Goal: Task Accomplishment & Management: Manage account settings

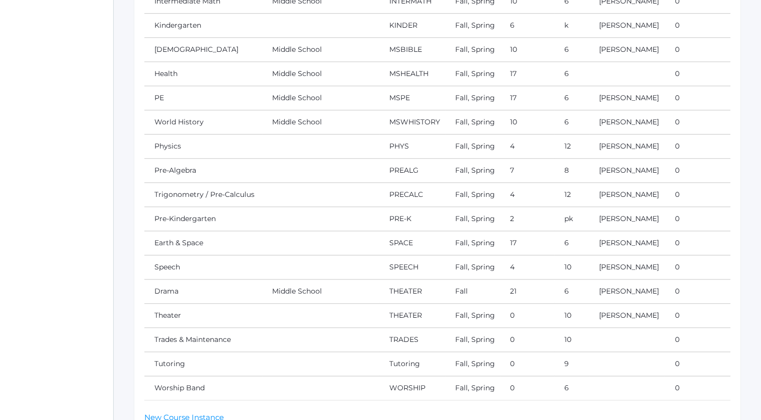
scroll to position [854, 0]
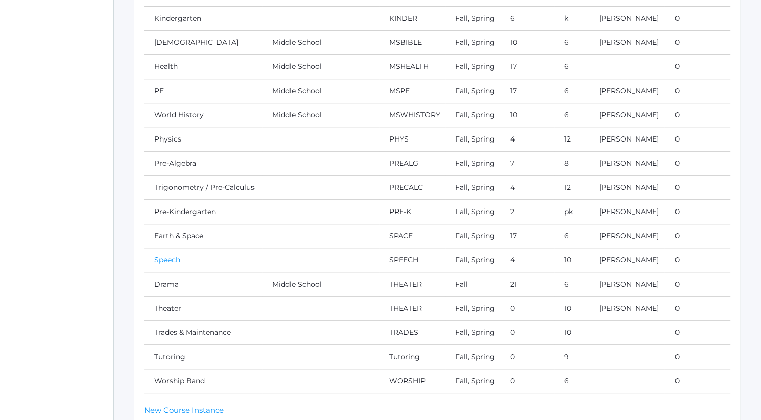
click at [163, 255] on link "Speech" at bounding box center [167, 259] width 26 height 9
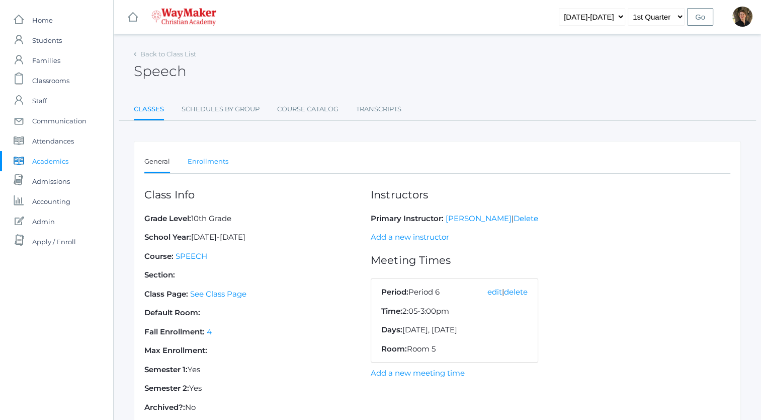
click at [195, 161] on link "Enrollments" at bounding box center [208, 161] width 41 height 20
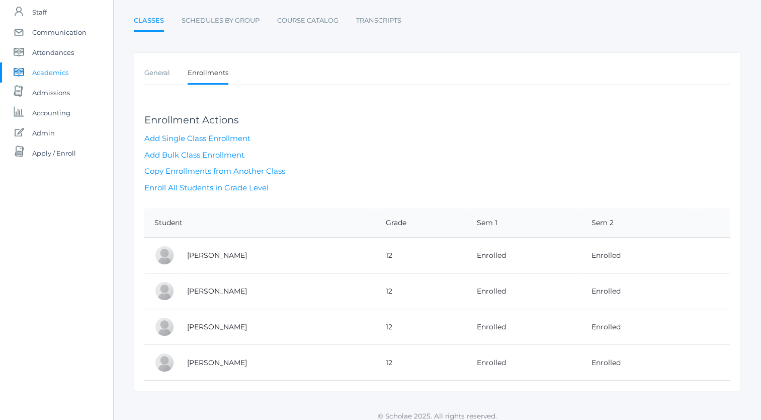
scroll to position [95, 0]
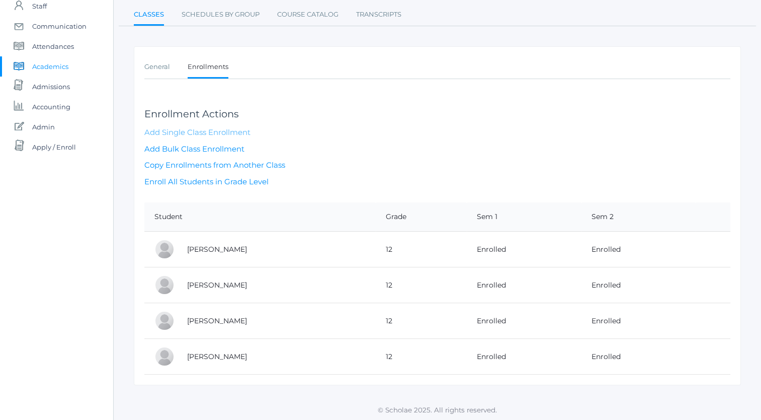
click at [205, 132] on link "Add Single Class Enrollment" at bounding box center [197, 132] width 106 height 10
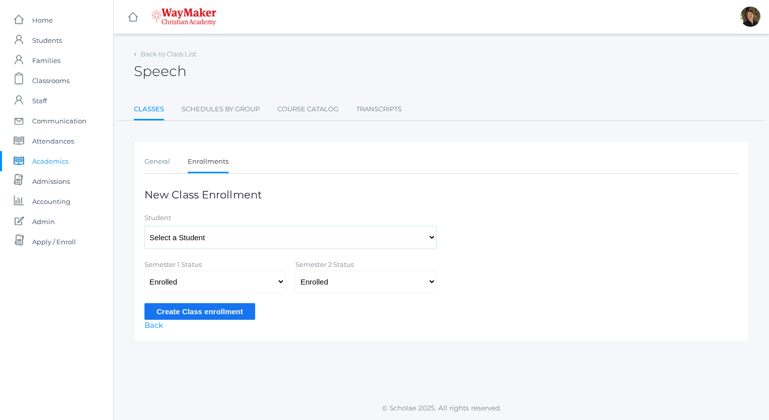
click at [260, 234] on select "Select a Student Backstrom, Abigail Baker, Claire Baker, Josey Bassett, Josie B…" at bounding box center [290, 237] width 292 height 23
select select "4489"
click at [144, 226] on select "Select a Student Backstrom, Abigail Baker, Claire Baker, Josey Bassett, Josie B…" at bounding box center [290, 237] width 292 height 23
click at [217, 309] on input "Create Class enrollment" at bounding box center [199, 311] width 111 height 17
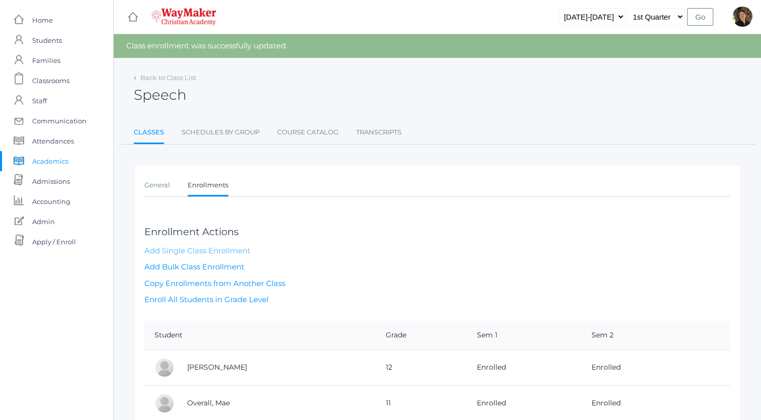
click at [217, 252] on link "Add Single Class Enrollment" at bounding box center [197, 251] width 106 height 10
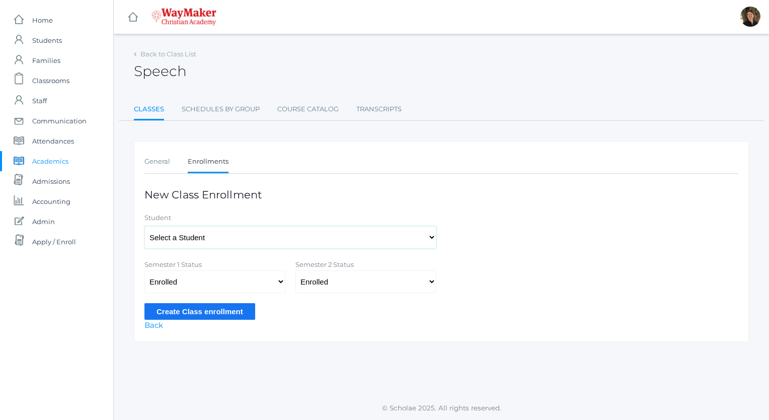
click at [234, 236] on select "Select a Student Backstrom, Abigail Baker, Claire Baker, Josey Bassett, Josie B…" at bounding box center [290, 237] width 292 height 23
select select "4484"
click at [144, 226] on select "Select a Student Backstrom, Abigail Baker, Claire Baker, Josey Bassett, Josie B…" at bounding box center [290, 237] width 292 height 23
click at [216, 317] on input "Create Class enrollment" at bounding box center [199, 311] width 111 height 17
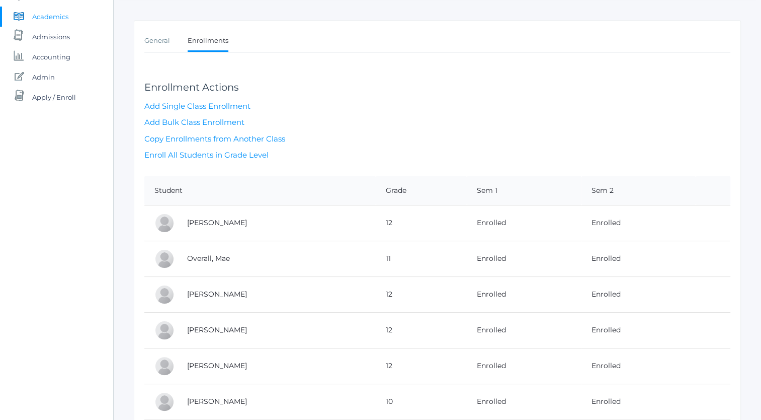
scroll to position [189, 0]
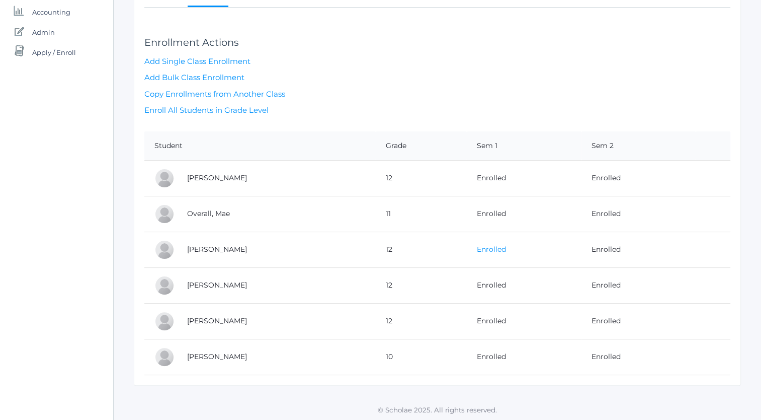
click at [478, 248] on link "Enrolled" at bounding box center [491, 249] width 29 height 9
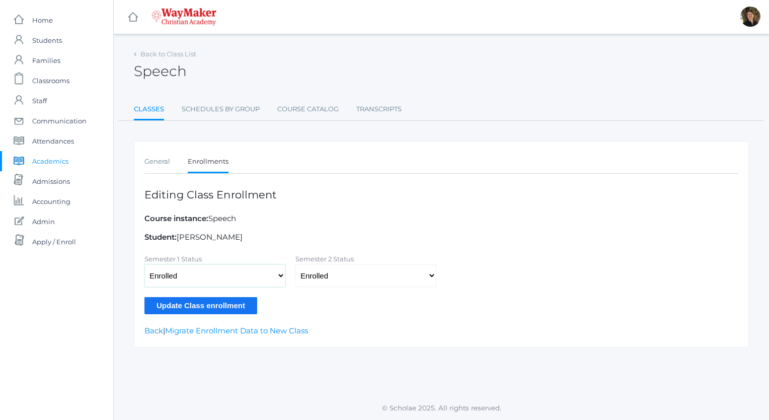
click at [279, 274] on select "Not Enrolled Enrolled Withdrawn - Passing Withdrawn - Failing" at bounding box center [214, 275] width 141 height 23
select select
click at [144, 264] on select "Not Enrolled Enrolled Withdrawn - Passing Withdrawn - Failing" at bounding box center [214, 275] width 141 height 23
click at [433, 277] on select "Not Enrolled Enrolled Withdrawn - Passing Withdrawn - Failing" at bounding box center [365, 275] width 141 height 23
select select
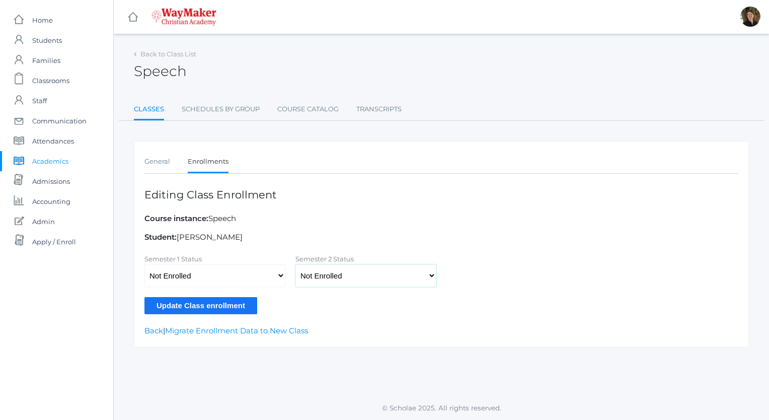
click at [295, 264] on select "Not Enrolled Enrolled Withdrawn - Passing Withdrawn - Failing" at bounding box center [365, 275] width 141 height 23
click at [184, 306] on input "Update Class enrollment" at bounding box center [200, 305] width 113 height 17
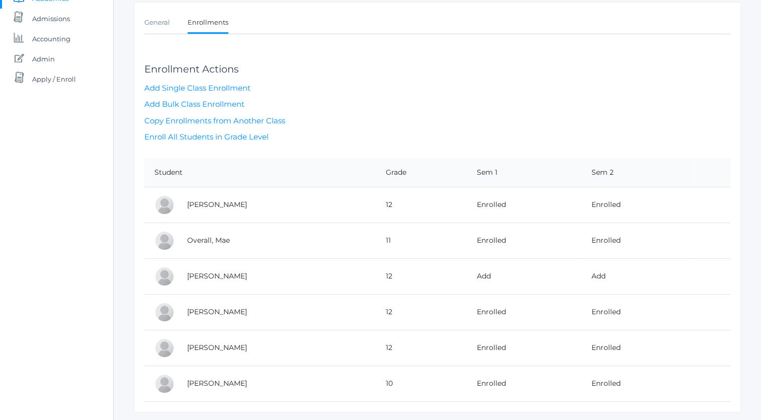
scroll to position [189, 0]
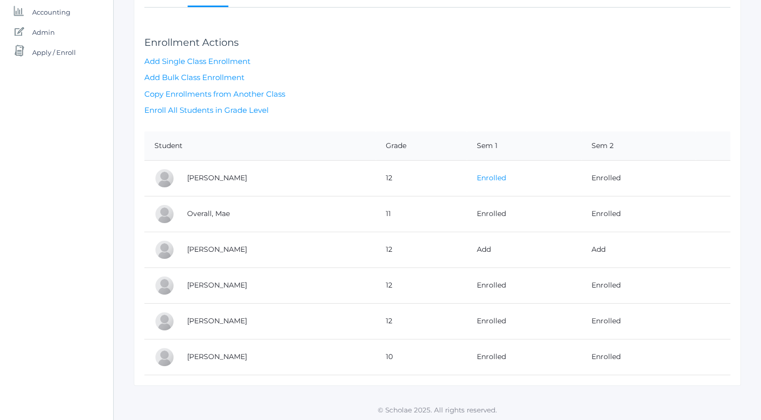
click at [485, 175] on link "Enrolled" at bounding box center [491, 177] width 29 height 9
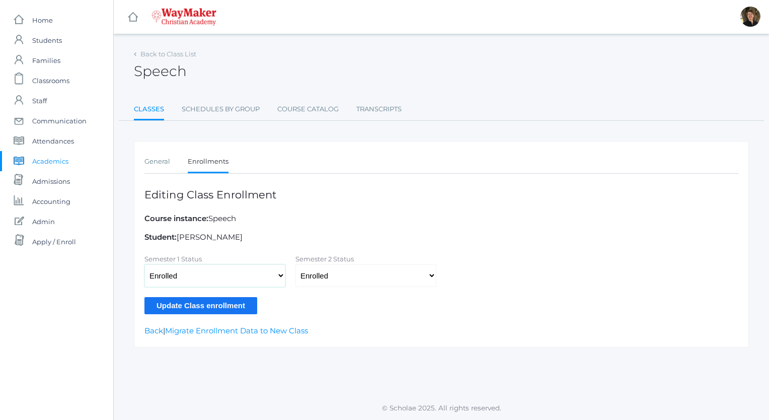
click at [277, 275] on select "Not Enrolled Enrolled Withdrawn - Passing Withdrawn - Failing" at bounding box center [214, 275] width 141 height 23
select select
click at [144, 264] on select "Not Enrolled Enrolled Withdrawn - Passing Withdrawn - Failing" at bounding box center [214, 275] width 141 height 23
click at [374, 279] on select "Not Enrolled Enrolled Withdrawn - Passing Withdrawn - Failing" at bounding box center [365, 275] width 141 height 23
select select
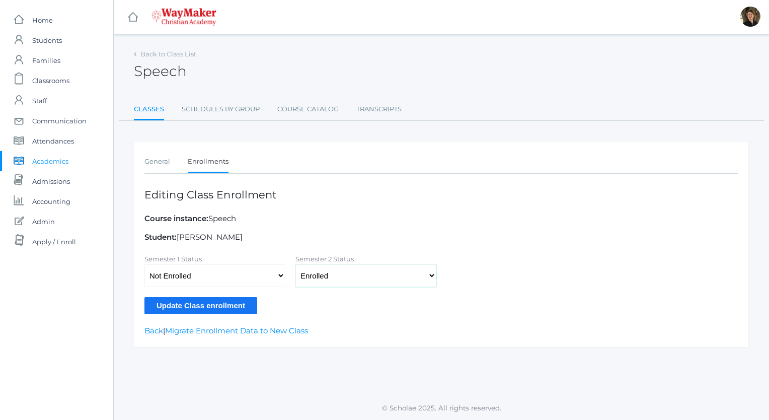
click at [295, 264] on select "Not Enrolled Enrolled Withdrawn - Passing Withdrawn - Failing" at bounding box center [365, 275] width 141 height 23
click at [192, 301] on input "Update Class enrollment" at bounding box center [200, 305] width 113 height 17
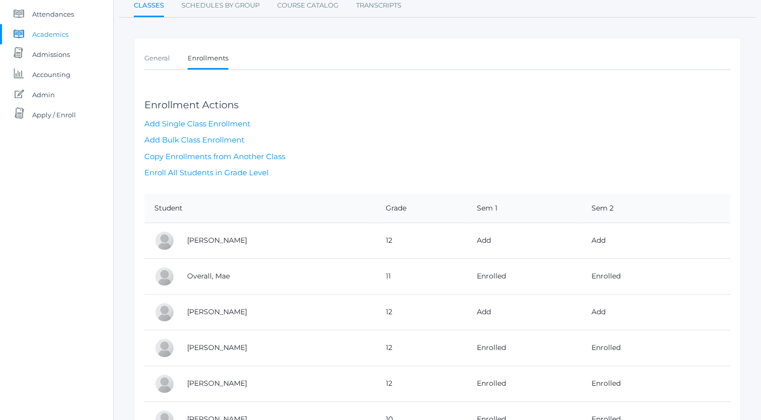
scroll to position [126, 0]
click at [155, 57] on link "General" at bounding box center [157, 59] width 26 height 20
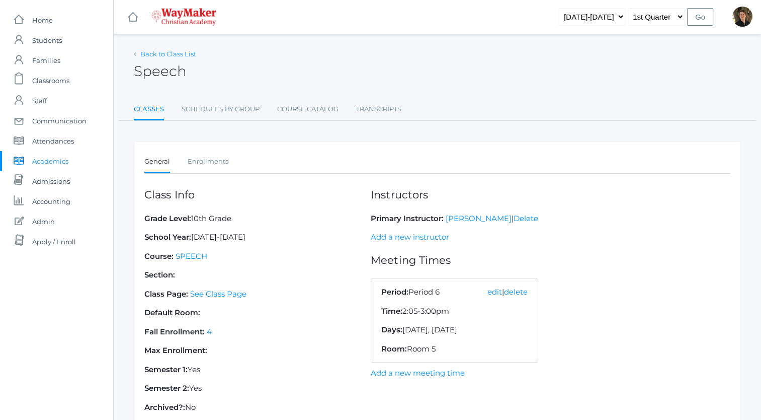
click at [160, 54] on link "Back to Class List" at bounding box center [168, 54] width 56 height 8
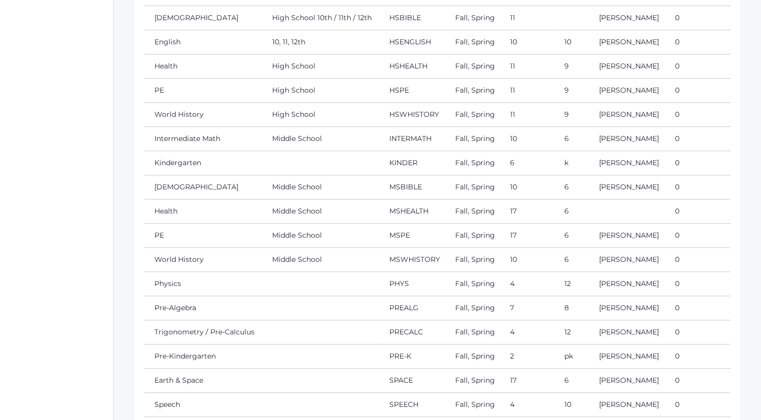
scroll to position [667, 0]
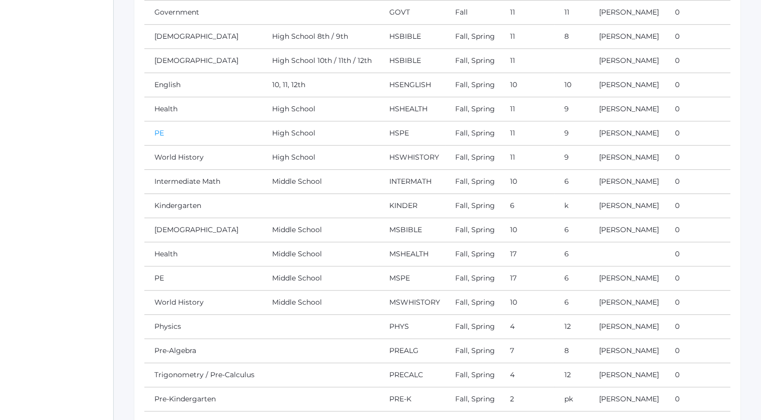
click at [160, 130] on link "PE" at bounding box center [159, 132] width 10 height 9
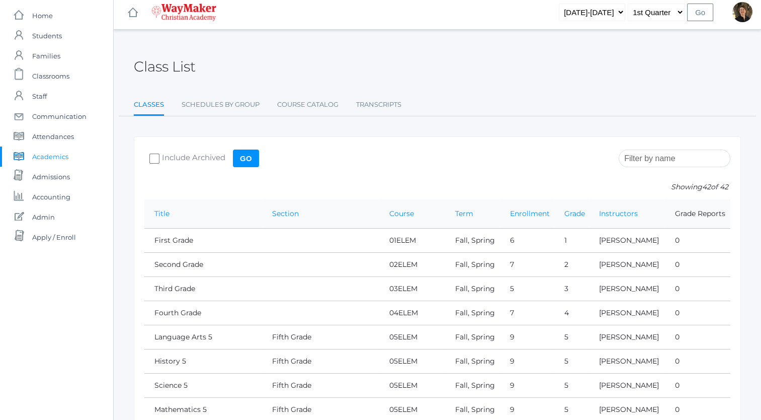
scroll to position [0, 0]
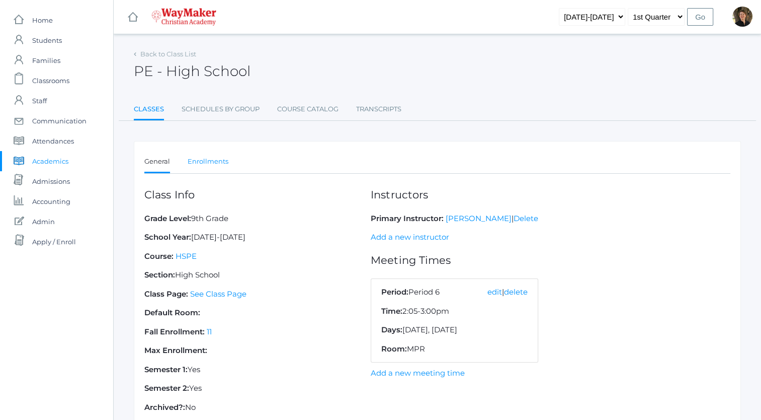
click at [219, 161] on link "Enrollments" at bounding box center [208, 161] width 41 height 20
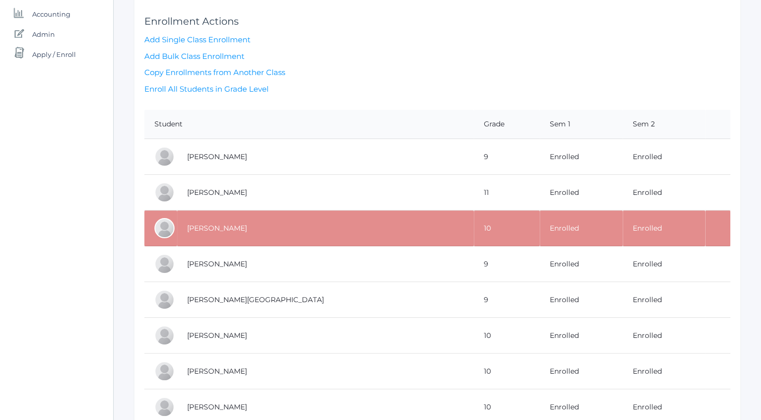
scroll to position [190, 0]
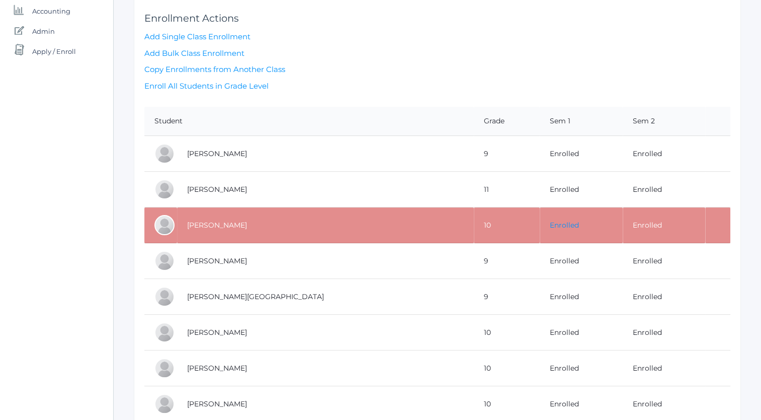
click at [550, 222] on link "Enrolled" at bounding box center [564, 224] width 29 height 9
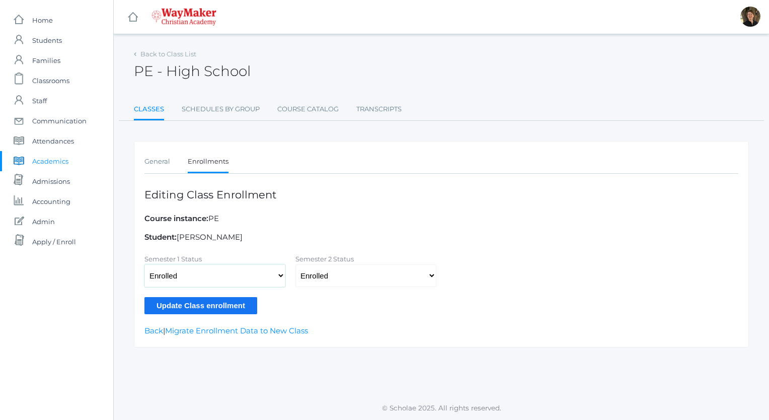
click at [280, 274] on select "Not Enrolled Enrolled Withdrawn - Passing Withdrawn - Failing" at bounding box center [214, 275] width 141 height 23
select select
click at [144, 264] on select "Not Enrolled Enrolled Withdrawn - Passing Withdrawn - Failing" at bounding box center [214, 275] width 141 height 23
click at [430, 277] on select "Not Enrolled Enrolled Withdrawn - Passing Withdrawn - Failing" at bounding box center [365, 275] width 141 height 23
select select
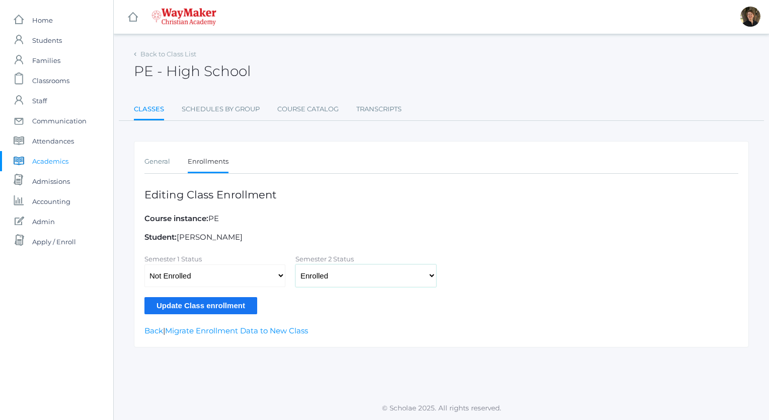
click at [295, 264] on select "Not Enrolled Enrolled Withdrawn - Passing Withdrawn - Failing" at bounding box center [365, 275] width 141 height 23
click at [191, 305] on input "Update Class enrollment" at bounding box center [200, 305] width 113 height 17
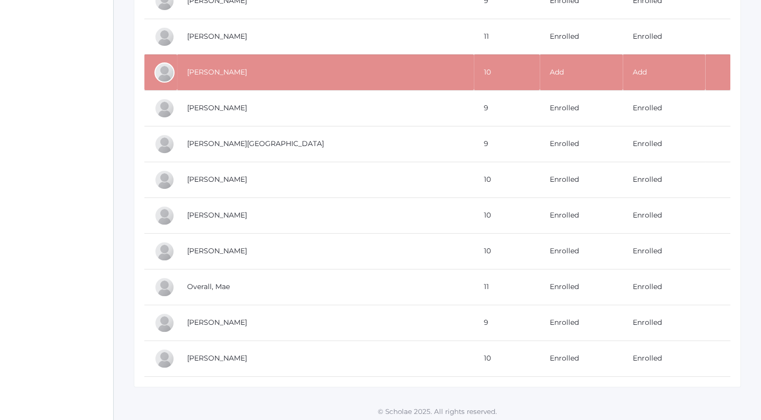
scroll to position [367, 0]
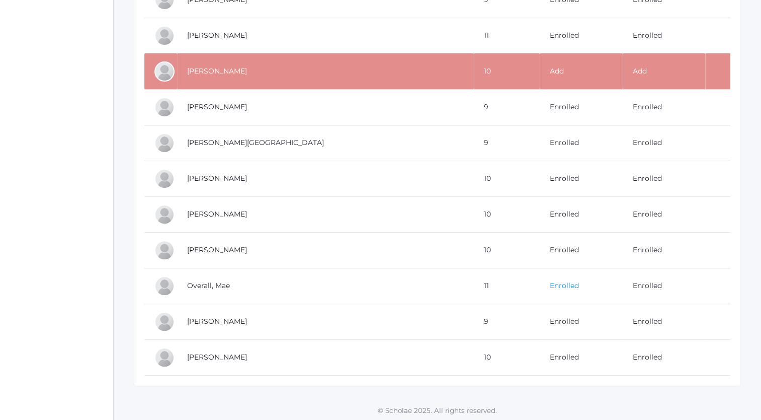
click at [550, 281] on link "Enrolled" at bounding box center [564, 285] width 29 height 9
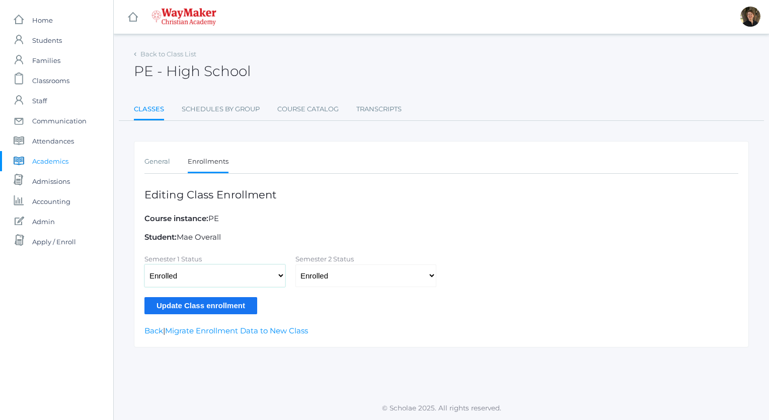
click at [280, 274] on select "Not Enrolled Enrolled Withdrawn - Passing Withdrawn - Failing" at bounding box center [214, 275] width 141 height 23
select select
click at [144, 264] on select "Not Enrolled Enrolled Withdrawn - Passing Withdrawn - Failing" at bounding box center [214, 275] width 141 height 23
click at [333, 276] on select "Not Enrolled Enrolled Withdrawn - Passing Withdrawn - Failing" at bounding box center [365, 275] width 141 height 23
select select
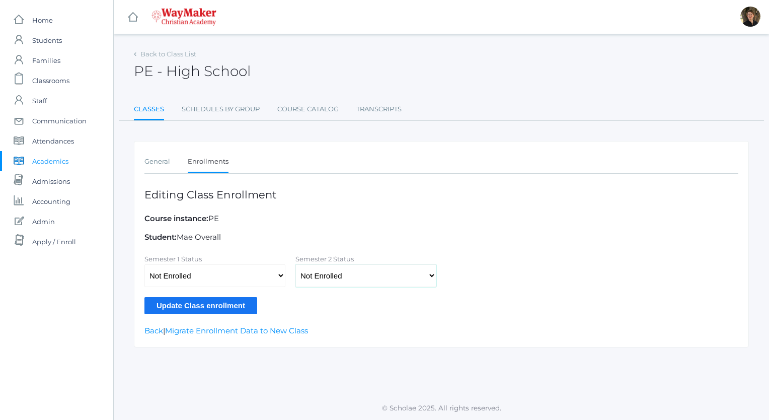
click at [295, 264] on select "Not Enrolled Enrolled Withdrawn - Passing Withdrawn - Failing" at bounding box center [365, 275] width 141 height 23
click at [220, 301] on input "Update Class enrollment" at bounding box center [200, 305] width 113 height 17
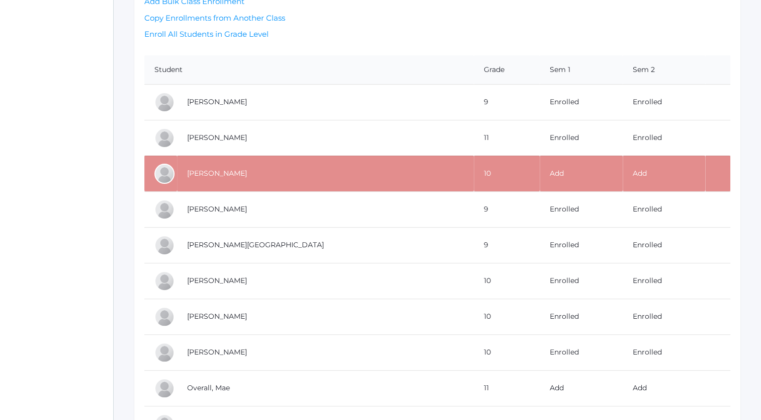
scroll to position [367, 0]
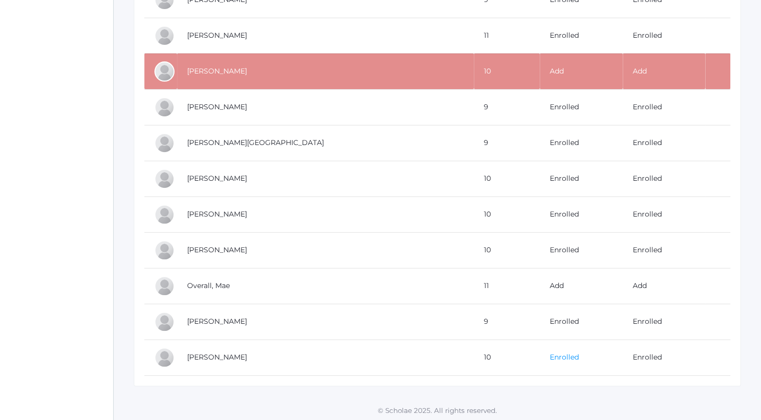
click at [550, 354] on link "Enrolled" at bounding box center [564, 356] width 29 height 9
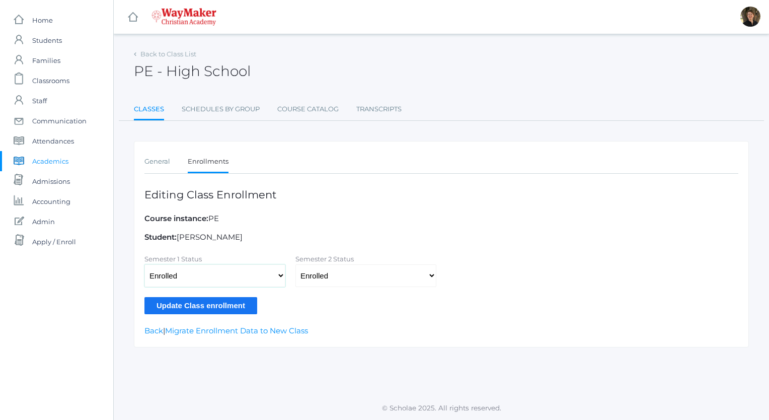
click at [279, 274] on select "Not Enrolled Enrolled Withdrawn - Passing Withdrawn - Failing" at bounding box center [214, 275] width 141 height 23
select select
click at [144, 264] on select "Not Enrolled Enrolled Withdrawn - Passing Withdrawn - Failing" at bounding box center [214, 275] width 141 height 23
click at [328, 273] on select "Not Enrolled Enrolled Withdrawn - Passing Withdrawn - Failing" at bounding box center [365, 275] width 141 height 23
select select
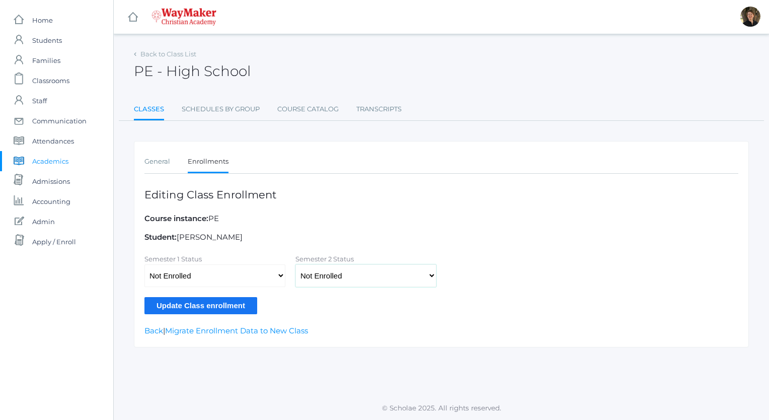
click at [295, 264] on select "Not Enrolled Enrolled Withdrawn - Passing Withdrawn - Failing" at bounding box center [365, 275] width 141 height 23
click at [209, 304] on input "Update Class enrollment" at bounding box center [200, 305] width 113 height 17
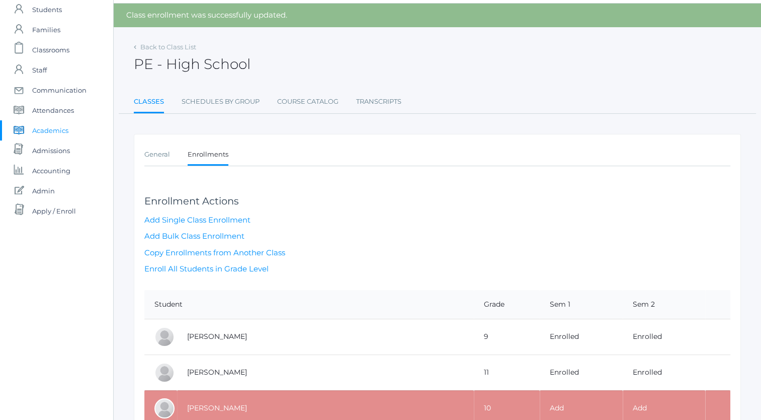
scroll to position [30, 0]
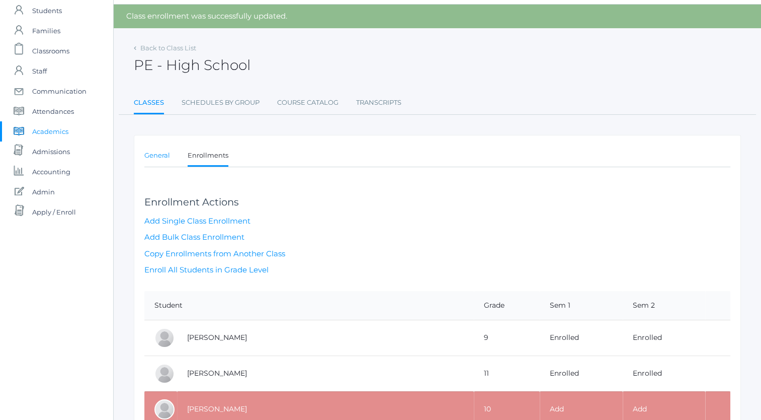
click at [159, 158] on link "General" at bounding box center [157, 155] width 26 height 20
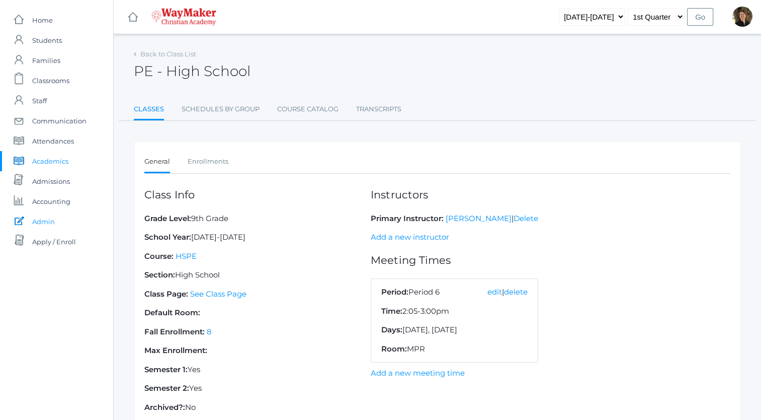
click at [46, 218] on span "Admin" at bounding box center [43, 221] width 23 height 20
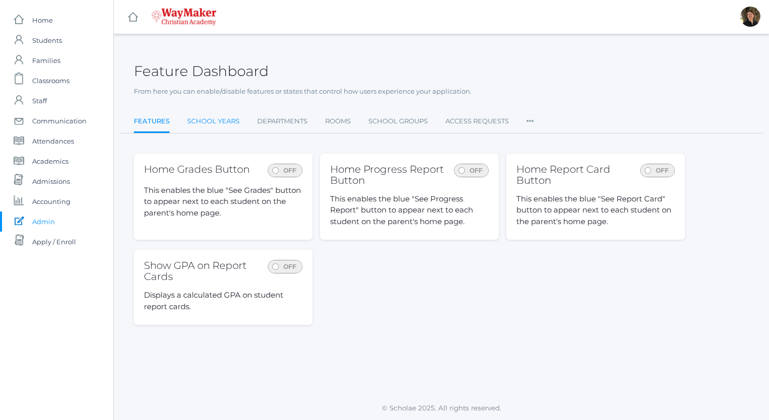
click at [218, 123] on link "School Years" at bounding box center [213, 121] width 52 height 20
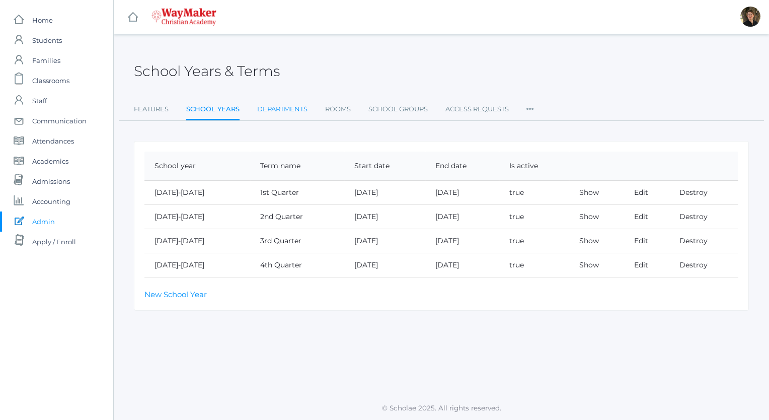
click at [276, 109] on link "Departments" at bounding box center [282, 109] width 50 height 20
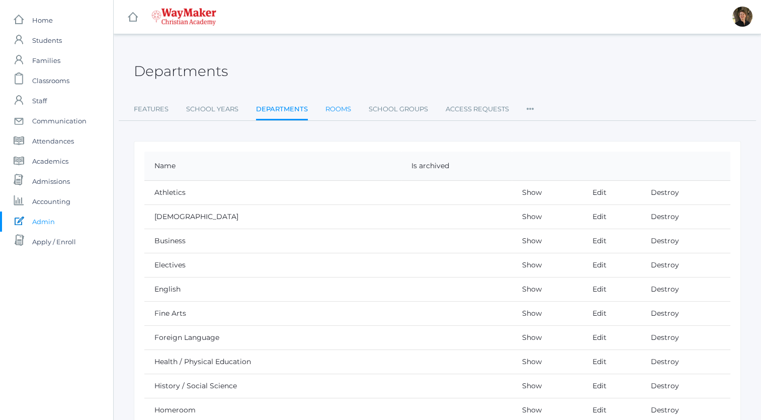
click at [338, 110] on link "Rooms" at bounding box center [339, 109] width 26 height 20
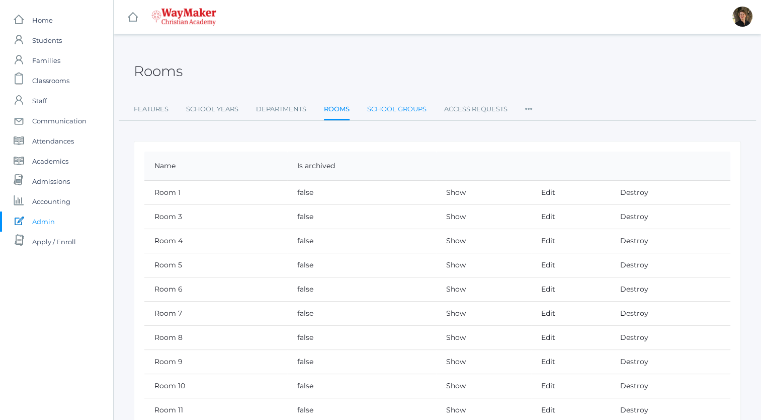
click at [383, 110] on link "School Groups" at bounding box center [396, 109] width 59 height 20
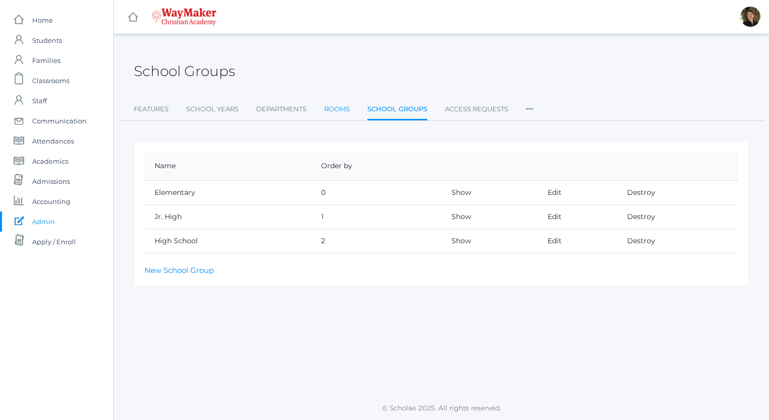
click at [333, 109] on link "Rooms" at bounding box center [337, 109] width 26 height 20
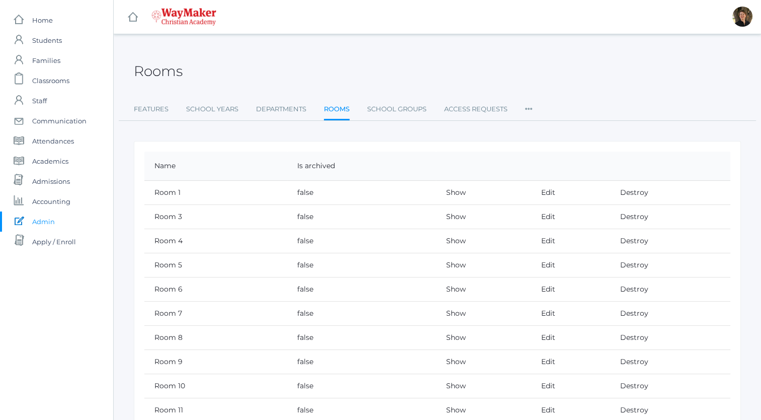
click at [533, 110] on icon at bounding box center [529, 106] width 8 height 14
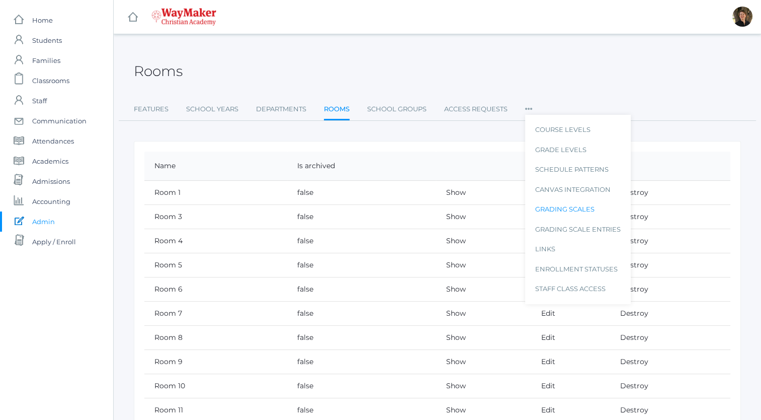
click at [554, 206] on link "Grading Scales" at bounding box center [578, 209] width 86 height 20
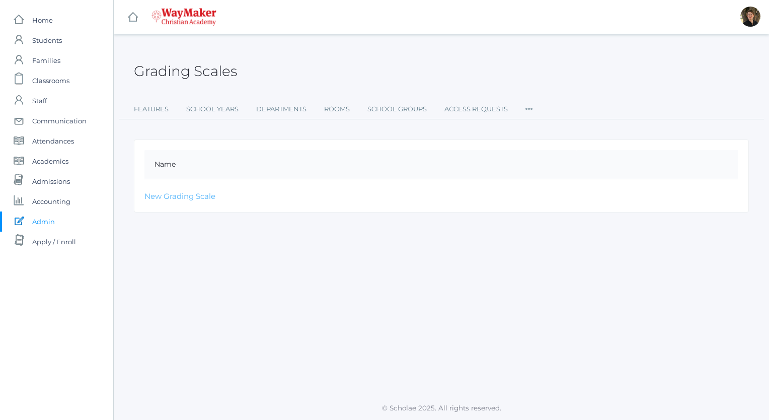
click at [199, 196] on link "New Grading Scale" at bounding box center [179, 196] width 71 height 10
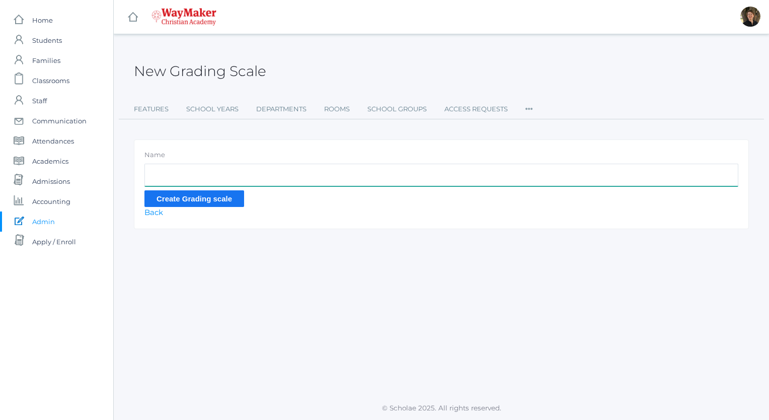
click at [193, 171] on input "Name" at bounding box center [441, 175] width 594 height 23
type input "Test"
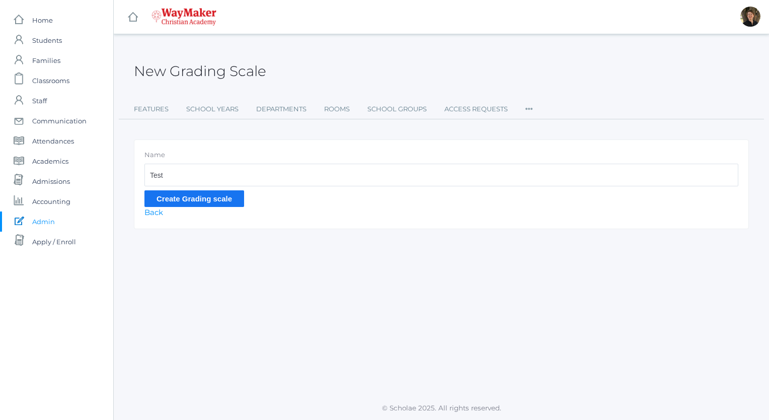
click at [188, 200] on input "Create Grading scale" at bounding box center [194, 198] width 100 height 17
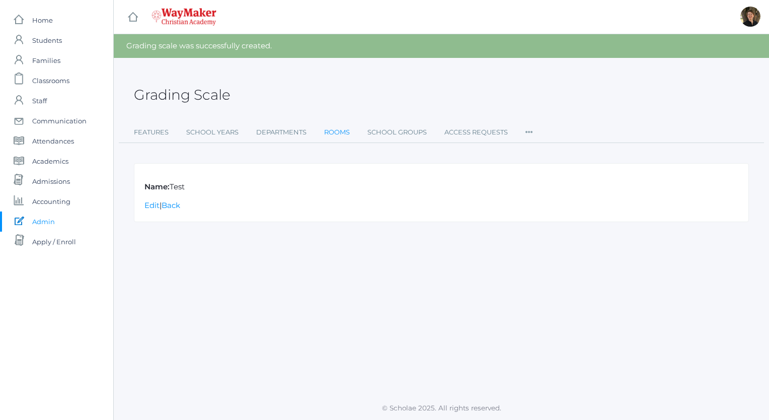
click at [326, 133] on link "Rooms" at bounding box center [337, 132] width 26 height 20
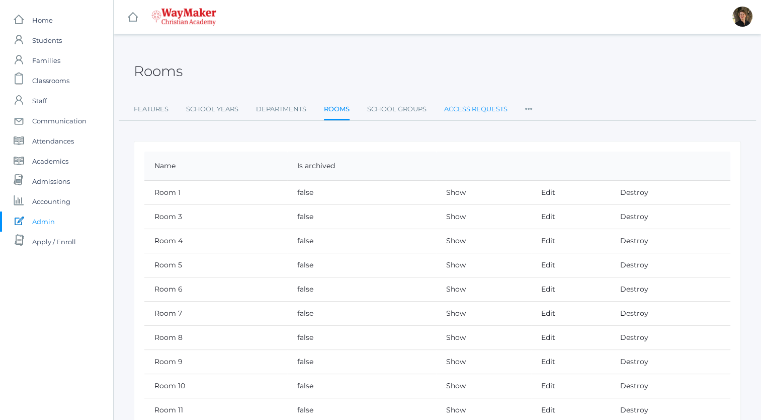
click at [468, 106] on link "Access Requests" at bounding box center [475, 109] width 63 height 20
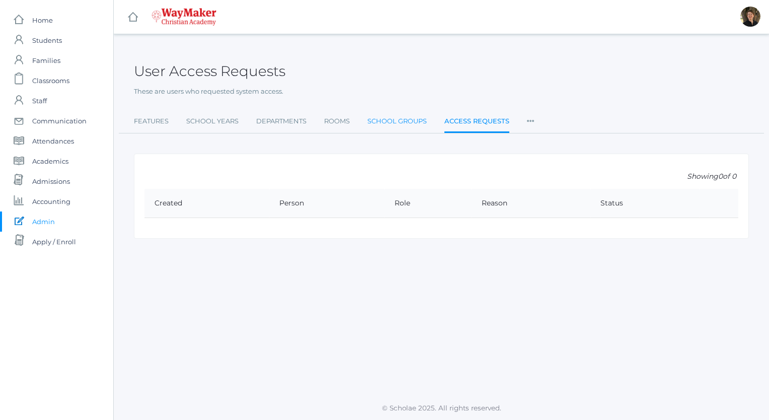
click at [405, 120] on link "School Groups" at bounding box center [396, 121] width 59 height 20
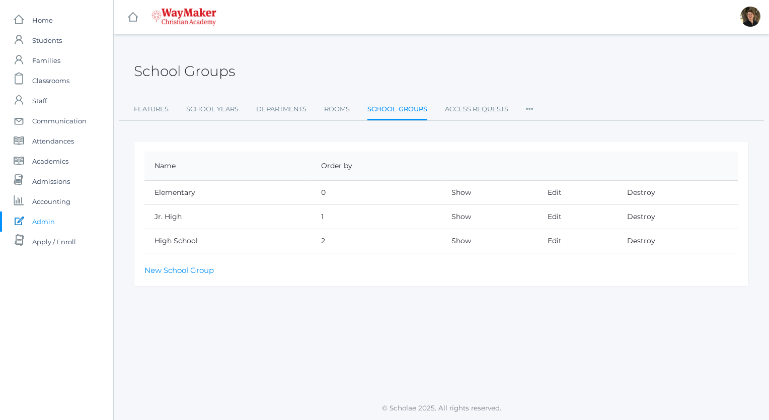
click at [530, 109] on icon at bounding box center [530, 106] width 8 height 14
click at [541, 126] on link "Course Levels" at bounding box center [579, 130] width 86 height 20
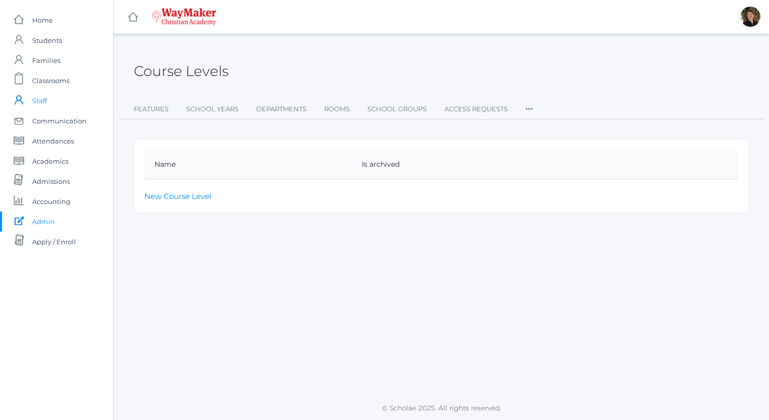
click at [52, 100] on link "icons/user/plain Created with Sketch. Staff" at bounding box center [56, 101] width 113 height 20
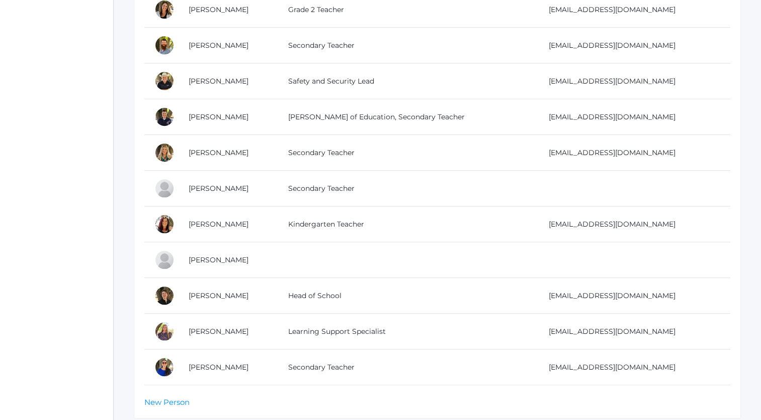
scroll to position [374, 0]
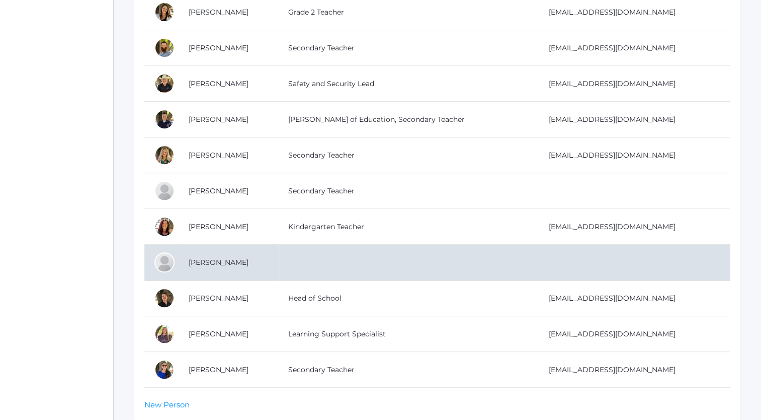
click at [320, 259] on td at bounding box center [408, 263] width 261 height 36
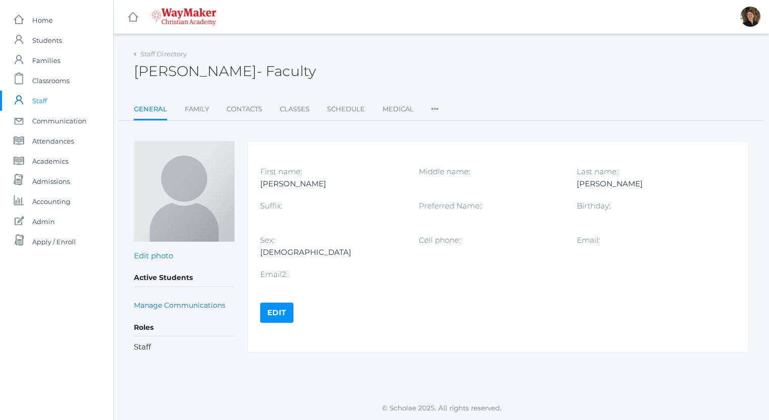
click at [268, 315] on link "Edit" at bounding box center [276, 312] width 33 height 20
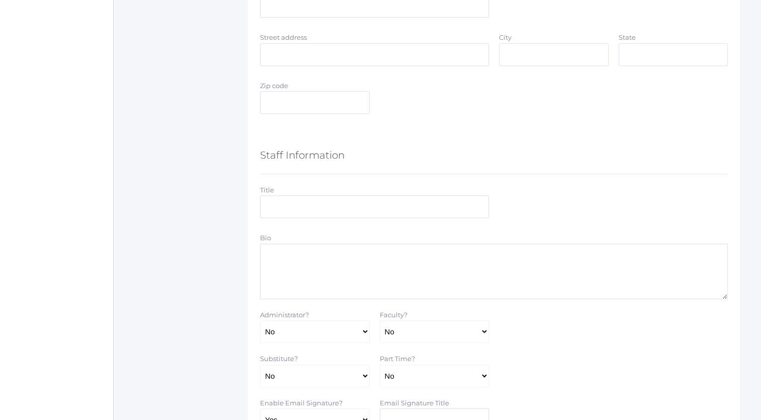
scroll to position [513, 0]
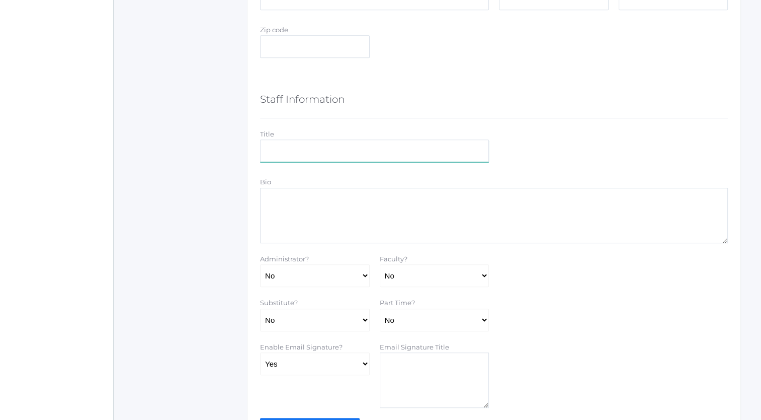
click at [330, 153] on input "text" at bounding box center [374, 150] width 229 height 23
type input "Grade 1 Teacher"
click at [422, 269] on select "Yes No" at bounding box center [435, 275] width 110 height 23
select select "true"
click at [380, 264] on select "Yes No" at bounding box center [435, 275] width 110 height 23
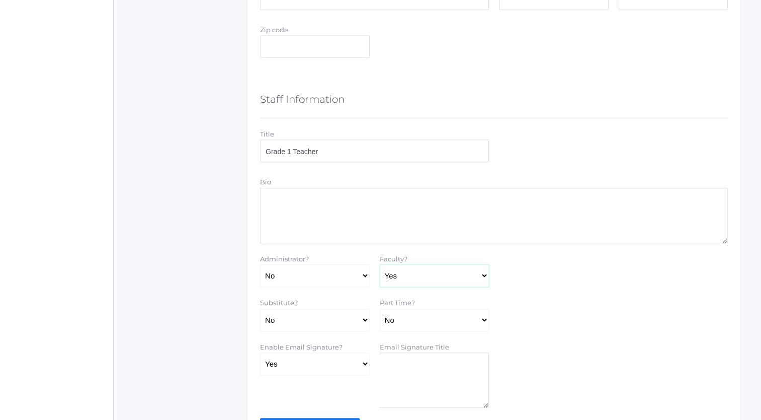
scroll to position [576, 0]
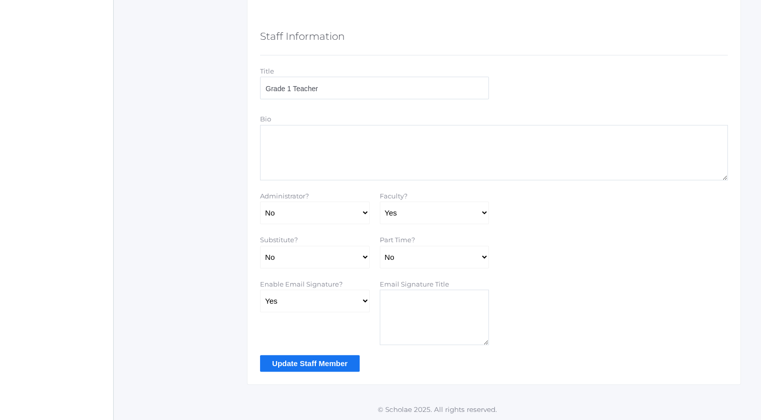
click at [312, 359] on input "Update Staff Member" at bounding box center [310, 363] width 100 height 17
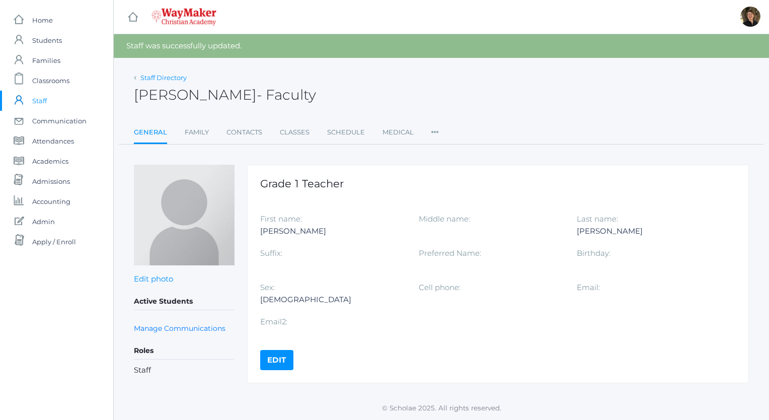
click at [171, 76] on link "Staff Directory" at bounding box center [163, 77] width 46 height 8
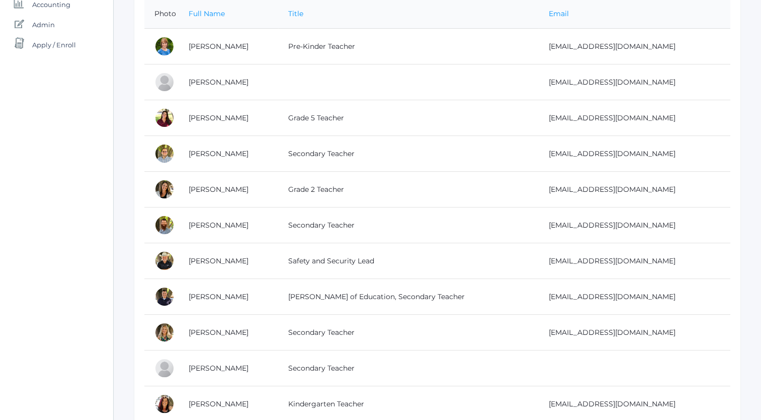
scroll to position [167, 0]
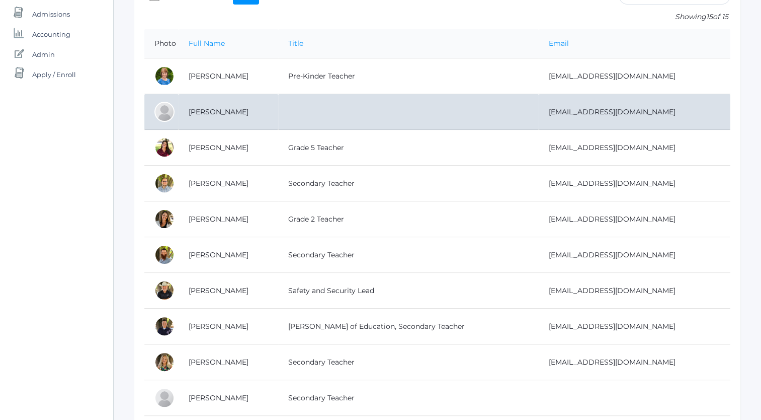
click at [229, 108] on td "[PERSON_NAME]" at bounding box center [229, 112] width 100 height 36
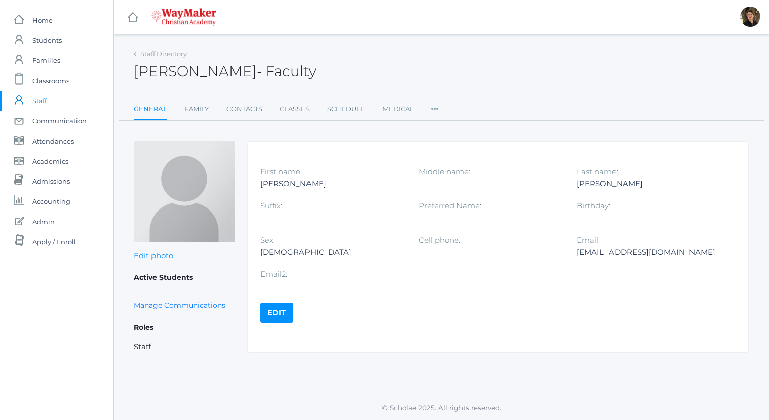
click at [276, 307] on link "Edit" at bounding box center [276, 312] width 33 height 20
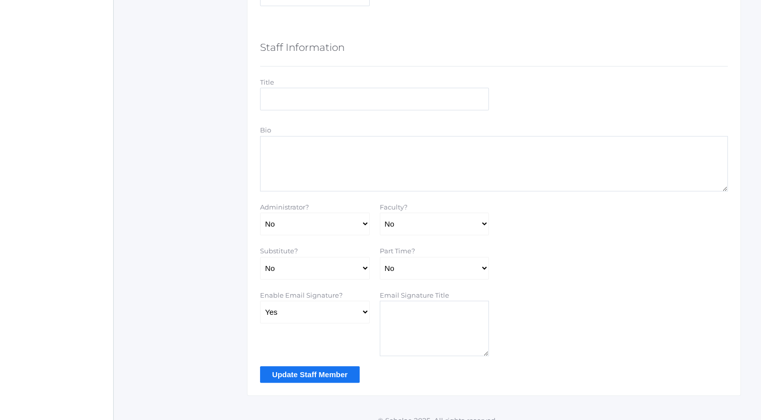
scroll to position [576, 0]
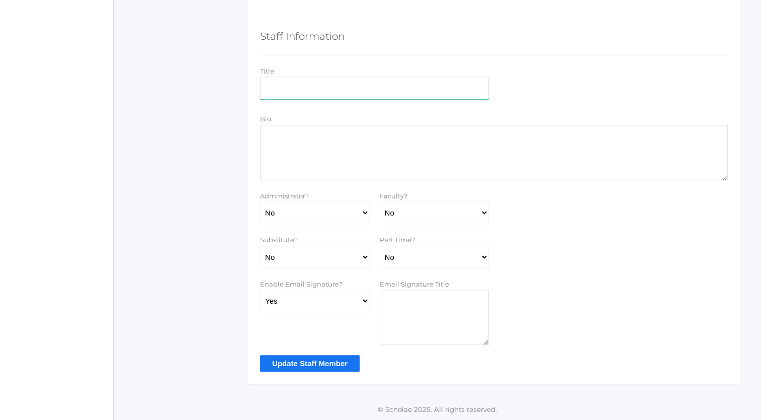
click at [340, 90] on input "text" at bounding box center [374, 87] width 229 height 23
type input "Grades 3 & 4 Teacher"
click at [443, 216] on select "Yes No" at bounding box center [435, 212] width 110 height 23
select select "true"
click at [380, 201] on select "Yes No" at bounding box center [435, 212] width 110 height 23
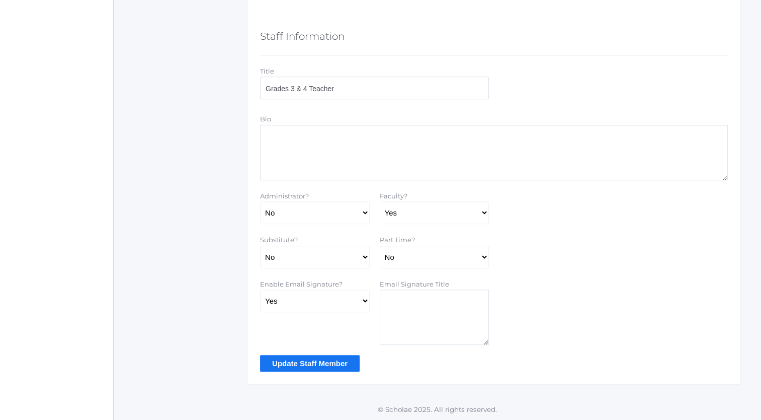
click at [313, 363] on input "Update Staff Member" at bounding box center [310, 363] width 100 height 17
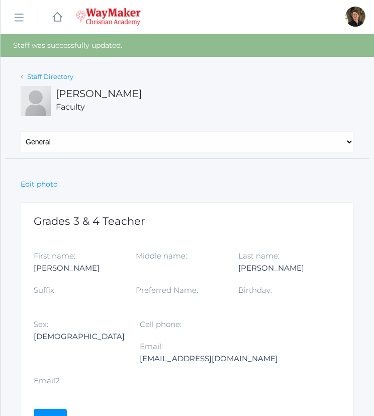
click at [41, 77] on link "Staff Directory" at bounding box center [50, 76] width 46 height 8
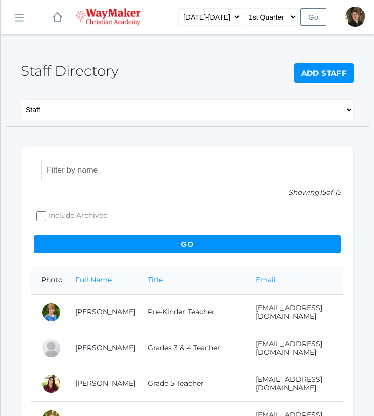
click at [314, 70] on link "Add Staff" at bounding box center [324, 73] width 60 height 20
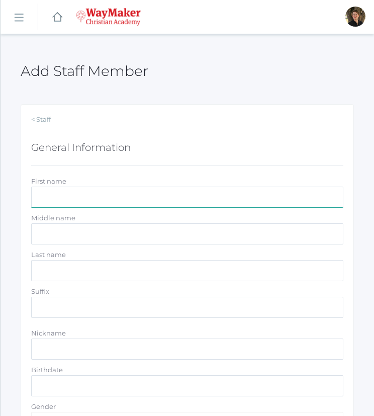
click at [105, 201] on input "First name" at bounding box center [187, 197] width 313 height 21
type input "[PERSON_NAME]"
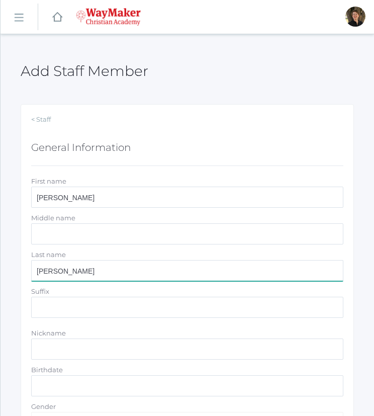
type input "[PERSON_NAME]"
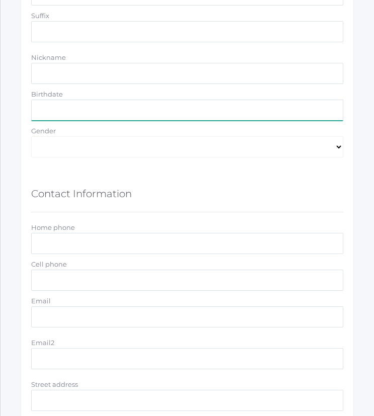
scroll to position [292, 0]
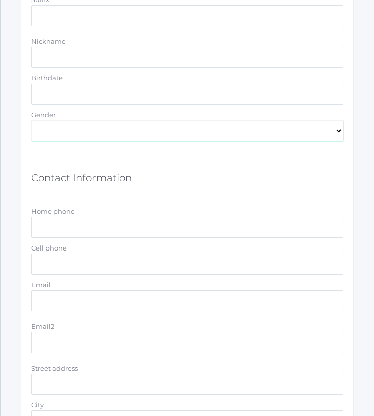
click at [138, 130] on select "Male Female" at bounding box center [187, 130] width 313 height 21
select select "[DEMOGRAPHIC_DATA]"
click at [31, 120] on select "Male Female" at bounding box center [187, 130] width 313 height 21
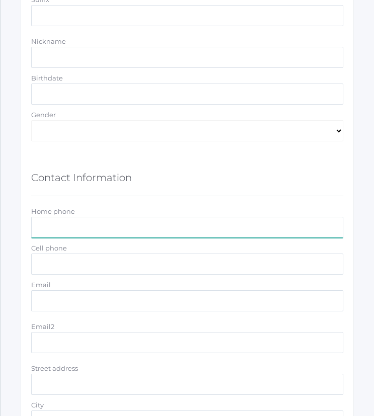
click at [82, 228] on input "Home phone" at bounding box center [187, 227] width 313 height 21
type input "208-620-1241"
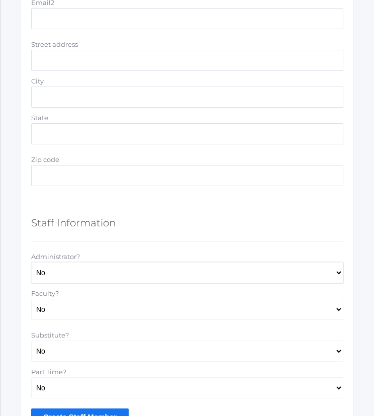
scroll to position [617, 0]
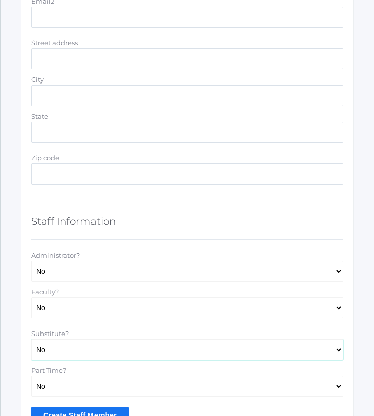
click at [95, 346] on select "Yes No" at bounding box center [187, 349] width 313 height 21
select select "true"
click at [31, 339] on select "Yes No" at bounding box center [187, 349] width 313 height 21
click at [81, 410] on input "Create Staff Member" at bounding box center [80, 415] width 98 height 17
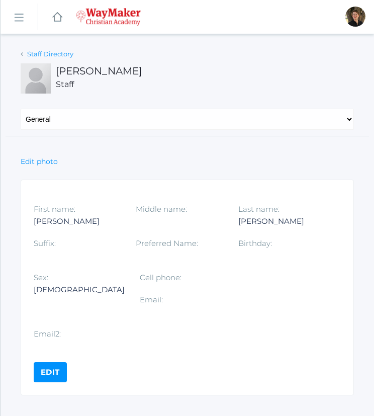
click at [44, 53] on link "Staff Directory" at bounding box center [50, 54] width 46 height 8
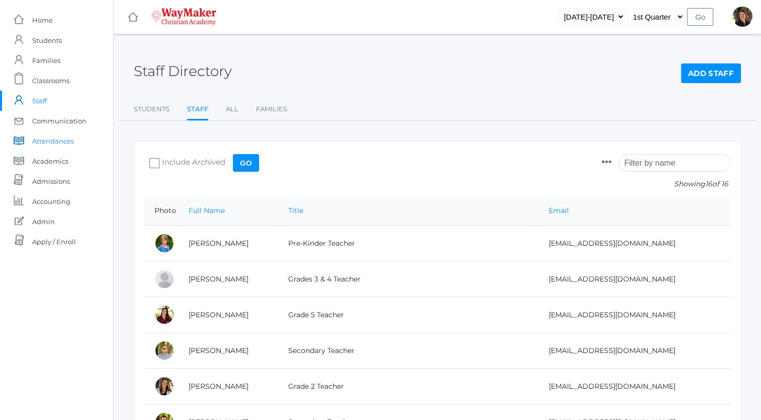
click at [46, 141] on span "Attendances" at bounding box center [53, 141] width 42 height 20
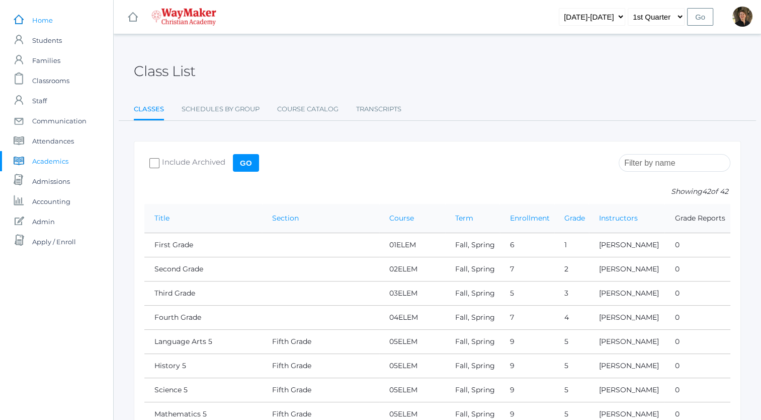
click at [44, 21] on span "Home" at bounding box center [42, 20] width 21 height 20
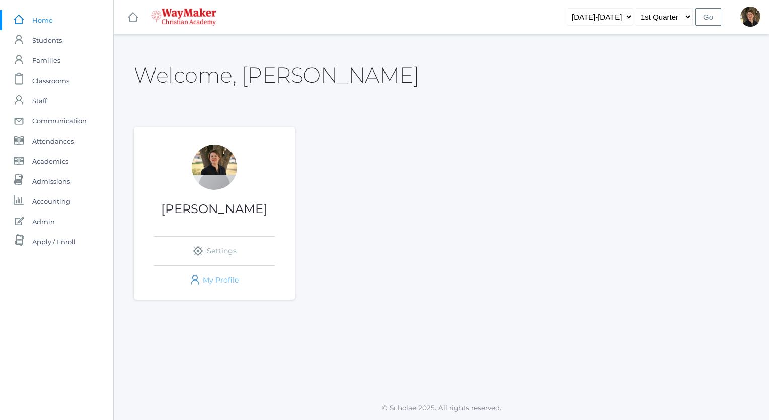
click at [217, 278] on link "icons/user/plain Created with Sketch. My Profile" at bounding box center [214, 280] width 121 height 29
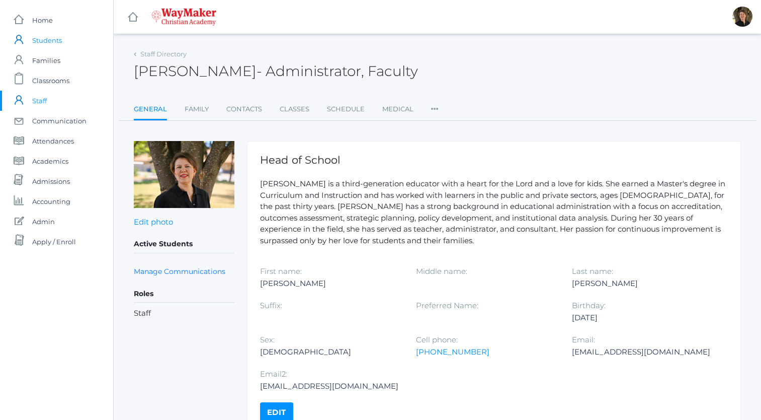
click at [42, 38] on span "Students" at bounding box center [47, 40] width 30 height 20
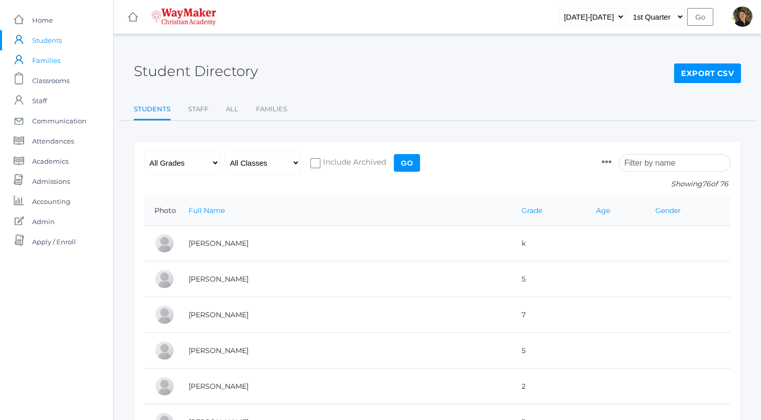
click at [44, 59] on span "Families" at bounding box center [46, 60] width 28 height 20
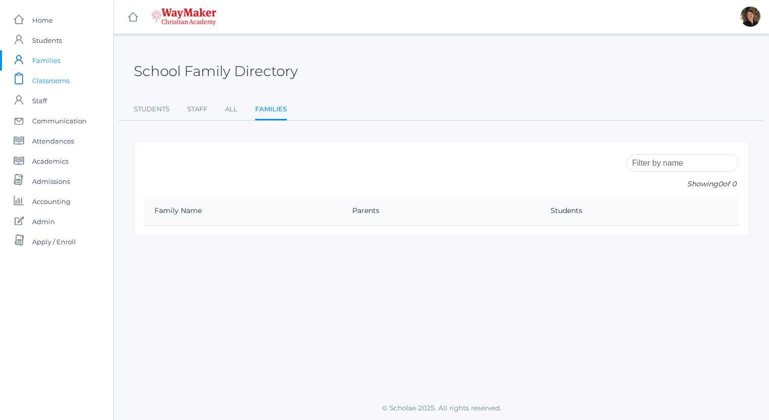
click at [45, 77] on span "Classrooms" at bounding box center [50, 80] width 37 height 20
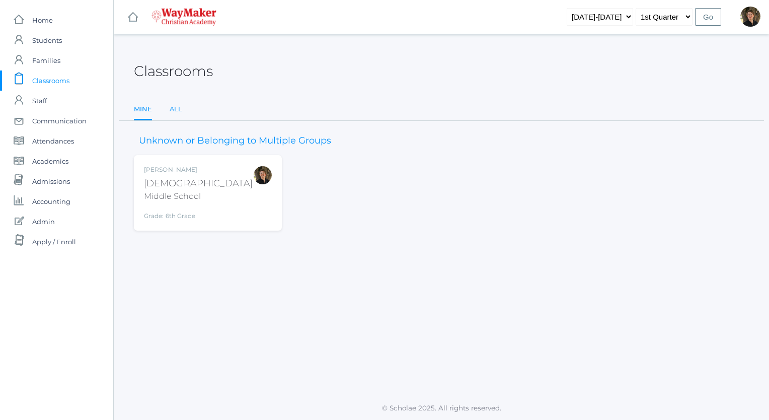
click at [174, 109] on link "All" at bounding box center [176, 109] width 13 height 20
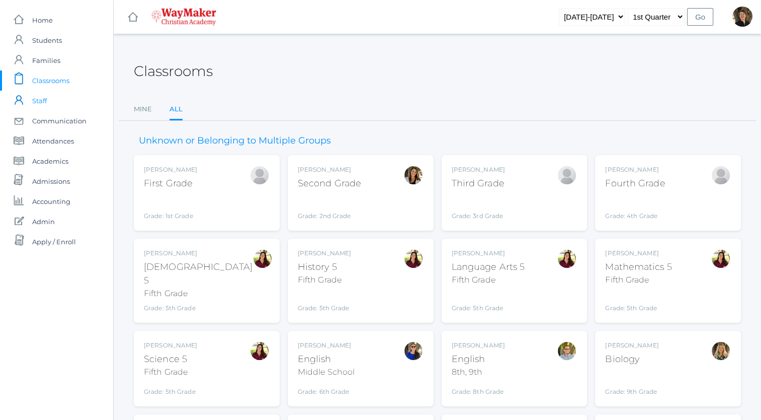
click at [40, 100] on span "Staff" at bounding box center [39, 101] width 15 height 20
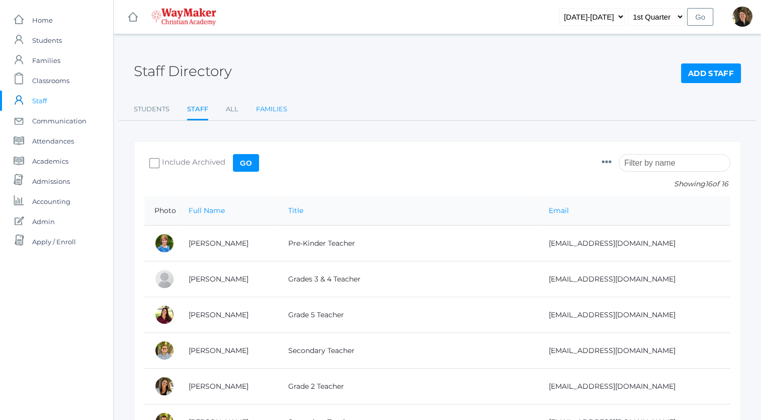
click at [270, 109] on link "Families" at bounding box center [271, 109] width 31 height 20
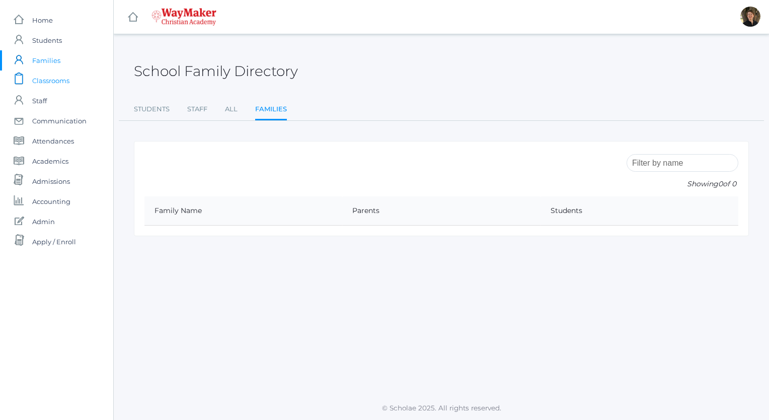
click at [49, 80] on span "Classrooms" at bounding box center [50, 80] width 37 height 20
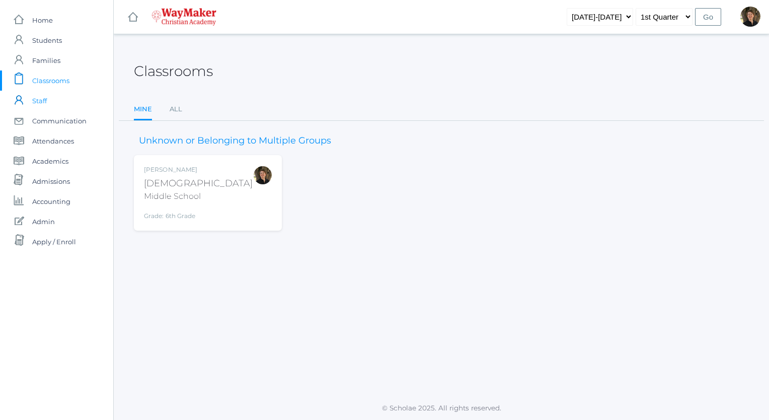
click at [35, 102] on span "Staff" at bounding box center [39, 101] width 15 height 20
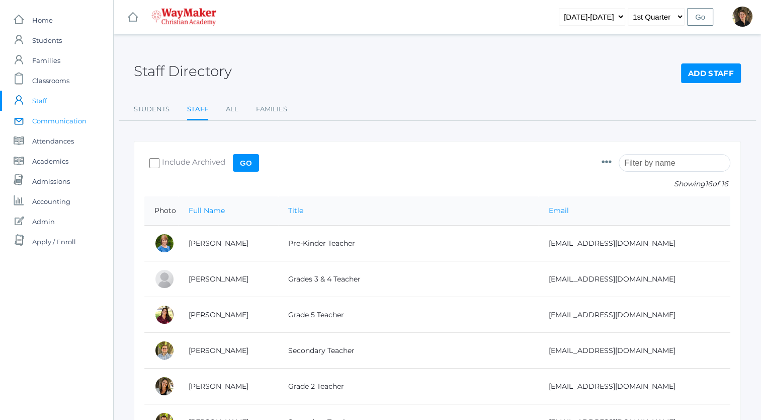
click at [46, 121] on span "Communication" at bounding box center [59, 121] width 54 height 20
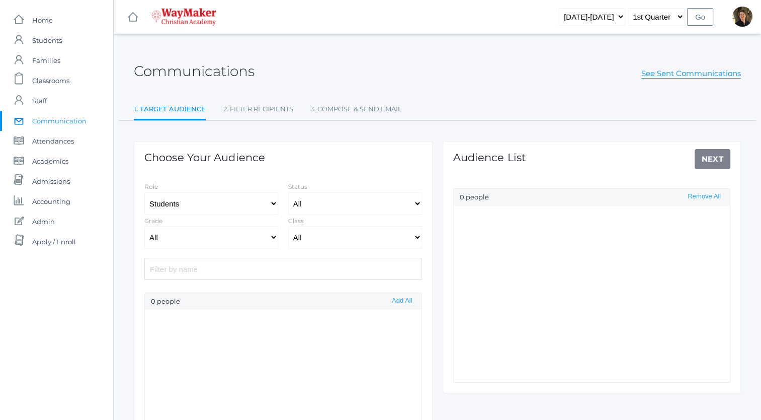
select select "Enrolled"
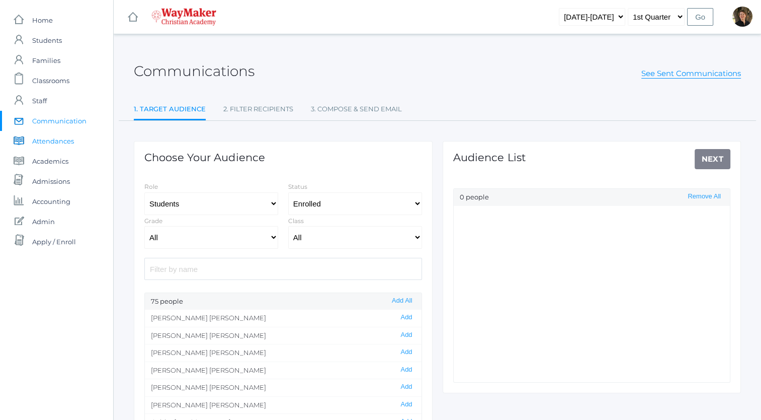
click at [48, 138] on span "Attendances" at bounding box center [53, 141] width 42 height 20
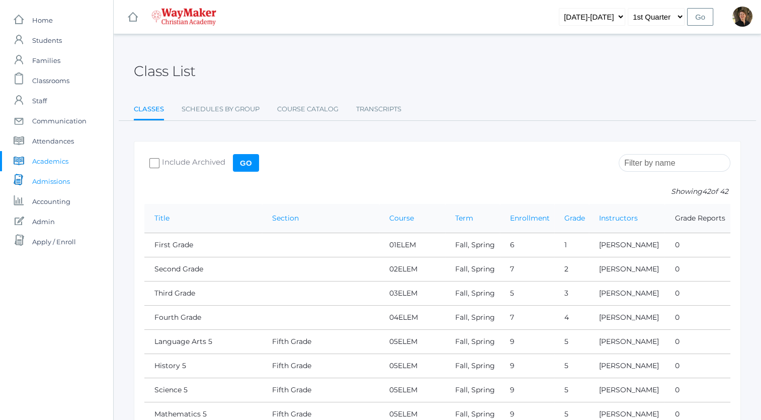
click at [51, 180] on span "Admissions" at bounding box center [51, 181] width 38 height 20
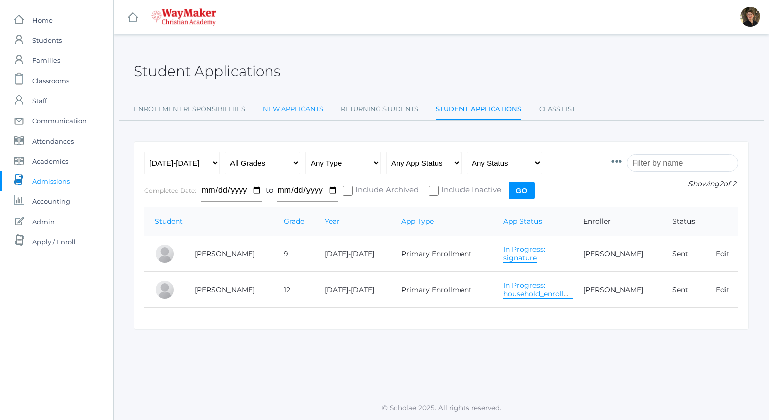
click at [288, 107] on link "New Applicants" at bounding box center [293, 109] width 60 height 20
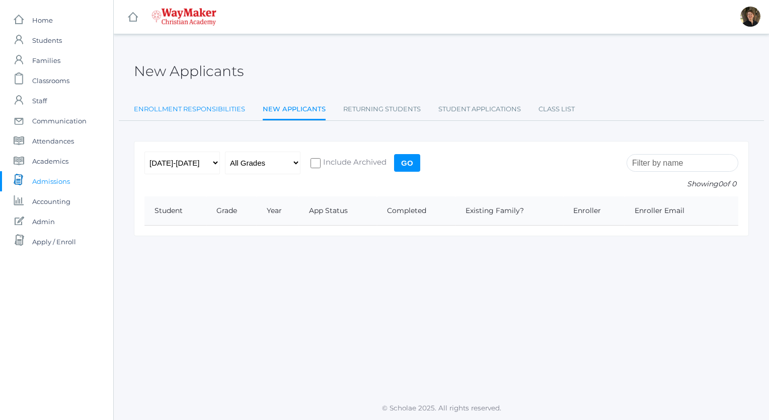
click at [218, 109] on link "Enrollment Responsibilities" at bounding box center [189, 109] width 111 height 20
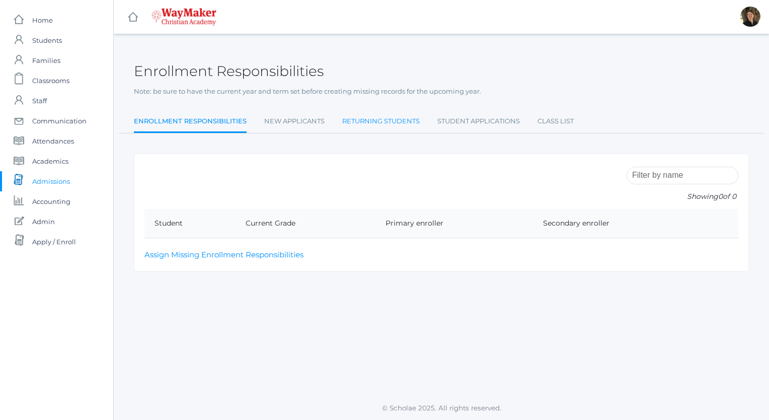
click at [352, 121] on link "Returning Students" at bounding box center [380, 121] width 77 height 20
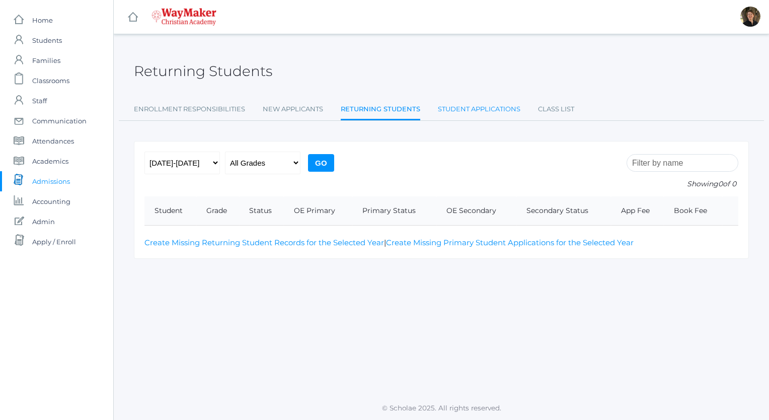
click at [450, 109] on link "Student Applications" at bounding box center [479, 109] width 83 height 20
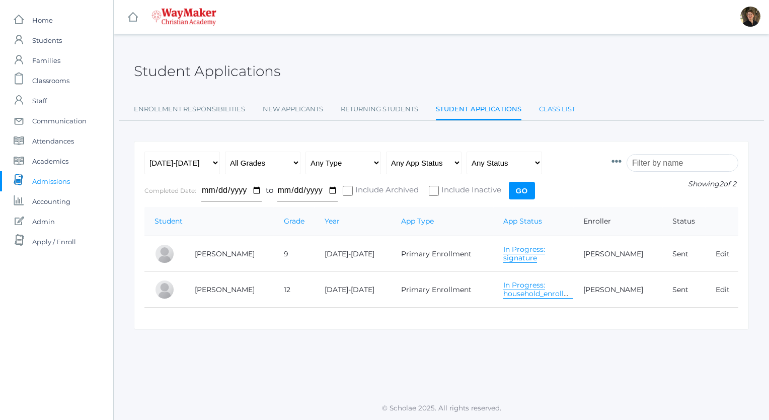
click at [550, 111] on link "Class List" at bounding box center [557, 109] width 36 height 20
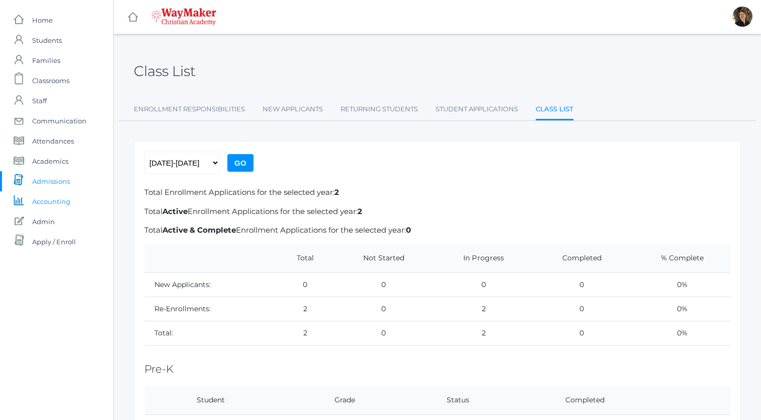
click at [53, 200] on span "Accounting" at bounding box center [51, 201] width 38 height 20
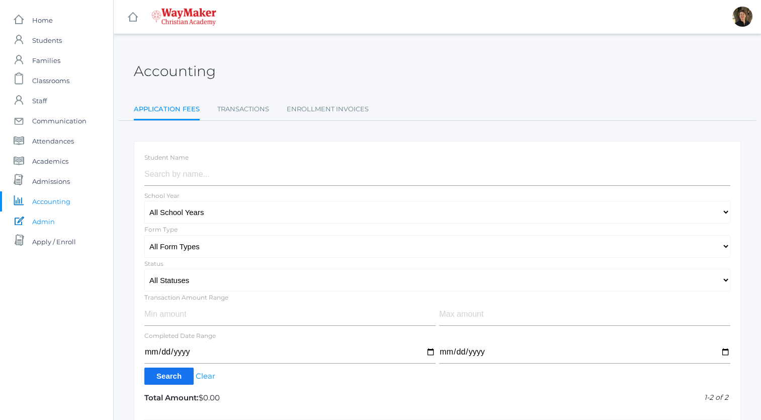
click at [42, 223] on span "Admin" at bounding box center [43, 221] width 23 height 20
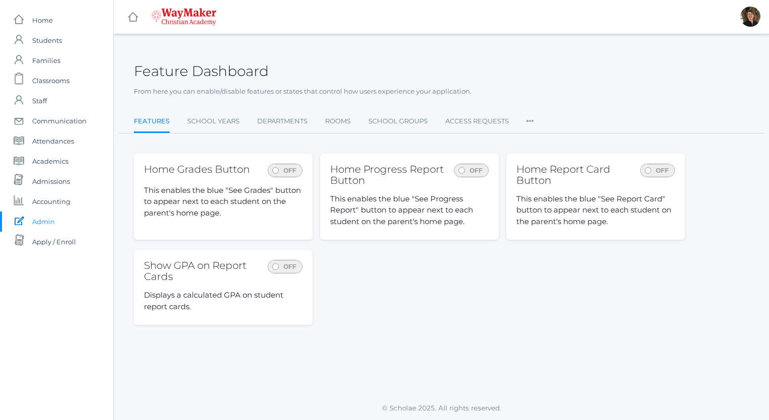
click at [531, 120] on icon at bounding box center [530, 118] width 8 height 14
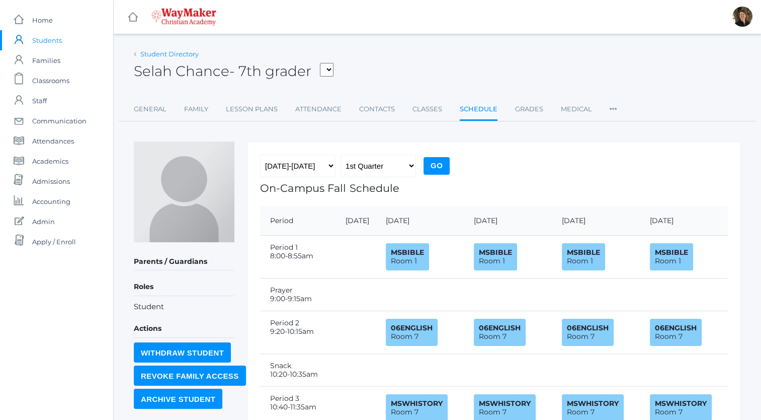
click at [171, 51] on link "Student Directory" at bounding box center [169, 54] width 58 height 8
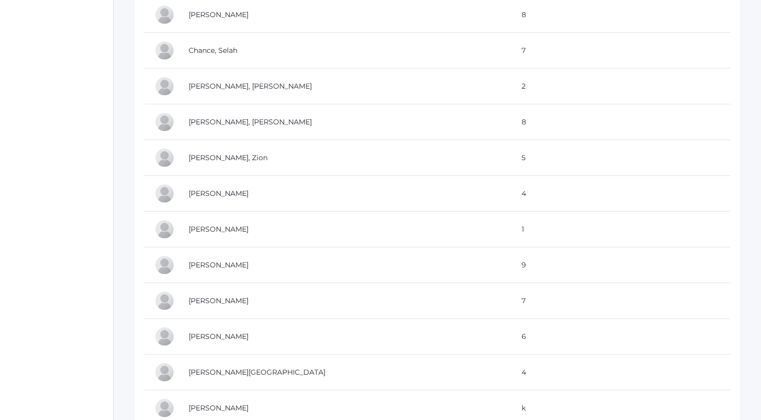
scroll to position [660, 0]
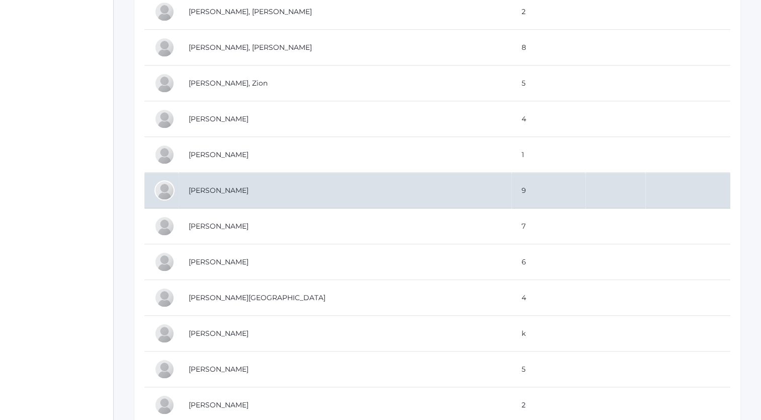
click at [214, 185] on td "[PERSON_NAME]" at bounding box center [345, 191] width 333 height 36
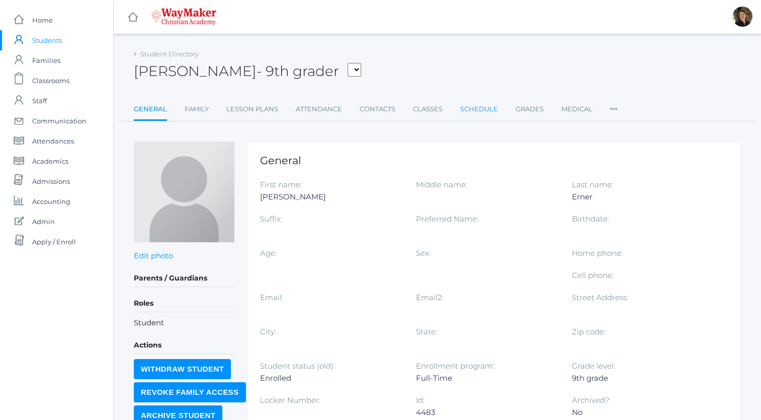
click at [475, 106] on link "Schedule" at bounding box center [479, 109] width 38 height 20
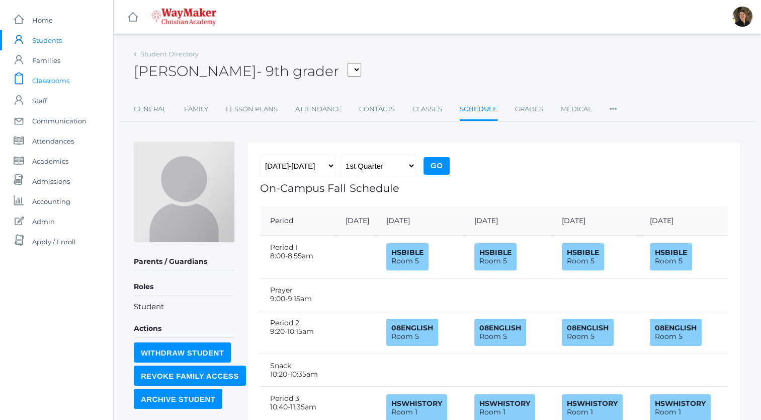
click at [48, 81] on span "Classrooms" at bounding box center [50, 80] width 37 height 20
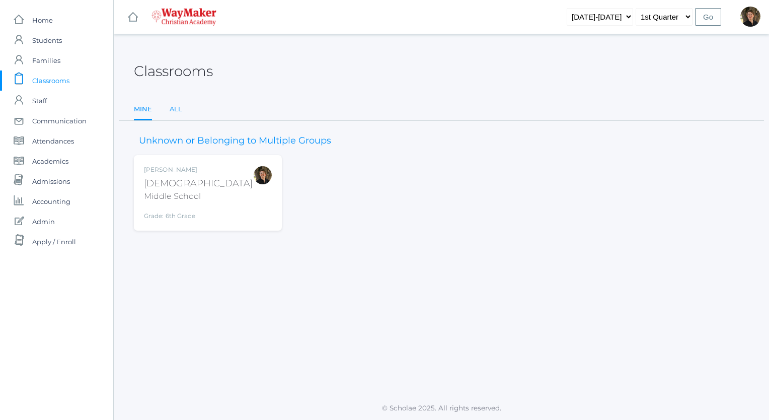
click at [176, 108] on link "All" at bounding box center [176, 109] width 13 height 20
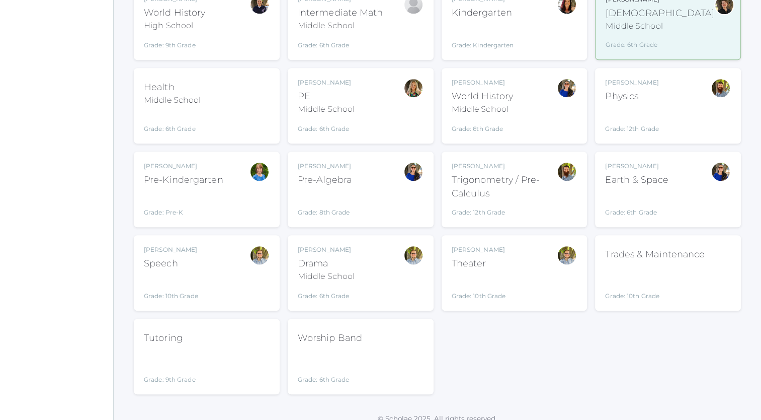
scroll to position [681, 0]
drag, startPoint x: 647, startPoint y: 265, endPoint x: 655, endPoint y: 274, distance: 11.4
click at [655, 274] on div "Grade: 10th Grade" at bounding box center [655, 281] width 100 height 35
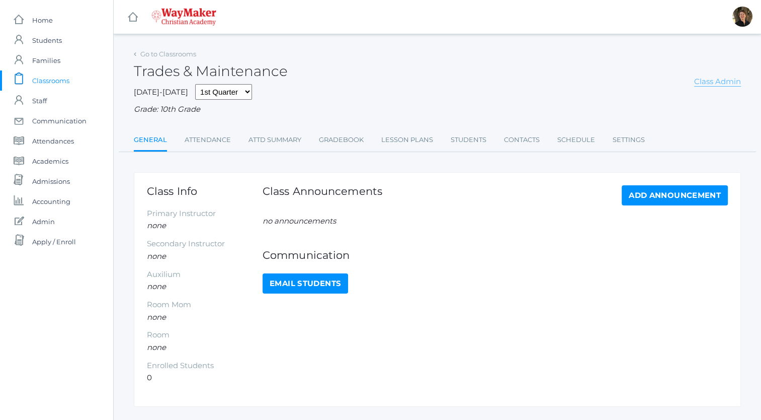
click at [724, 82] on link "Class Admin" at bounding box center [717, 81] width 47 height 10
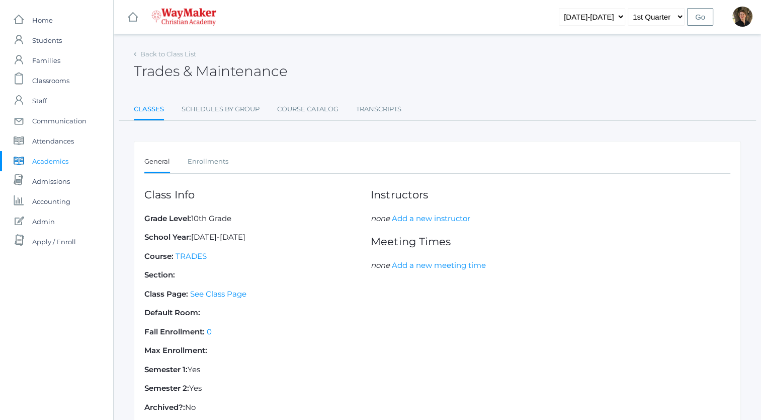
scroll to position [72, 0]
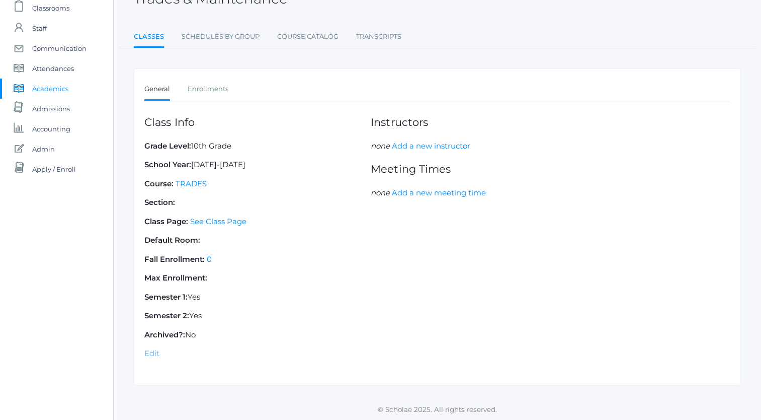
click at [148, 353] on link "Edit" at bounding box center [151, 353] width 15 height 10
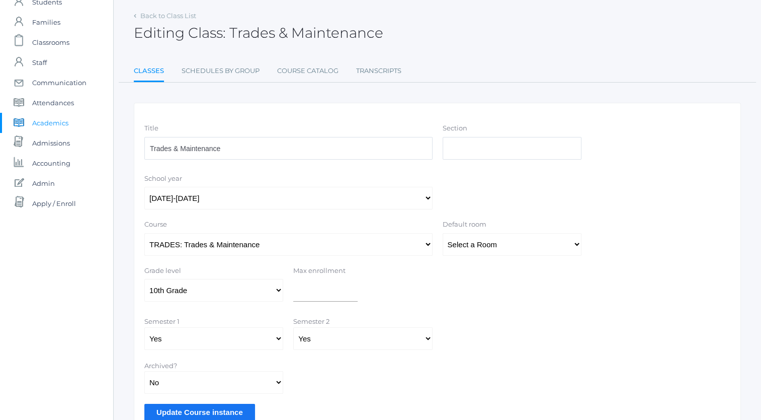
scroll to position [85, 0]
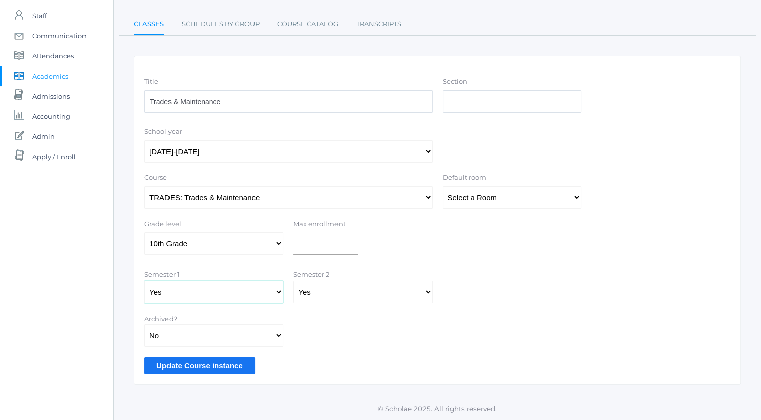
click at [278, 290] on select "Yes No" at bounding box center [213, 291] width 139 height 23
select select "false"
click at [144, 280] on select "Yes No" at bounding box center [213, 291] width 139 height 23
click at [334, 287] on select "Yes No" at bounding box center [362, 291] width 139 height 23
select select "false"
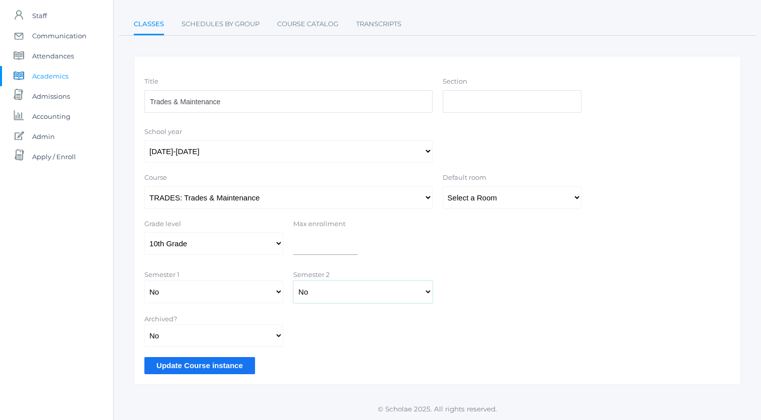
click at [293, 280] on select "Yes No" at bounding box center [362, 291] width 139 height 23
click at [427, 150] on select "[DATE]-[DATE]" at bounding box center [288, 151] width 288 height 23
click at [197, 367] on input "Update Course instance" at bounding box center [199, 365] width 111 height 17
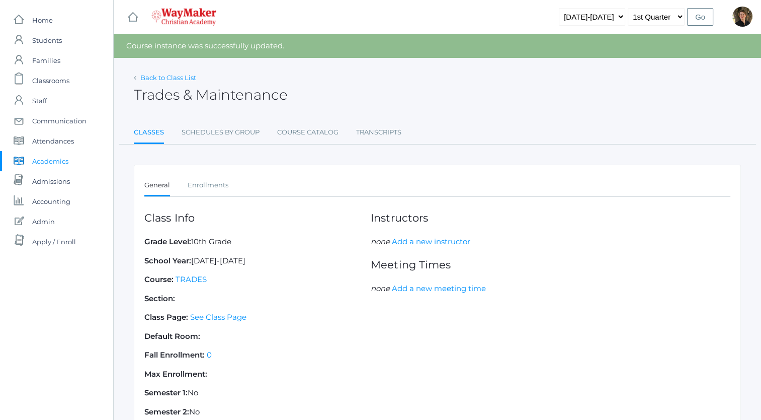
click at [165, 76] on link "Back to Class List" at bounding box center [168, 77] width 56 height 8
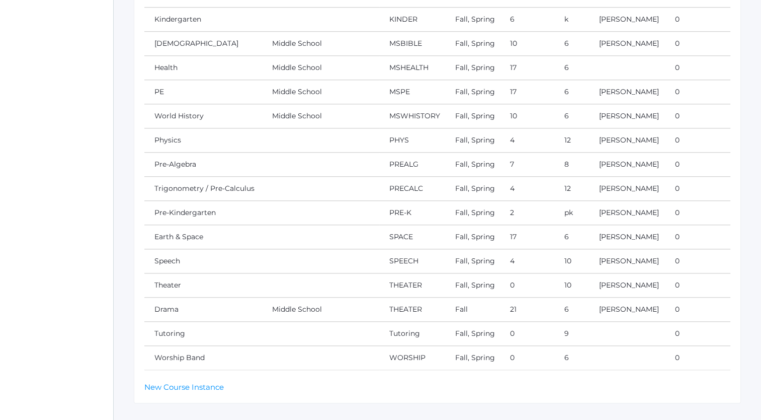
scroll to position [868, 0]
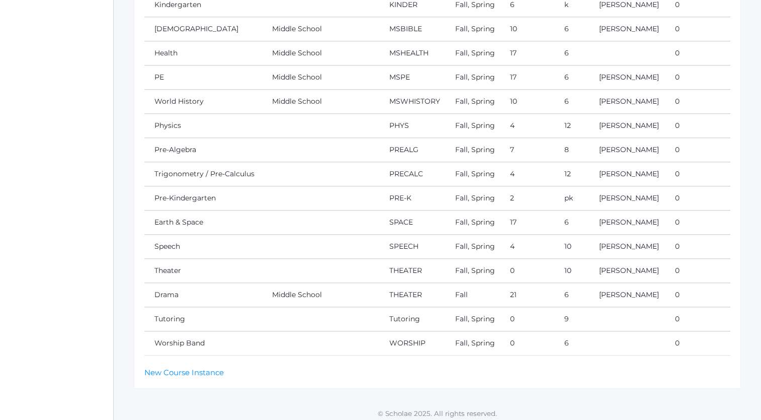
click at [247, 335] on td "Worship Band" at bounding box center [203, 343] width 118 height 24
click at [193, 338] on link "Worship Band" at bounding box center [179, 342] width 50 height 9
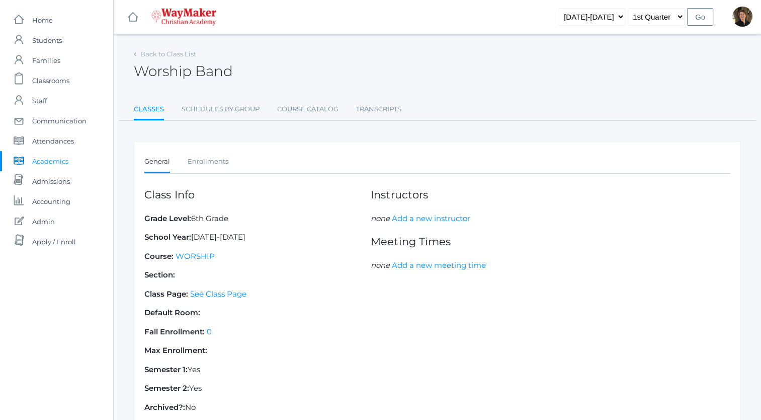
scroll to position [72, 0]
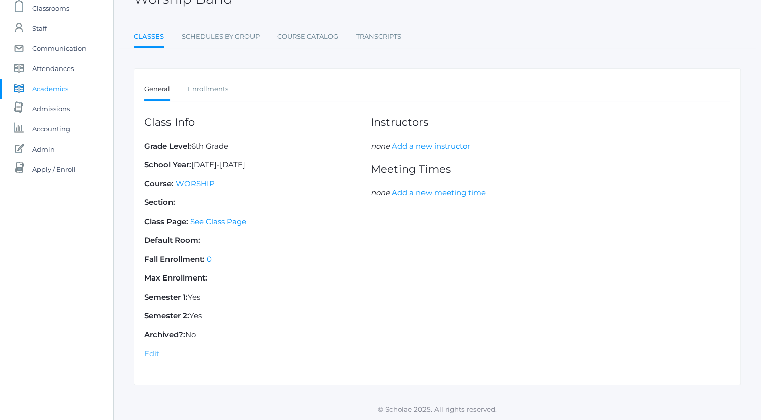
click at [155, 350] on link "Edit" at bounding box center [151, 353] width 15 height 10
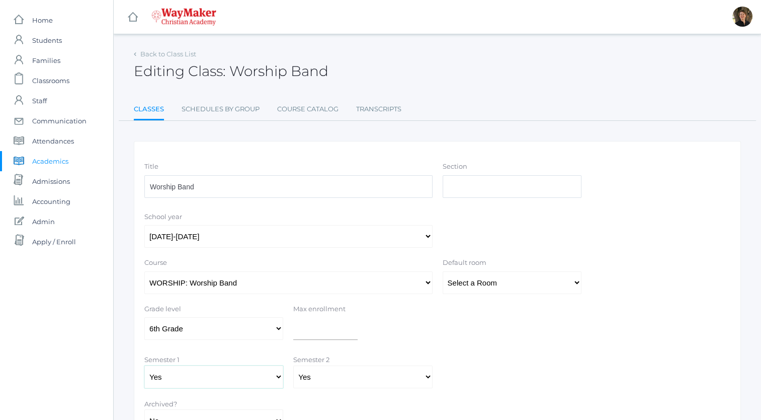
click at [280, 374] on select "Yes No" at bounding box center [213, 376] width 139 height 23
select select "false"
click at [144, 365] on select "Yes No" at bounding box center [213, 376] width 139 height 23
click at [330, 374] on select "Yes No" at bounding box center [362, 376] width 139 height 23
select select "false"
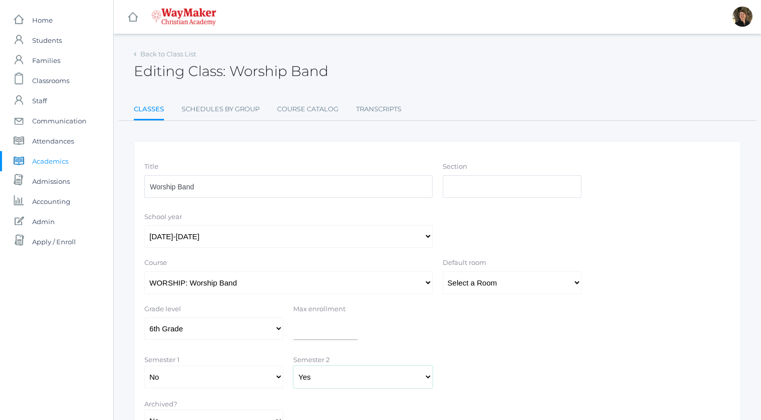
click at [293, 365] on select "Yes No" at bounding box center [362, 376] width 139 height 23
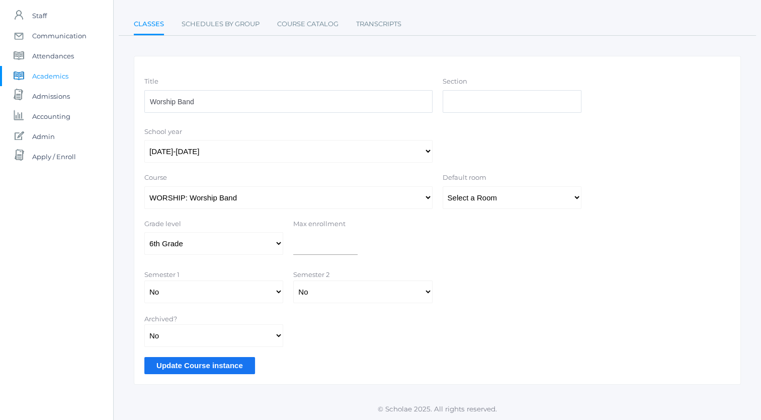
click at [213, 364] on input "Update Course instance" at bounding box center [199, 365] width 111 height 17
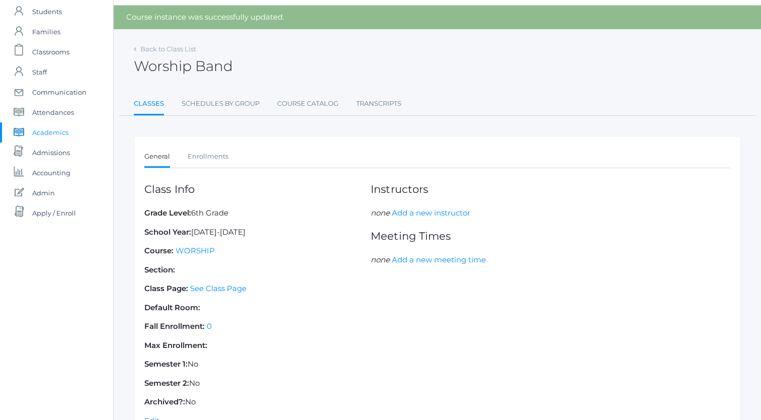
scroll to position [25, 0]
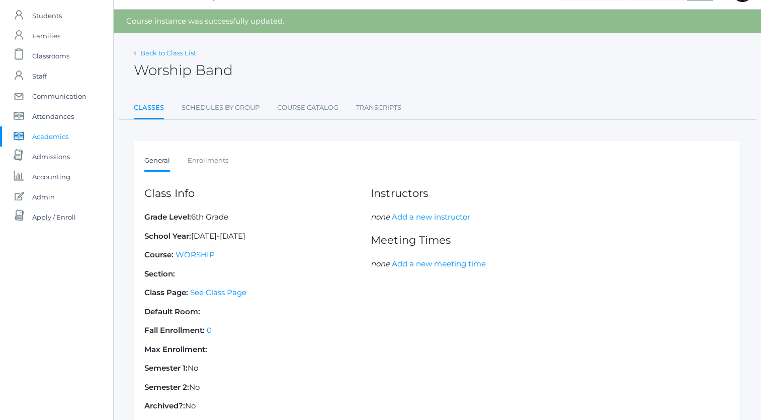
click at [160, 50] on link "Back to Class List" at bounding box center [168, 53] width 56 height 8
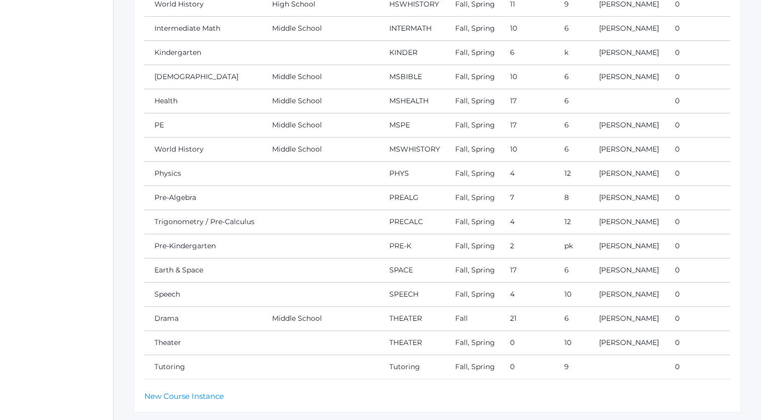
scroll to position [844, 0]
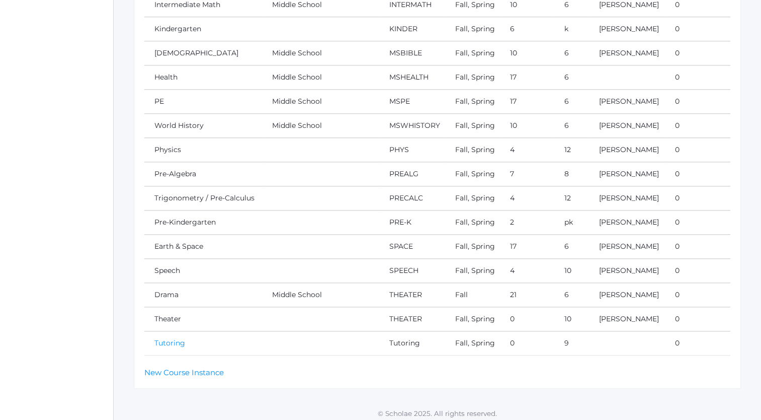
click at [175, 338] on link "Tutoring" at bounding box center [169, 342] width 31 height 9
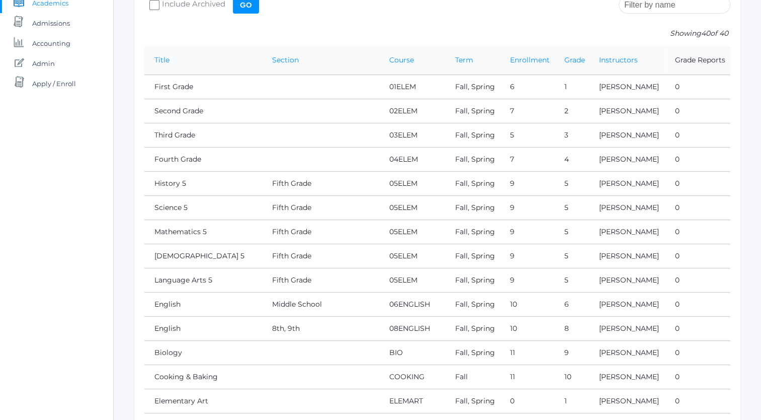
scroll to position [0, 0]
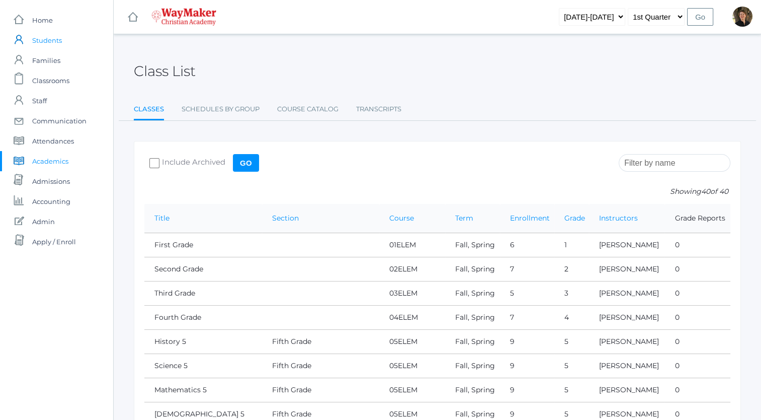
click at [48, 43] on span "Students" at bounding box center [47, 40] width 30 height 20
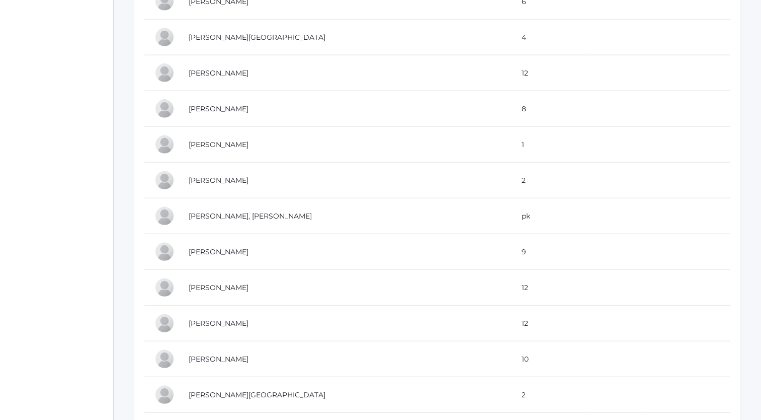
scroll to position [2279, 0]
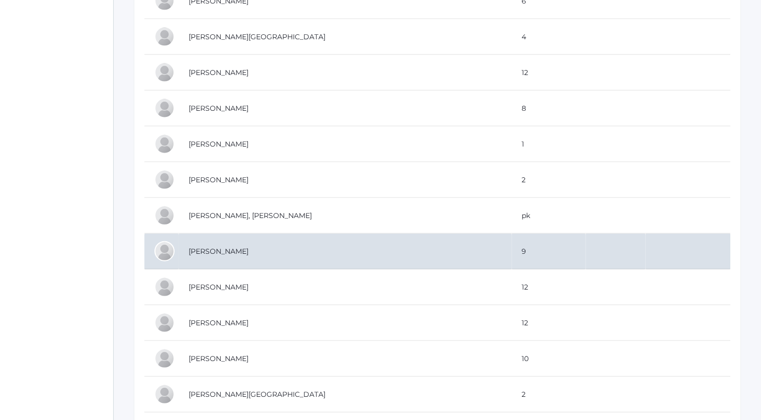
click at [312, 244] on td "Renz, Emme" at bounding box center [345, 252] width 333 height 36
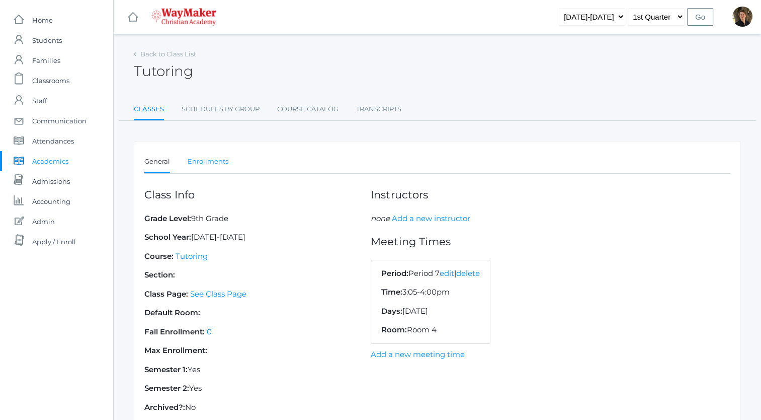
click at [212, 160] on link "Enrollments" at bounding box center [208, 161] width 41 height 20
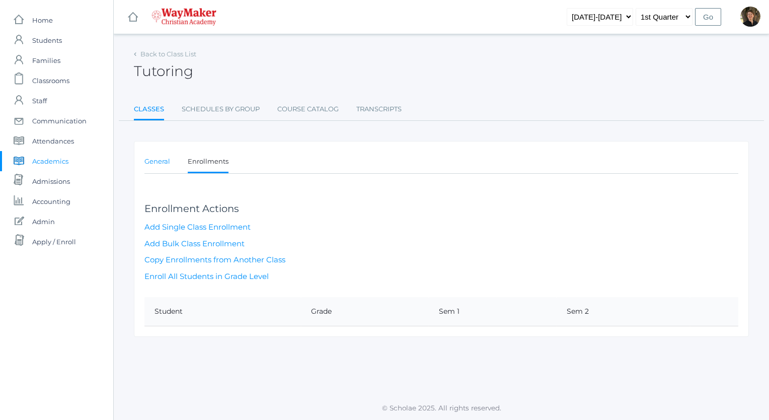
click at [158, 161] on link "General" at bounding box center [157, 161] width 26 height 20
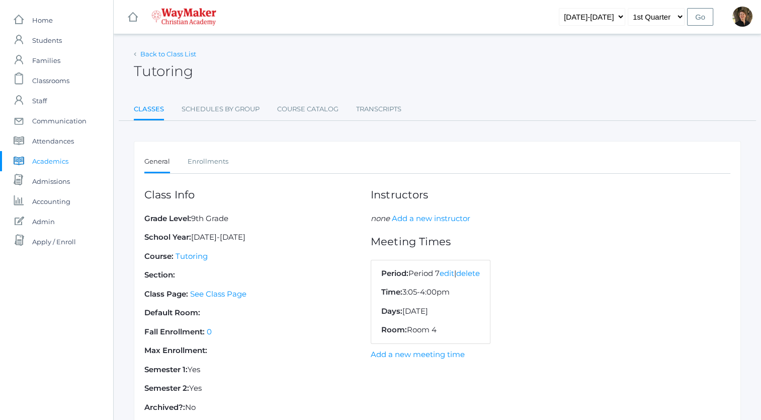
click at [166, 56] on link "Back to Class List" at bounding box center [168, 54] width 56 height 8
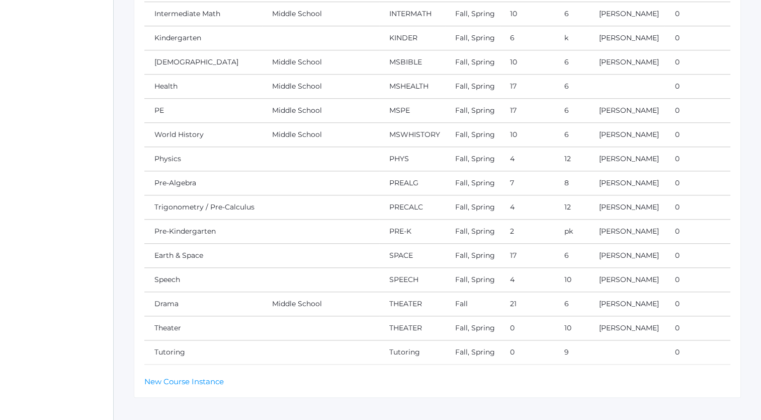
scroll to position [844, 0]
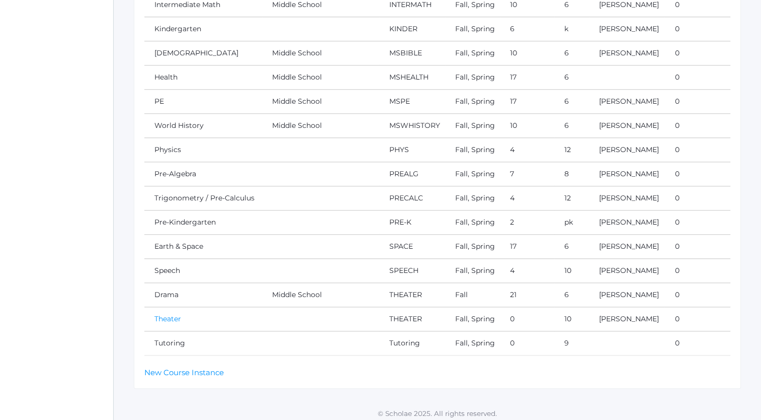
click at [171, 314] on link "Theater" at bounding box center [167, 318] width 27 height 9
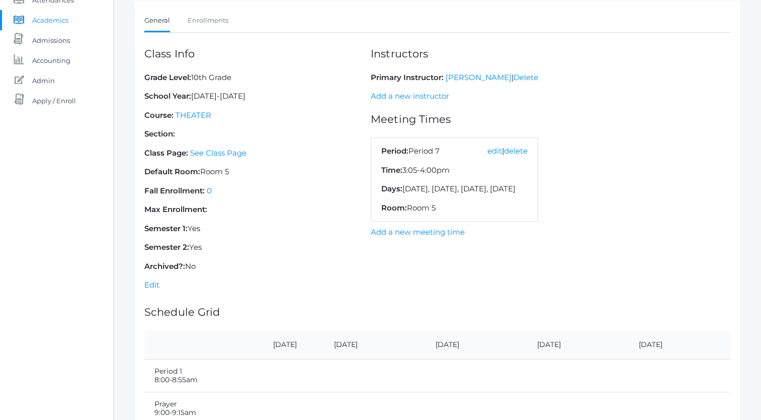
scroll to position [141, 0]
click at [153, 282] on link "Edit" at bounding box center [151, 285] width 15 height 10
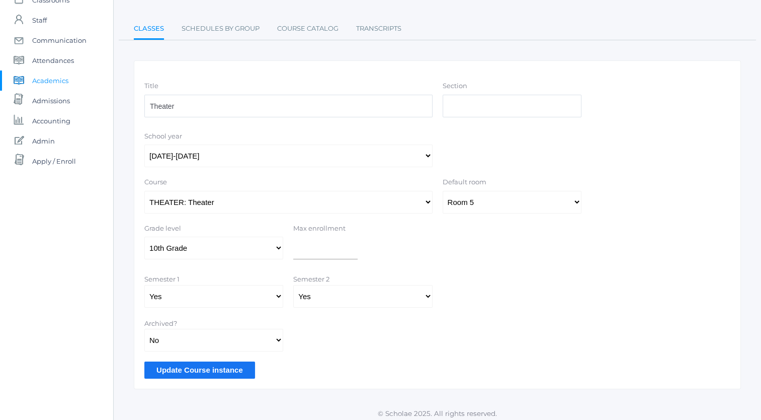
scroll to position [85, 0]
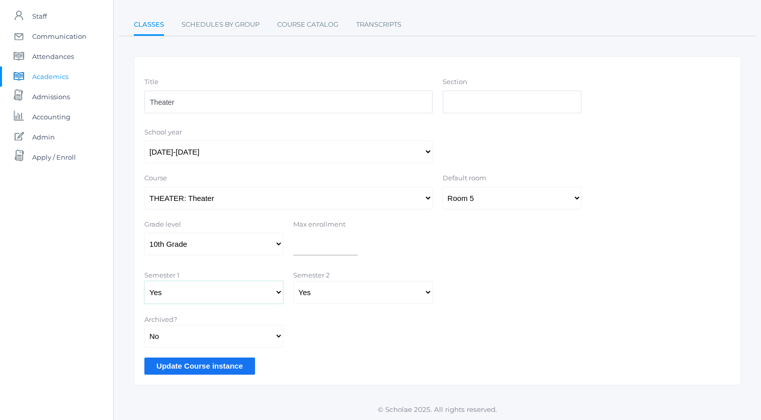
click at [278, 292] on select "Yes No" at bounding box center [213, 292] width 139 height 23
select select "false"
click at [144, 281] on select "Yes No" at bounding box center [213, 292] width 139 height 23
click at [338, 295] on select "Yes No" at bounding box center [362, 292] width 139 height 23
select select "false"
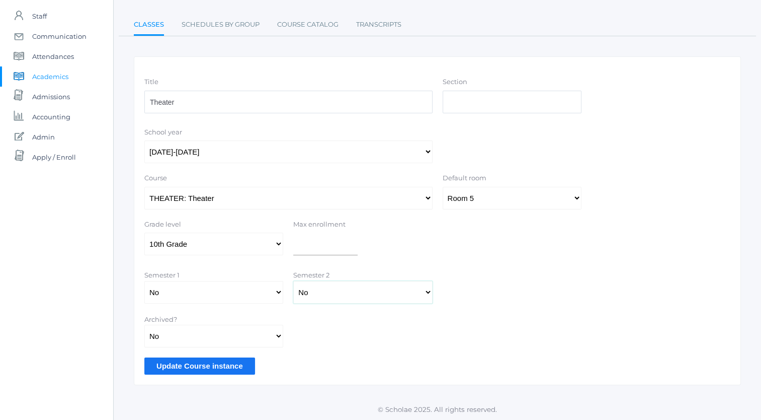
click at [293, 281] on select "Yes No" at bounding box center [362, 292] width 139 height 23
click at [211, 363] on input "Update Course instance" at bounding box center [199, 365] width 111 height 17
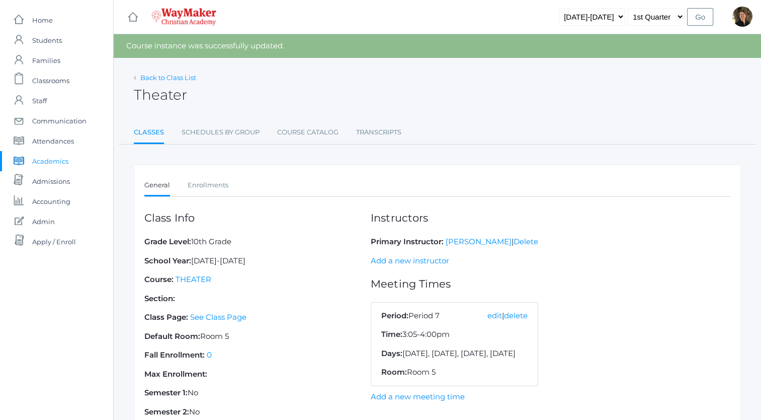
click at [166, 76] on link "Back to Class List" at bounding box center [168, 77] width 56 height 8
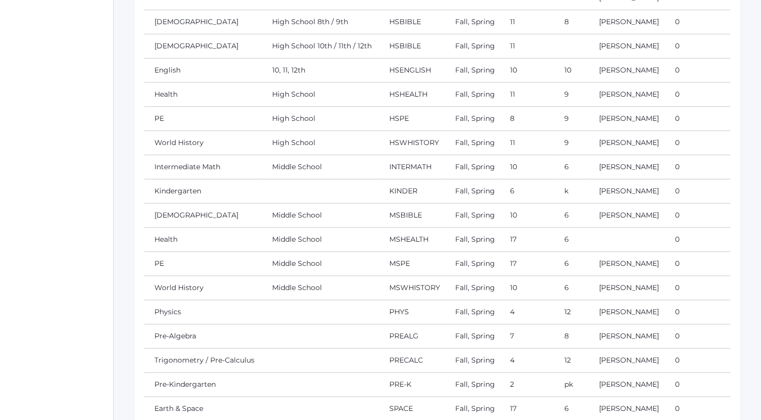
scroll to position [820, 0]
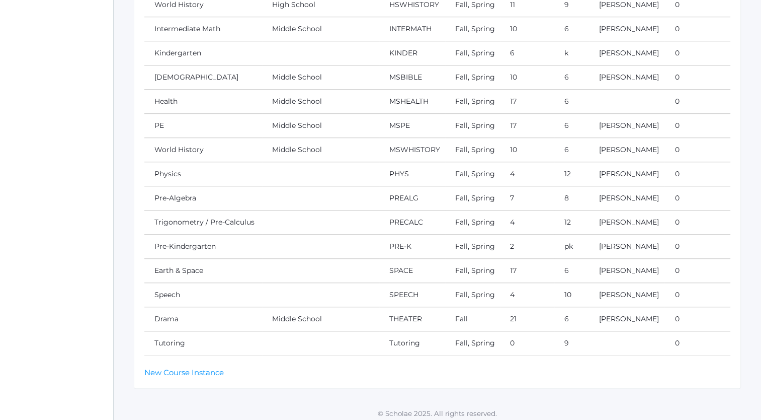
click at [461, 336] on td "Fall, Spring" at bounding box center [472, 343] width 55 height 24
click at [194, 217] on link "Trigonometry / Pre-Calculus" at bounding box center [204, 221] width 100 height 9
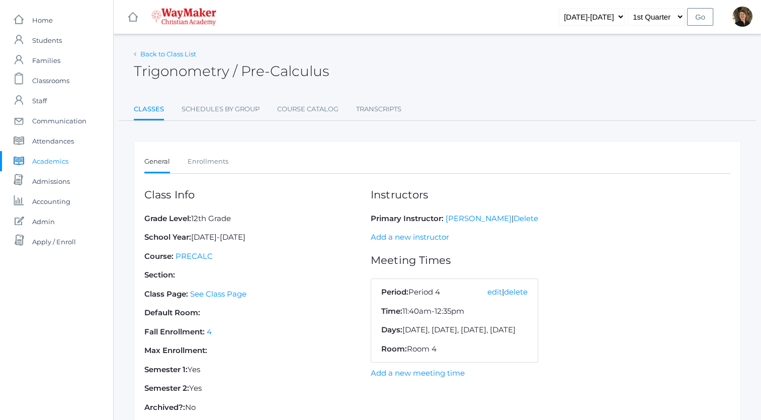
click at [173, 52] on link "Back to Class List" at bounding box center [168, 54] width 56 height 8
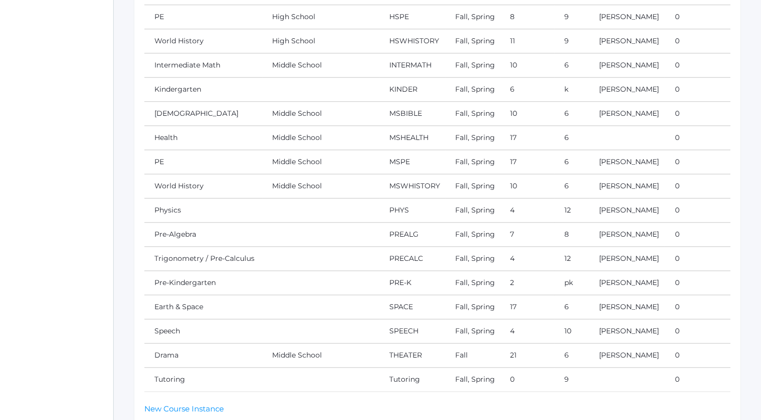
scroll to position [782, 0]
click at [169, 233] on link "Pre-Algebra" at bounding box center [175, 235] width 42 height 9
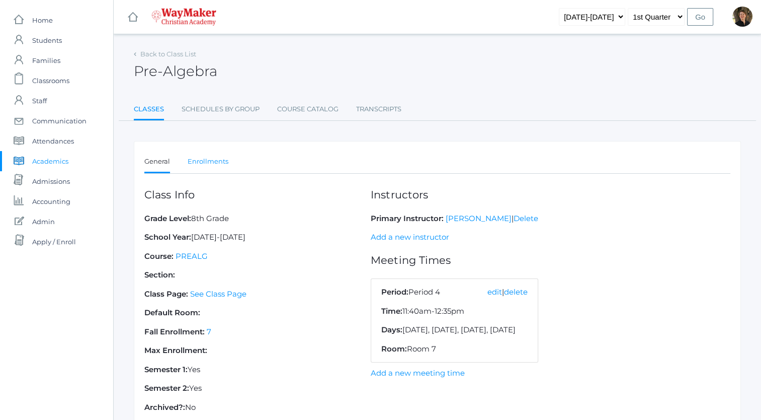
click at [220, 159] on link "Enrollments" at bounding box center [208, 161] width 41 height 20
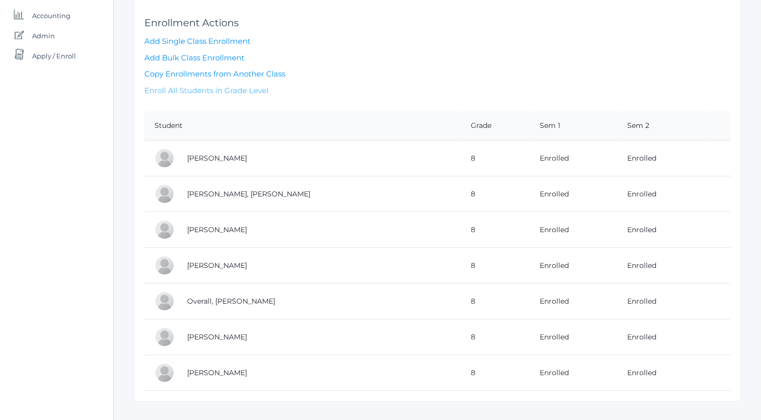
scroll to position [185, 0]
click at [203, 42] on link "Add Single Class Enrollment" at bounding box center [197, 42] width 106 height 10
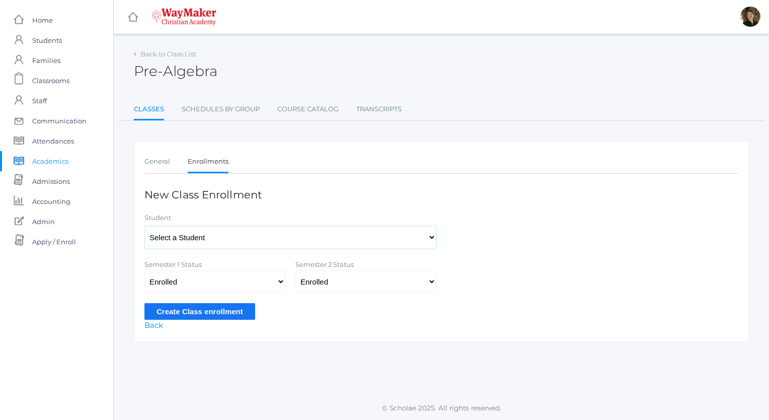
click at [242, 238] on select "Select a Student [PERSON_NAME], [PERSON_NAME], [PERSON_NAME], [PERSON_NAME], [P…" at bounding box center [290, 237] width 292 height 23
select select "4481"
click at [144, 226] on select "Select a Student [PERSON_NAME], [PERSON_NAME], [PERSON_NAME], [PERSON_NAME], [P…" at bounding box center [290, 237] width 292 height 23
click at [193, 310] on input "Create Class enrollment" at bounding box center [199, 311] width 111 height 17
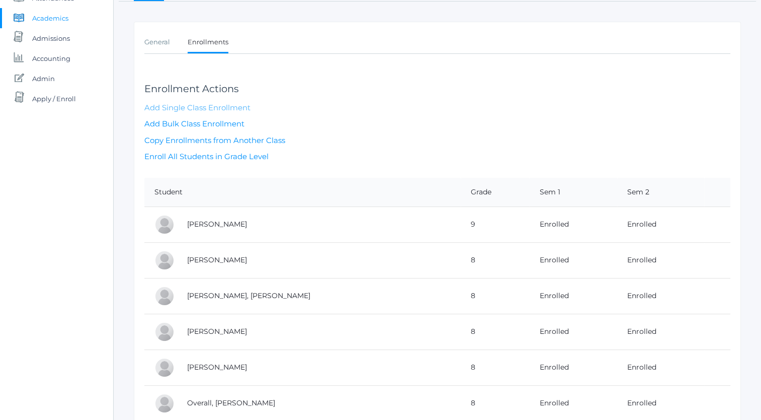
scroll to position [148, 0]
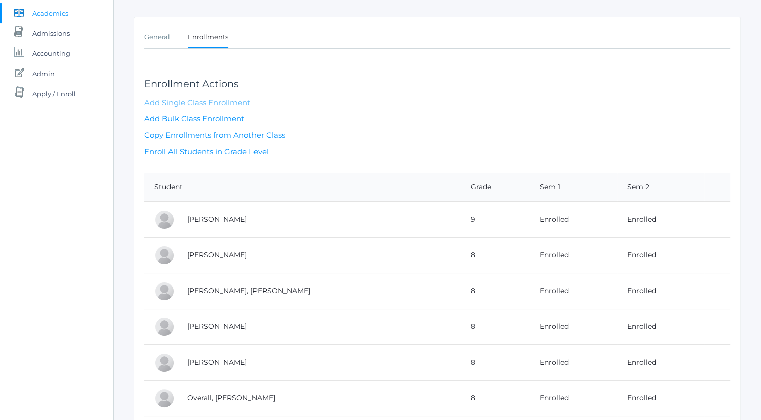
click at [193, 250] on link "[PERSON_NAME]" at bounding box center [217, 254] width 60 height 9
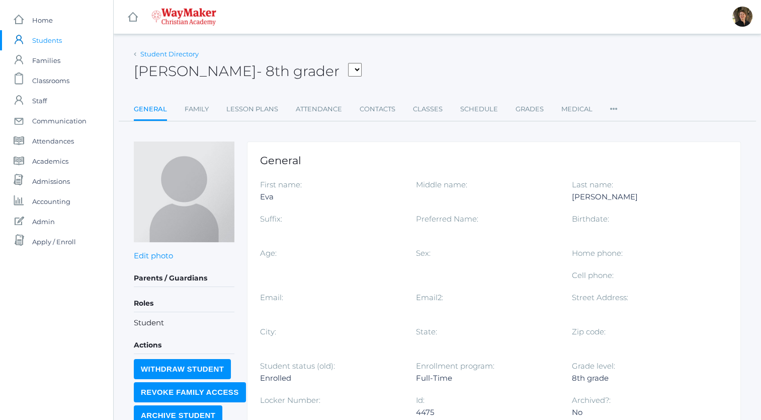
click at [150, 53] on link "Student Directory" at bounding box center [169, 54] width 58 height 8
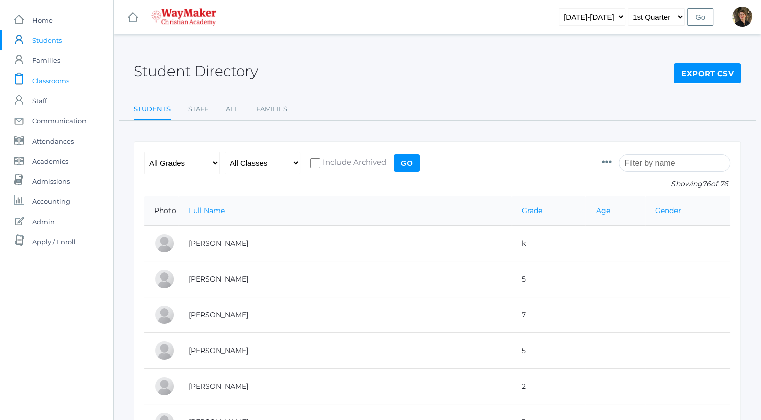
click at [45, 78] on span "Classrooms" at bounding box center [50, 80] width 37 height 20
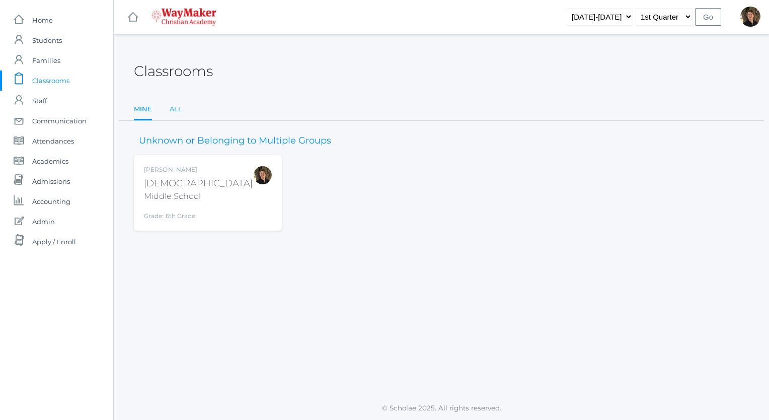
click at [174, 108] on link "All" at bounding box center [176, 109] width 13 height 20
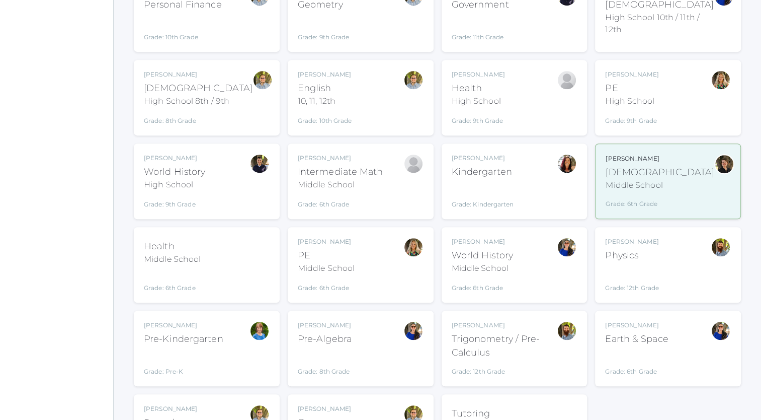
scroll to position [598, 0]
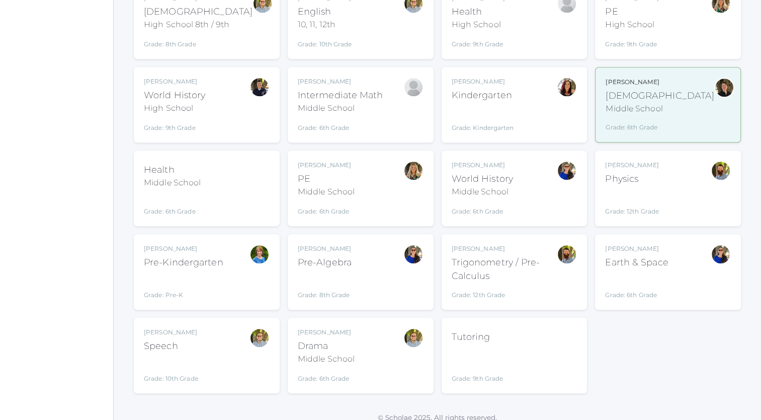
click at [328, 256] on div "Pre-Algebra" at bounding box center [325, 263] width 54 height 14
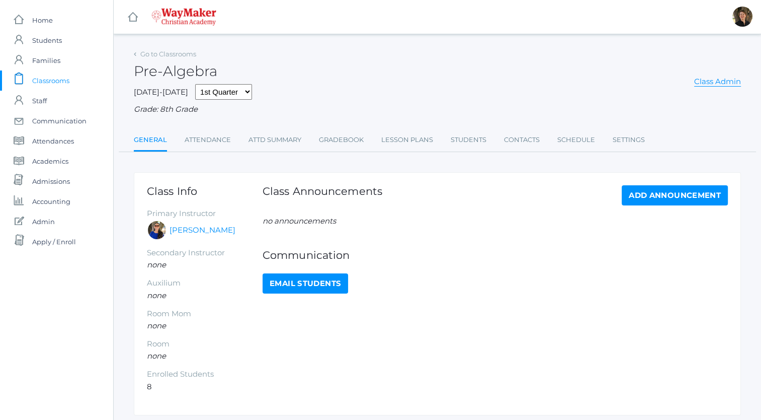
scroll to position [32, 0]
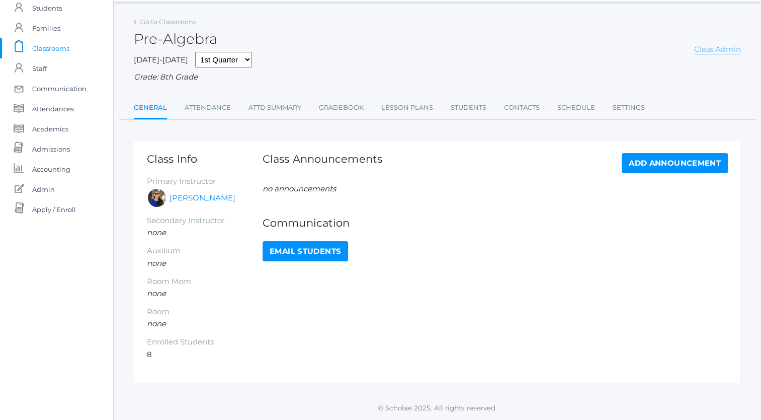
click at [718, 50] on link "Class Admin" at bounding box center [717, 49] width 47 height 10
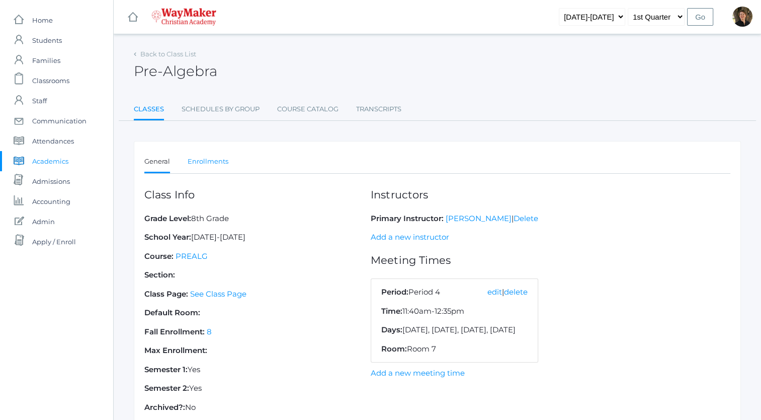
click at [210, 162] on link "Enrollments" at bounding box center [208, 161] width 41 height 20
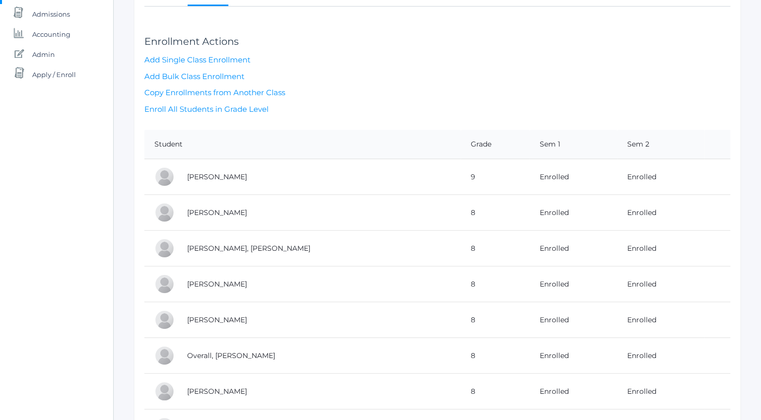
scroll to position [155, 0]
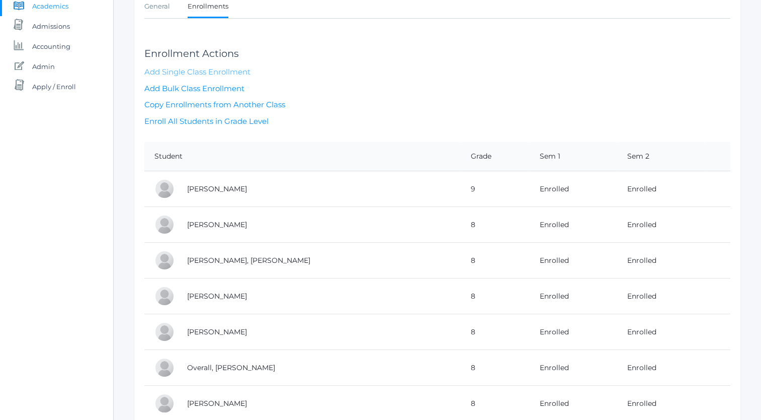
click at [210, 69] on link "Add Single Class Enrollment" at bounding box center [197, 72] width 106 height 10
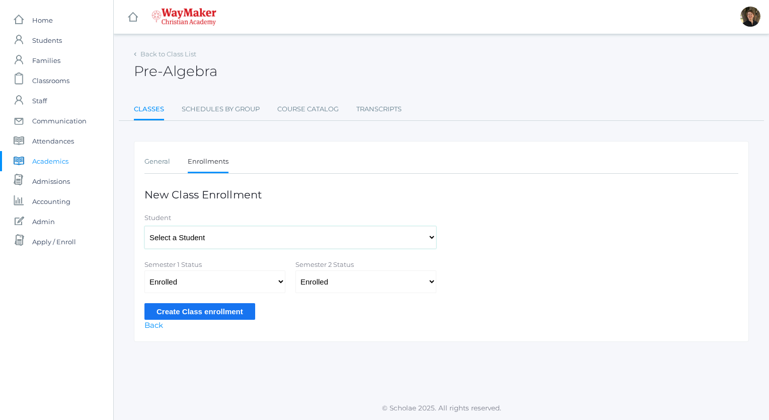
click at [214, 236] on select "Select a Student [PERSON_NAME], [PERSON_NAME], [PERSON_NAME], [PERSON_NAME], [P…" at bounding box center [290, 237] width 292 height 23
select select "4469"
click at [144, 226] on select "Select a Student [PERSON_NAME], [PERSON_NAME], [PERSON_NAME], [PERSON_NAME], [P…" at bounding box center [290, 237] width 292 height 23
click at [189, 308] on input "Create Class enrollment" at bounding box center [199, 311] width 111 height 17
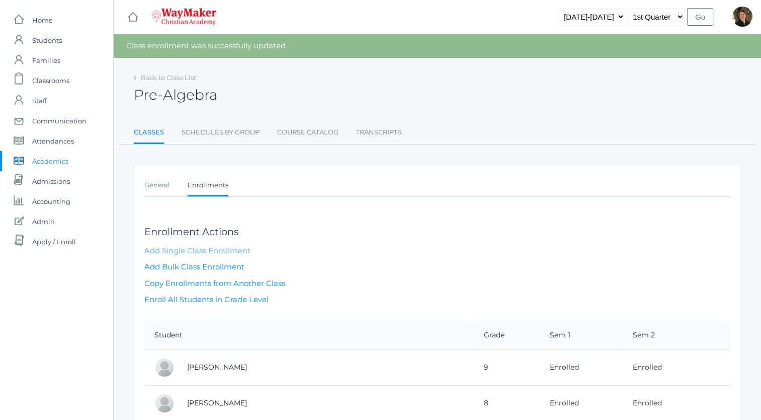
click at [183, 249] on link "Add Single Class Enrollment" at bounding box center [197, 251] width 106 height 10
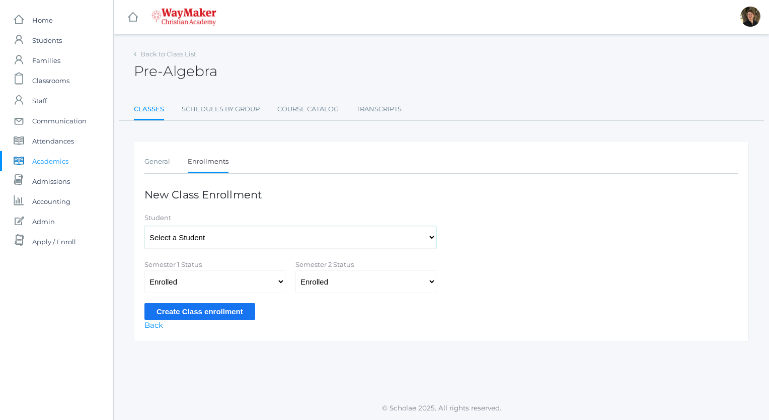
click at [224, 241] on select "Select a Student [PERSON_NAME], [PERSON_NAME], [PERSON_NAME], [PERSON_NAME], [P…" at bounding box center [290, 237] width 292 height 23
select select "4470"
click at [144, 226] on select "Select a Student [PERSON_NAME], [PERSON_NAME], [PERSON_NAME], [PERSON_NAME], [P…" at bounding box center [290, 237] width 292 height 23
click at [195, 310] on input "Create Class enrollment" at bounding box center [199, 311] width 111 height 17
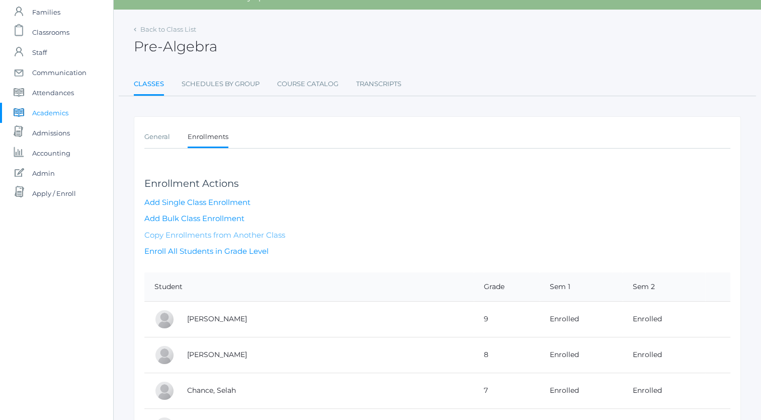
scroll to position [48, 0]
click at [157, 29] on link "Back to Class List" at bounding box center [168, 30] width 56 height 8
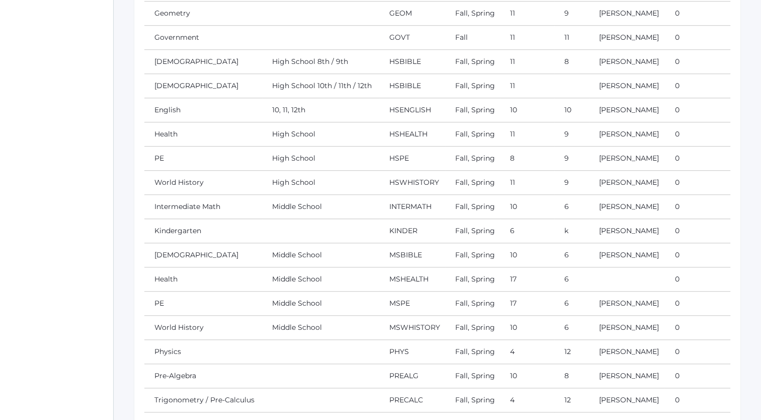
scroll to position [616, 0]
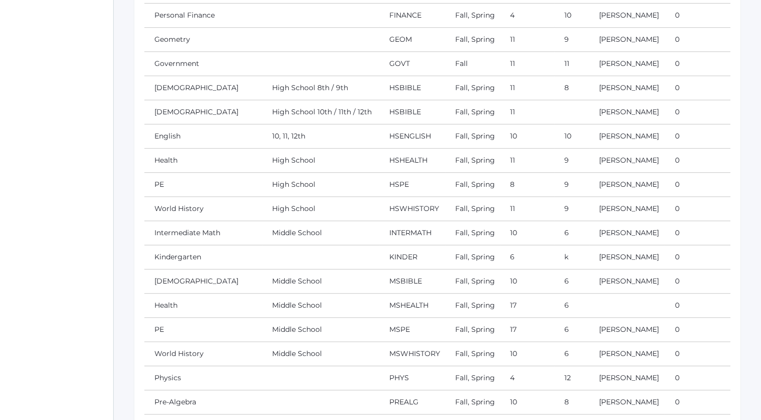
click at [486, 212] on td "Fall, Spring" at bounding box center [472, 209] width 55 height 24
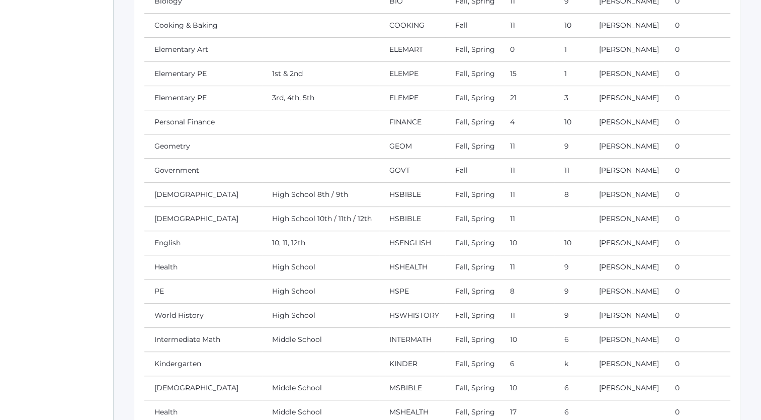
scroll to position [509, 0]
click at [171, 239] on link "English" at bounding box center [167, 242] width 26 height 9
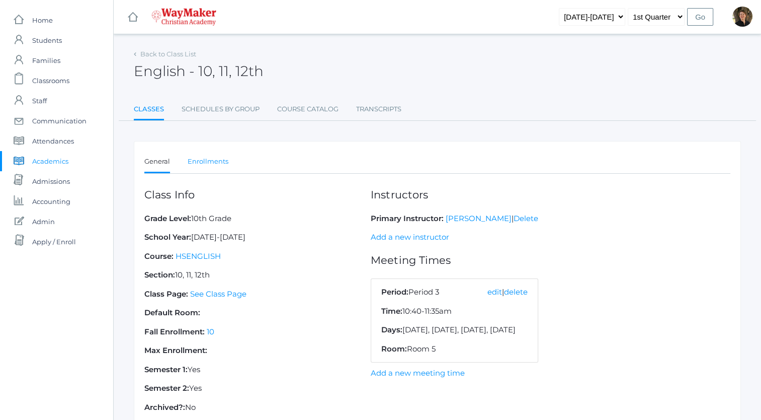
click at [207, 163] on link "Enrollments" at bounding box center [208, 161] width 41 height 20
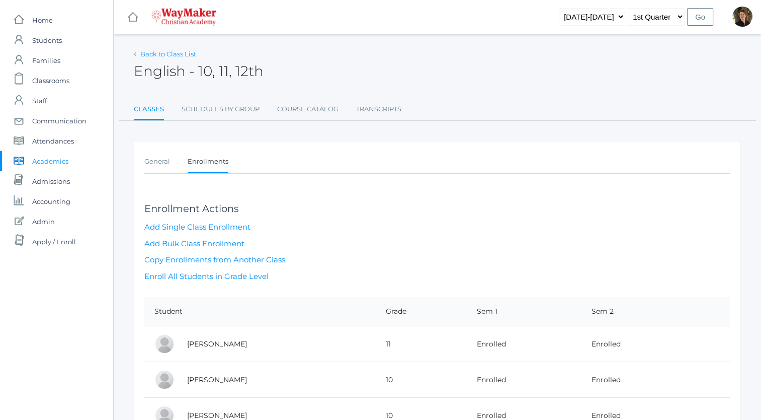
click at [167, 54] on link "Back to Class List" at bounding box center [168, 54] width 56 height 8
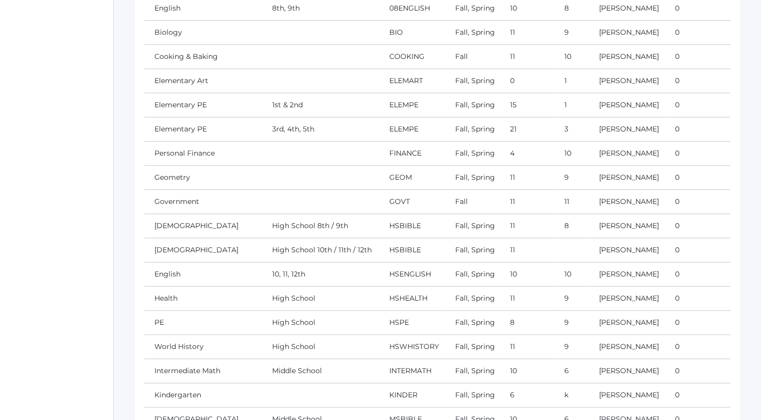
scroll to position [477, 0]
click at [457, 210] on td "Fall" at bounding box center [472, 203] width 55 height 24
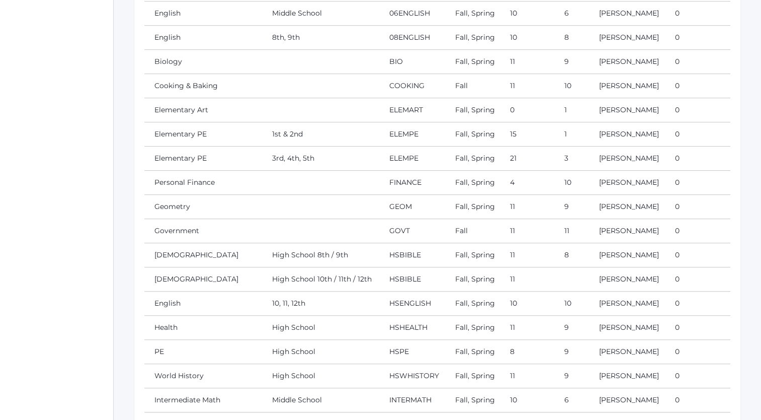
scroll to position [445, 0]
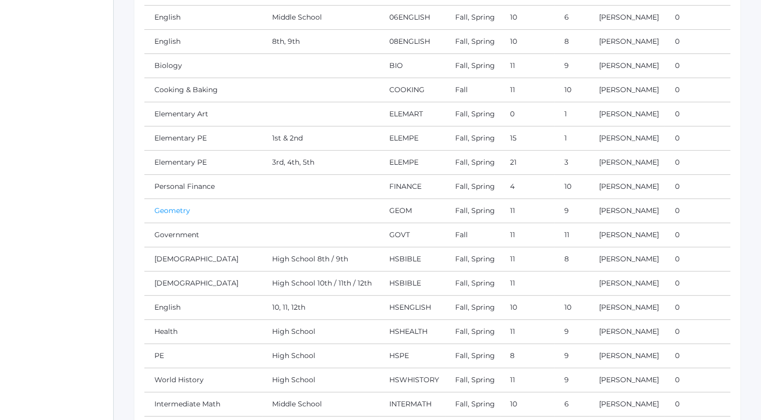
click at [180, 208] on link "Geometry" at bounding box center [172, 210] width 36 height 9
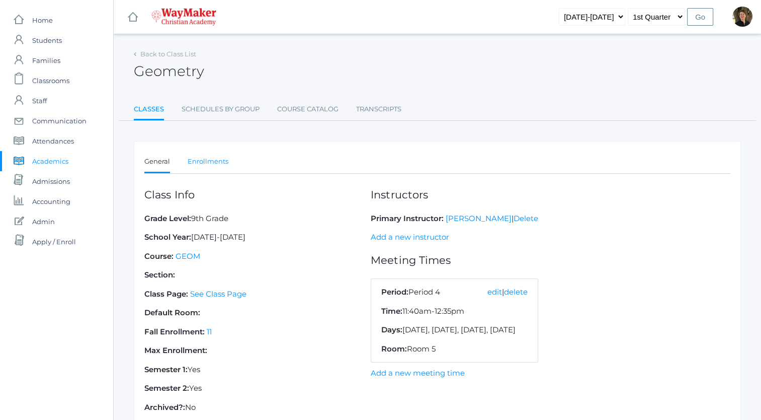
click at [219, 162] on link "Enrollments" at bounding box center [208, 161] width 41 height 20
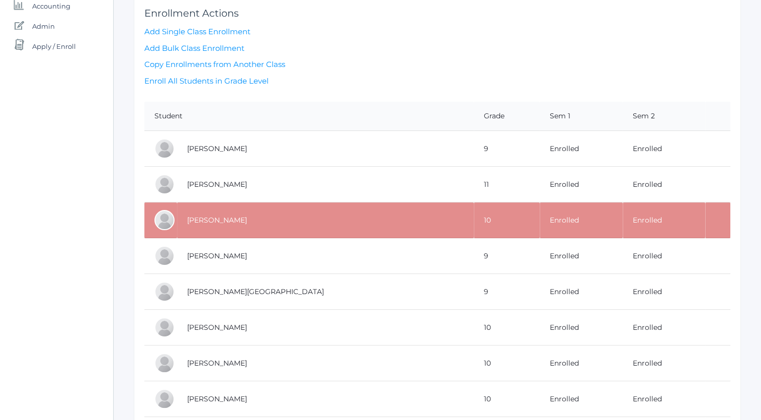
scroll to position [199, 0]
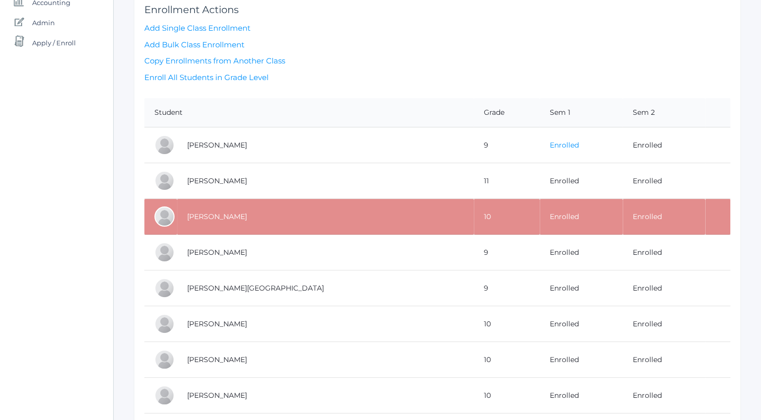
click at [550, 143] on link "Enrolled" at bounding box center [564, 144] width 29 height 9
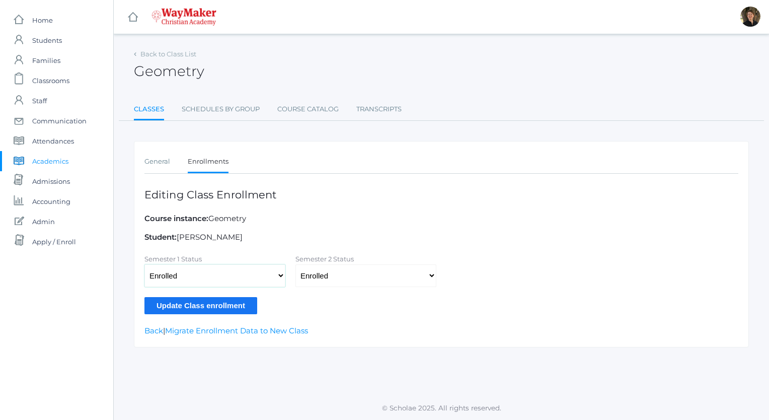
click at [279, 276] on select "Not Enrolled Enrolled Withdrawn - Passing Withdrawn - Failing" at bounding box center [214, 275] width 141 height 23
select select
click at [144, 264] on select "Not Enrolled Enrolled Withdrawn - Passing Withdrawn - Failing" at bounding box center [214, 275] width 141 height 23
click at [344, 277] on select "Not Enrolled Enrolled Withdrawn - Passing Withdrawn - Failing" at bounding box center [365, 275] width 141 height 23
select select
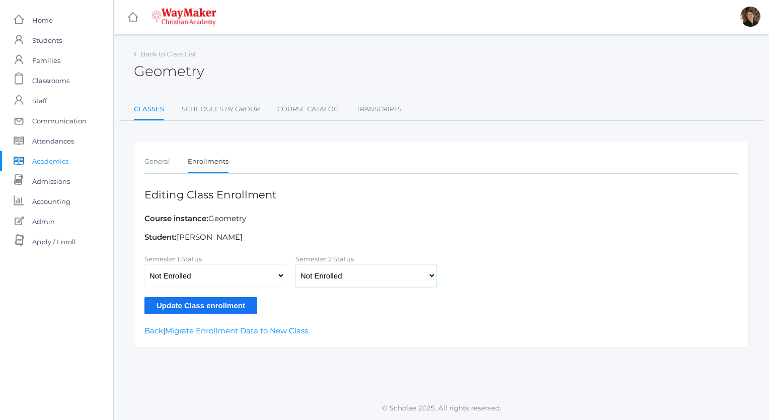
click at [295, 264] on select "Not Enrolled Enrolled Withdrawn - Passing Withdrawn - Failing" at bounding box center [365, 275] width 141 height 23
click at [204, 306] on input "Update Class enrollment" at bounding box center [200, 305] width 113 height 17
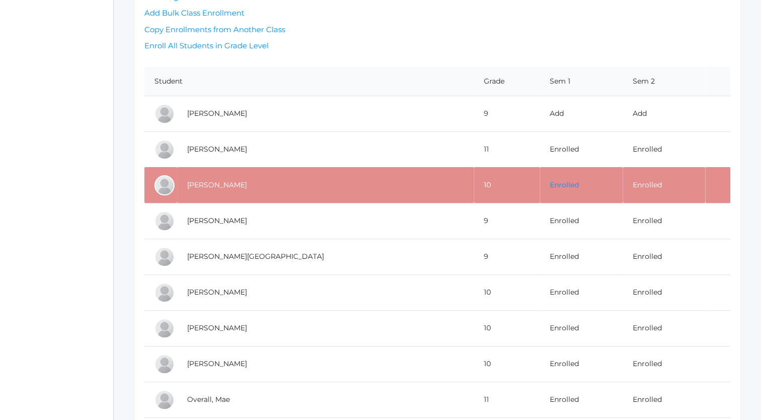
scroll to position [255, 0]
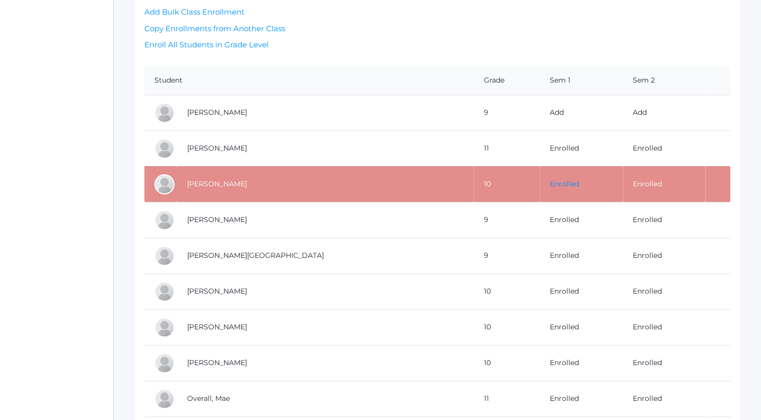
click at [550, 181] on link "Enrolled" at bounding box center [564, 183] width 29 height 9
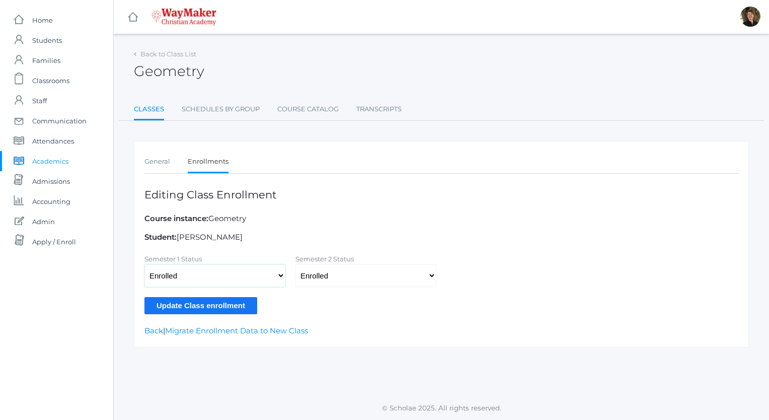
click at [282, 275] on select "Not Enrolled Enrolled Withdrawn - Passing Withdrawn - Failing" at bounding box center [214, 275] width 141 height 23
select select
click at [144, 264] on select "Not Enrolled Enrolled Withdrawn - Passing Withdrawn - Failing" at bounding box center [214, 275] width 141 height 23
click at [321, 275] on select "Not Enrolled Enrolled Withdrawn - Passing Withdrawn - Failing" at bounding box center [365, 275] width 141 height 23
select select
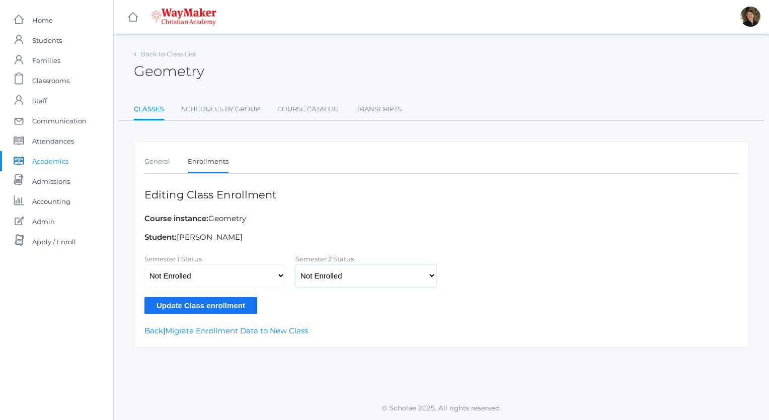
click at [295, 264] on select "Not Enrolled Enrolled Withdrawn - Passing Withdrawn - Failing" at bounding box center [365, 275] width 141 height 23
click at [212, 304] on input "Update Class enrollment" at bounding box center [200, 305] width 113 height 17
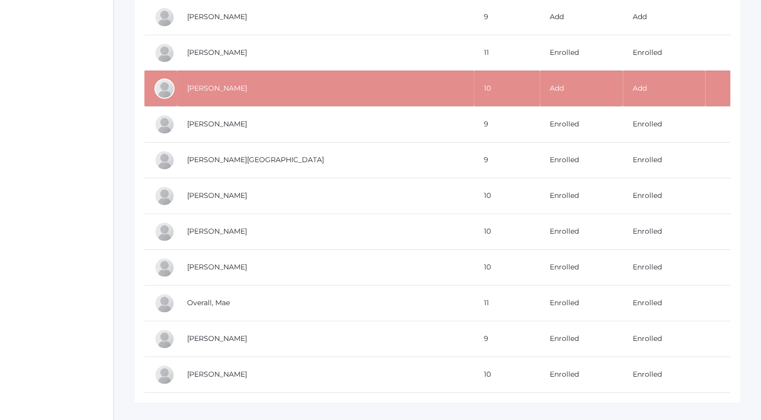
scroll to position [367, 0]
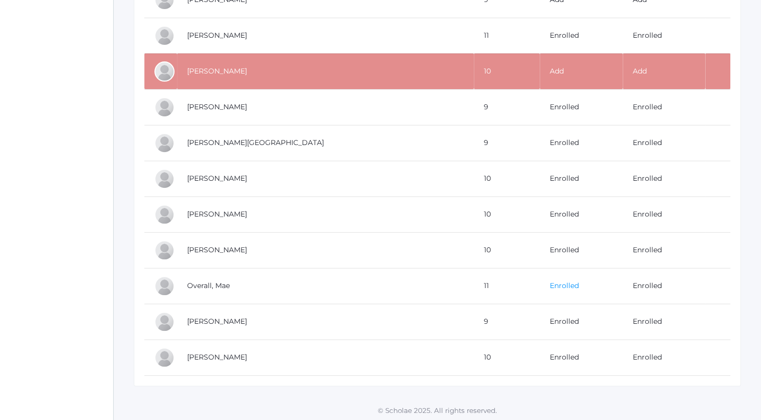
click at [550, 284] on link "Enrolled" at bounding box center [564, 285] width 29 height 9
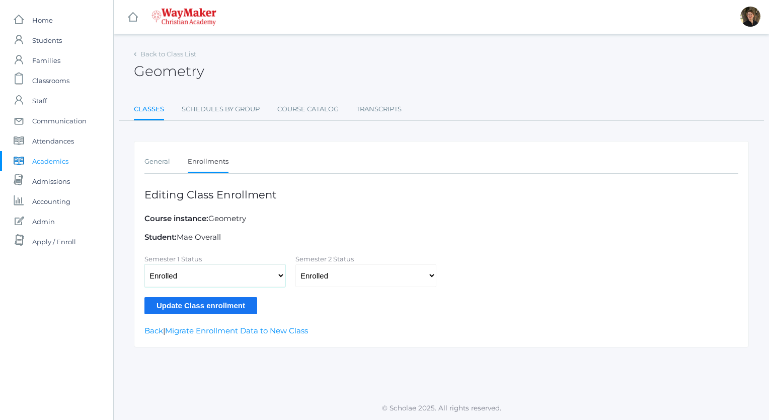
click at [278, 274] on select "Not Enrolled Enrolled Withdrawn - Passing Withdrawn - Failing" at bounding box center [214, 275] width 141 height 23
select select
click at [144, 264] on select "Not Enrolled Enrolled Withdrawn - Passing Withdrawn - Failing" at bounding box center [214, 275] width 141 height 23
click at [326, 274] on select "Not Enrolled Enrolled Withdrawn - Passing Withdrawn - Failing" at bounding box center [365, 275] width 141 height 23
select select
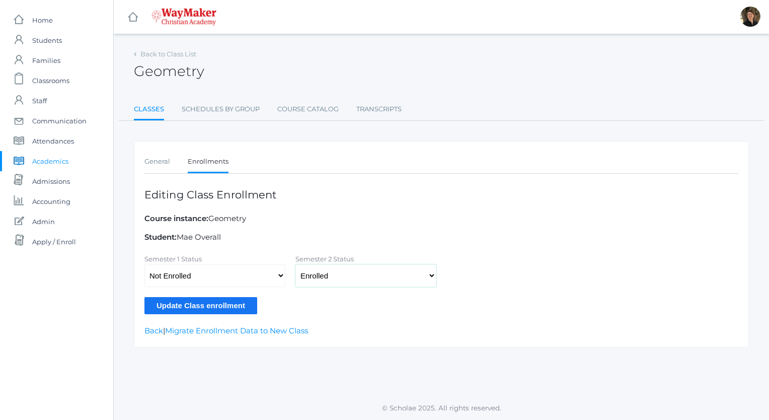
click at [295, 264] on select "Not Enrolled Enrolled Withdrawn - Passing Withdrawn - Failing" at bounding box center [365, 275] width 141 height 23
click at [204, 300] on input "Update Class enrollment" at bounding box center [200, 305] width 113 height 17
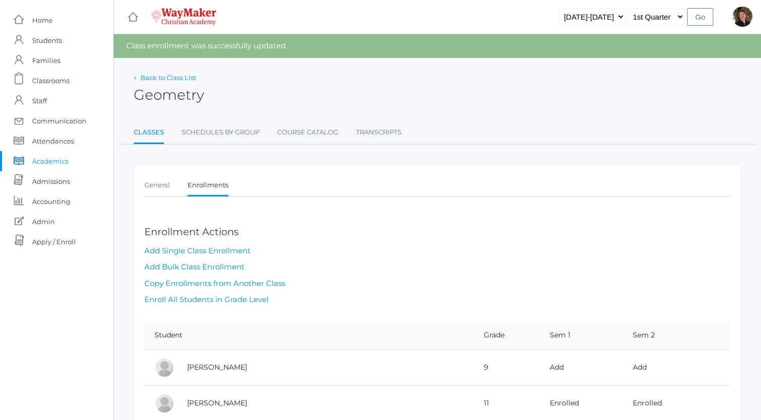
click at [164, 77] on link "Back to Class List" at bounding box center [168, 77] width 56 height 8
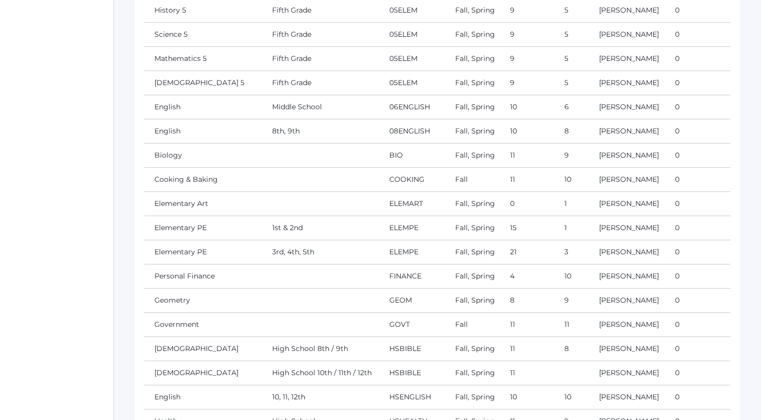
scroll to position [354, 0]
click at [196, 274] on link "Personal Finance" at bounding box center [184, 276] width 60 height 9
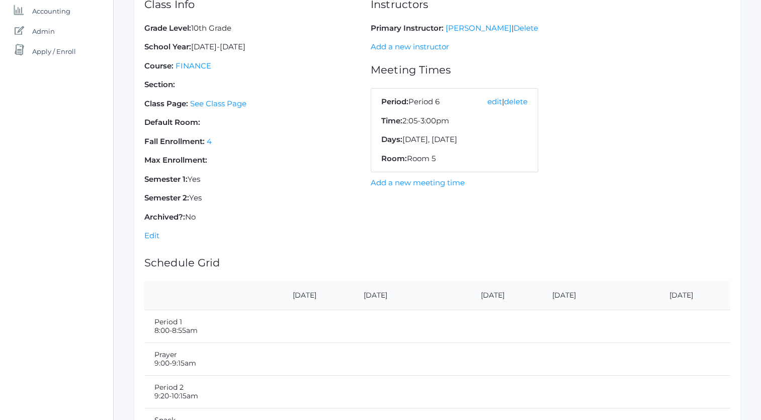
scroll to position [192, 0]
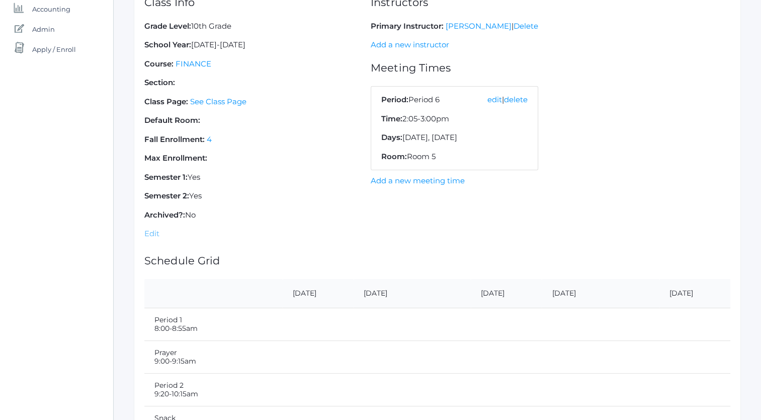
click at [151, 231] on link "Edit" at bounding box center [151, 233] width 15 height 10
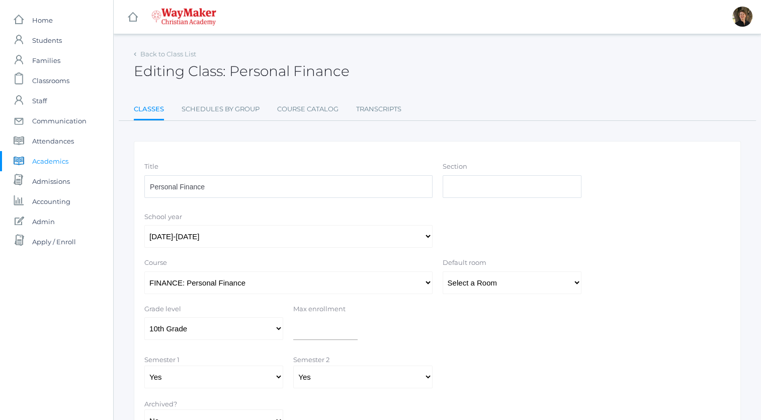
scroll to position [85, 0]
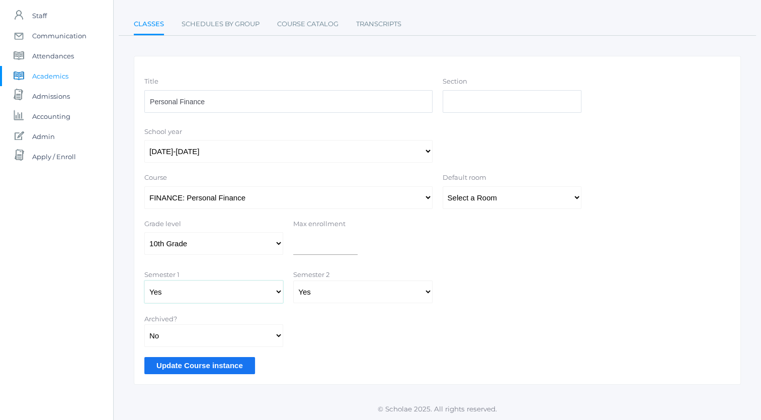
click at [279, 290] on select "Yes No" at bounding box center [213, 291] width 139 height 23
select select "false"
click at [144, 280] on select "Yes No" at bounding box center [213, 291] width 139 height 23
click at [332, 290] on select "Yes No" at bounding box center [362, 291] width 139 height 23
select select "false"
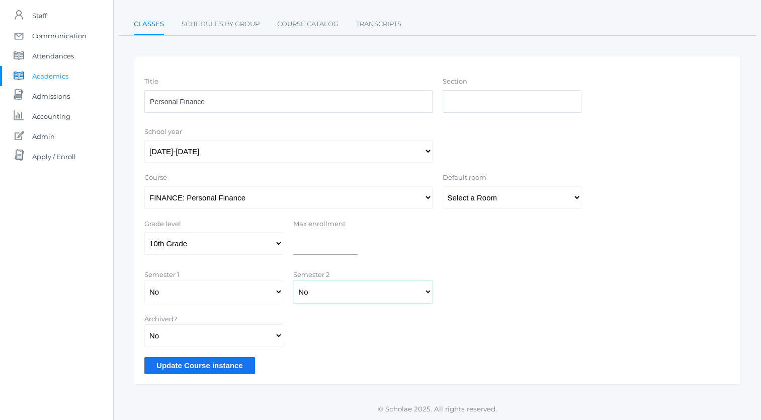
click at [293, 280] on select "Yes No" at bounding box center [362, 291] width 139 height 23
click at [213, 365] on input "Update Course instance" at bounding box center [199, 365] width 111 height 17
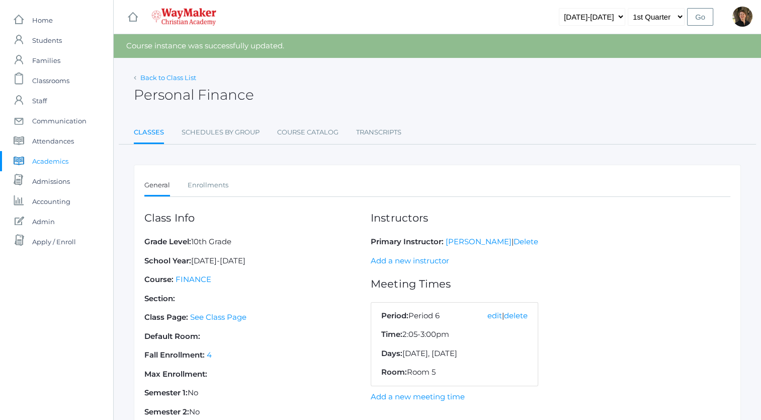
click at [177, 76] on link "Back to Class List" at bounding box center [168, 77] width 56 height 8
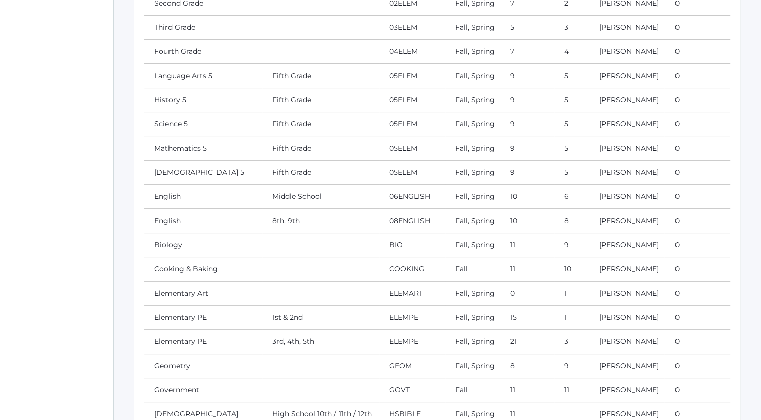
scroll to position [266, 0]
click at [171, 218] on link "English" at bounding box center [167, 220] width 26 height 9
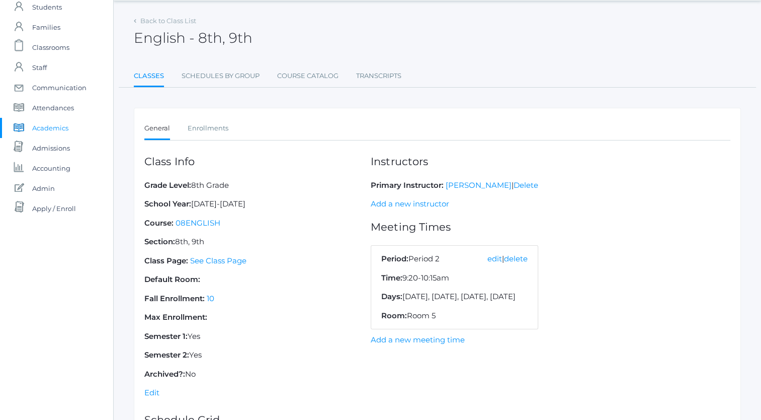
scroll to position [23, 0]
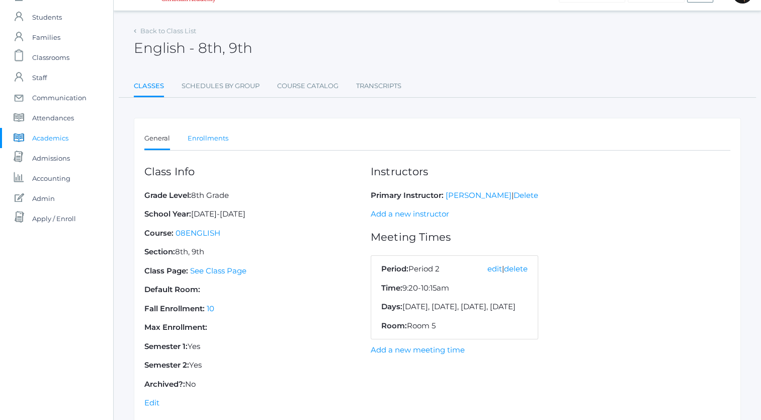
click at [197, 136] on link "Enrollments" at bounding box center [208, 138] width 41 height 20
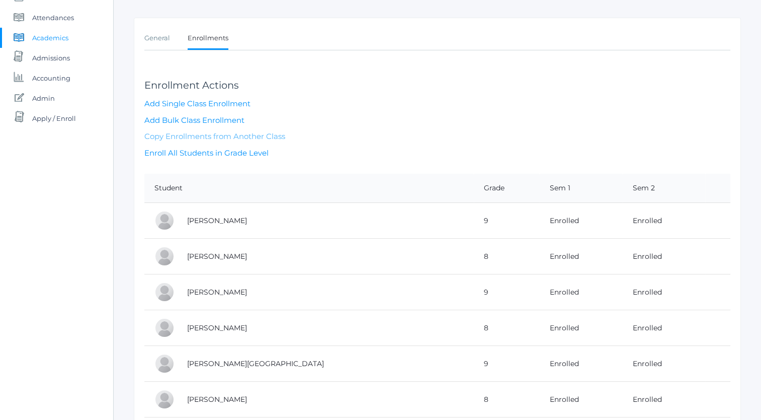
scroll to position [122, 0]
click at [227, 154] on link "Enroll All Students in Grade Level" at bounding box center [206, 154] width 124 height 10
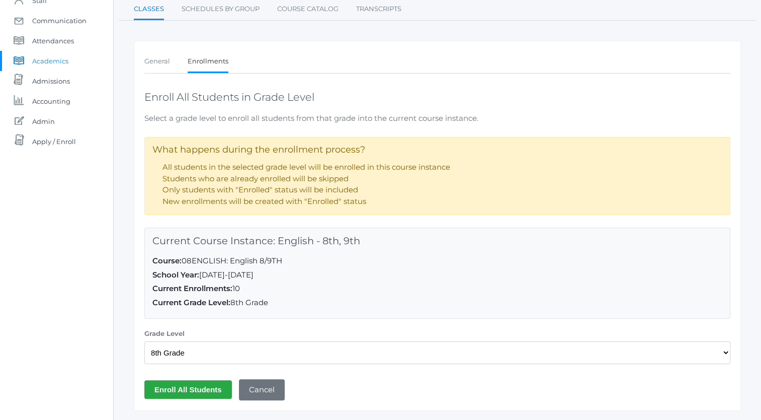
scroll to position [126, 0]
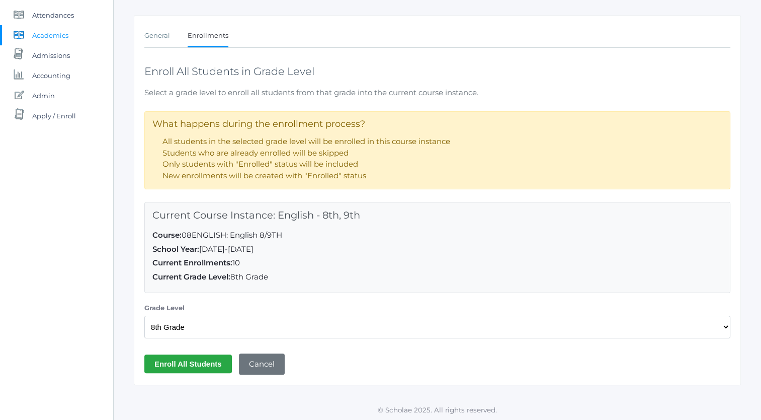
click at [197, 363] on input "Enroll All Students" at bounding box center [188, 363] width 88 height 19
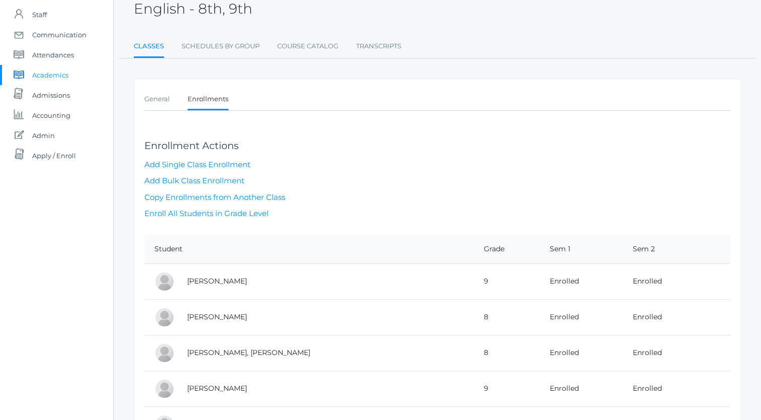
scroll to position [85, 0]
click at [236, 212] on link "Enroll All Students in Grade Level" at bounding box center [206, 215] width 124 height 10
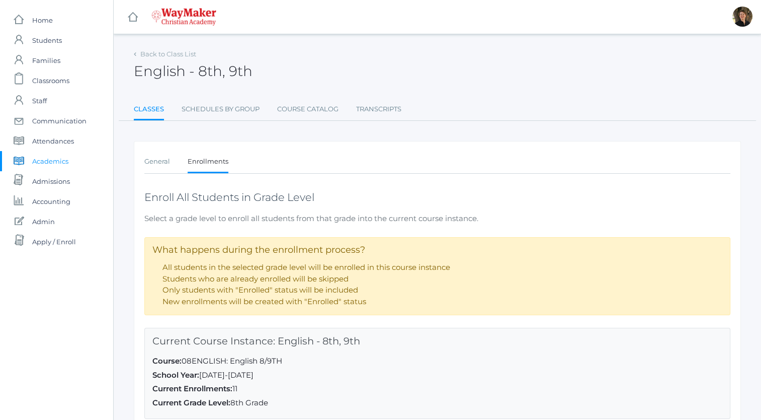
scroll to position [126, 0]
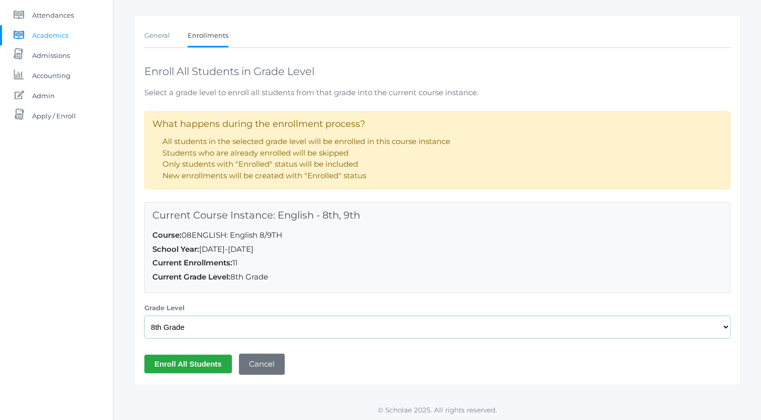
click at [206, 324] on select "Select a Grade Level Pre-K Kindergarten 1st Grade 2nd Grade 3rd Grade 4th Grade…" at bounding box center [437, 327] width 586 height 23
select select "40"
click at [144, 316] on select "Select a Grade Level Pre-K Kindergarten 1st Grade 2nd Grade 3rd Grade 4th Grade…" at bounding box center [437, 327] width 586 height 23
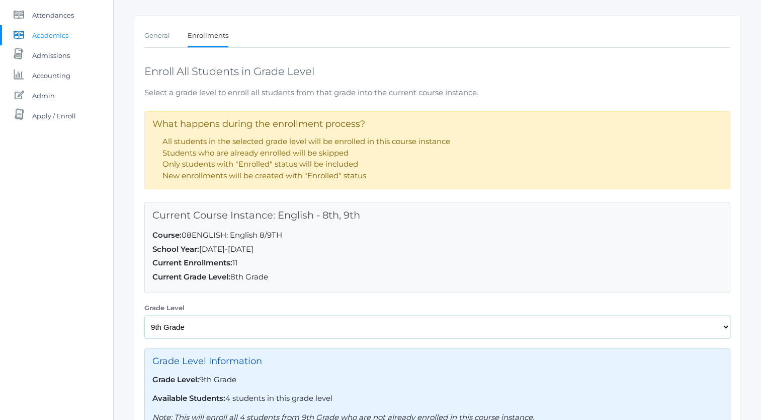
scroll to position [226, 0]
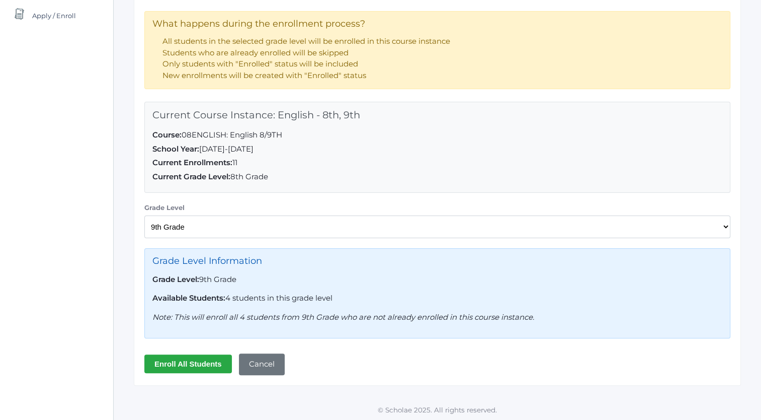
click at [188, 360] on input "Enroll All Students" at bounding box center [188, 363] width 88 height 19
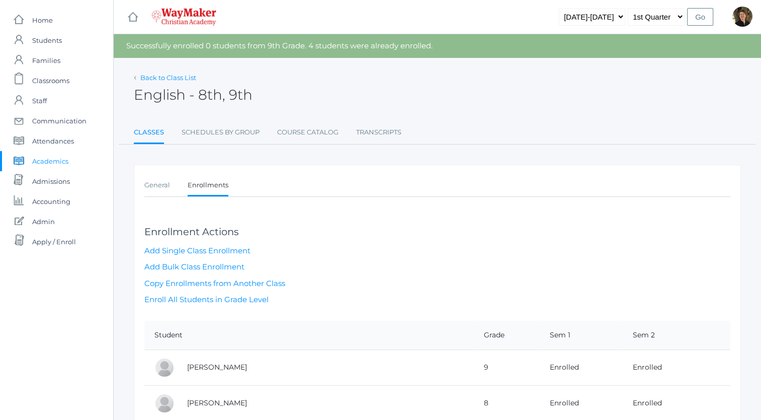
click at [175, 77] on link "Back to Class List" at bounding box center [168, 77] width 56 height 8
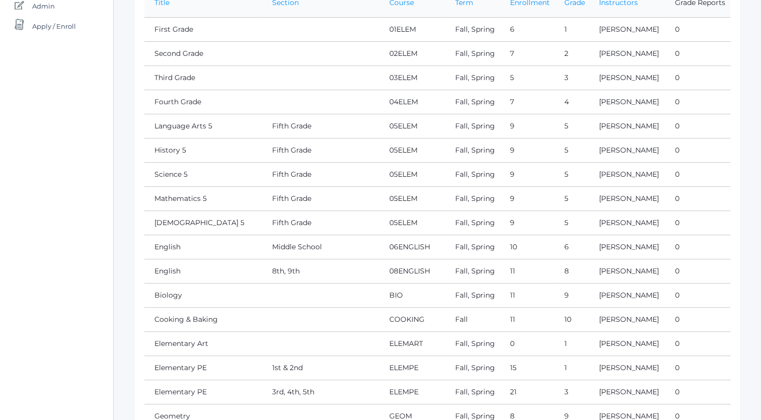
scroll to position [215, 0]
click at [171, 293] on link "Biology" at bounding box center [168, 295] width 28 height 9
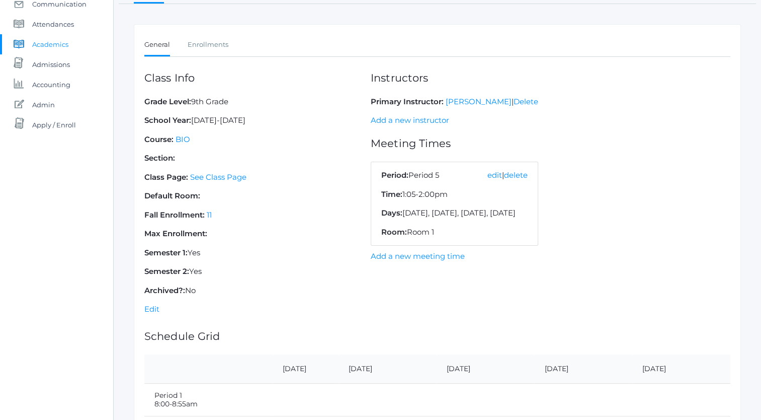
scroll to position [118, 0]
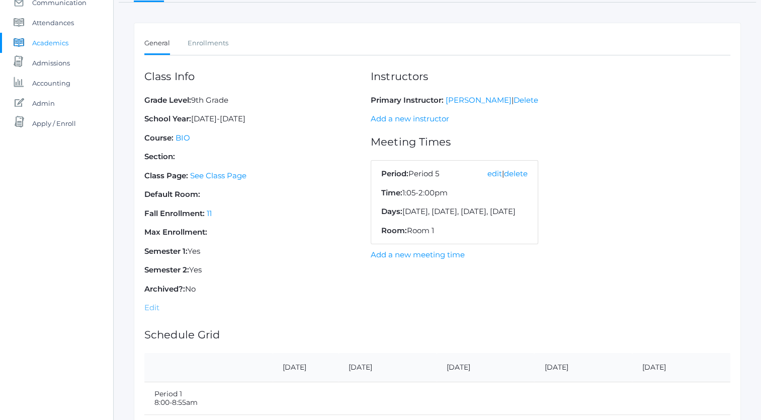
click at [149, 306] on link "Edit" at bounding box center [151, 307] width 15 height 10
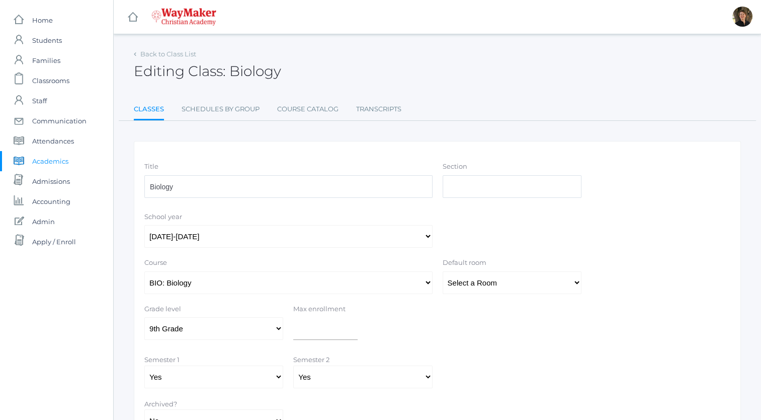
scroll to position [85, 0]
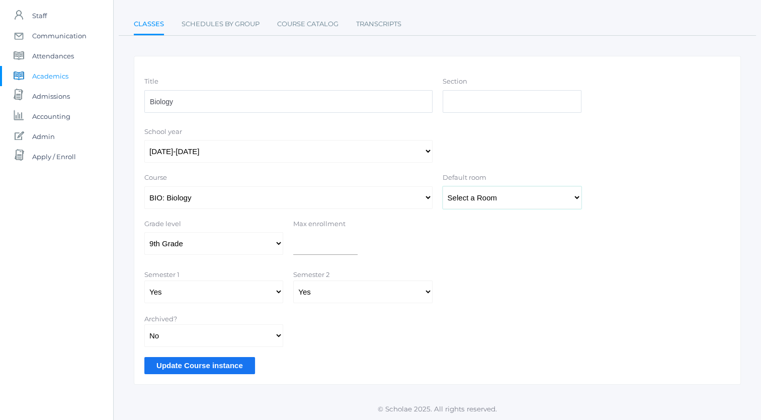
click at [501, 196] on select "Select a Room MPR Room 1 Room 10 Room 11 Room 3 Room 4 Room 5 Room 6 Room 7 Roo…" at bounding box center [512, 197] width 139 height 23
select select "32"
click at [443, 186] on select "Select a Room MPR Room 1 Room 10 Room 11 Room 3 Room 4 Room 5 Room 6 Room 7 Roo…" at bounding box center [512, 197] width 139 height 23
click at [331, 244] on input "number" at bounding box center [325, 243] width 64 height 23
type input "12"
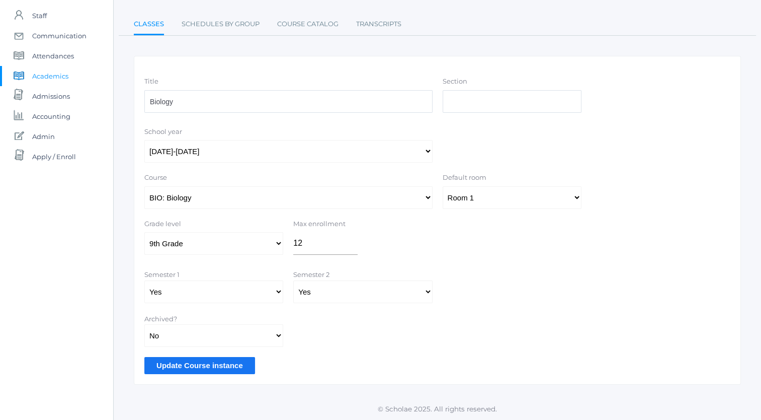
click at [189, 368] on input "Update Course instance" at bounding box center [199, 365] width 111 height 17
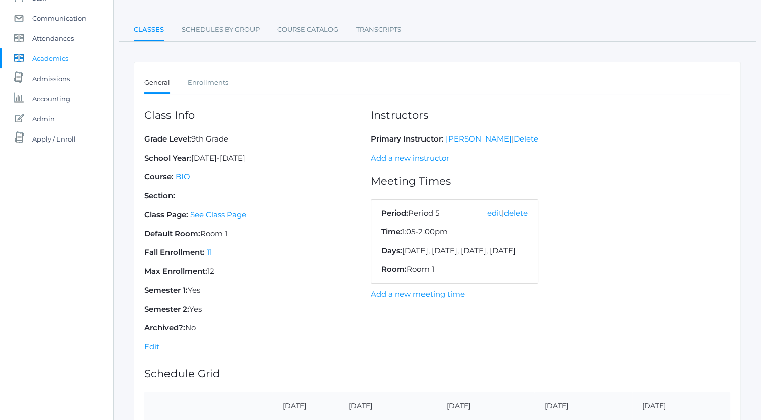
scroll to position [97, 0]
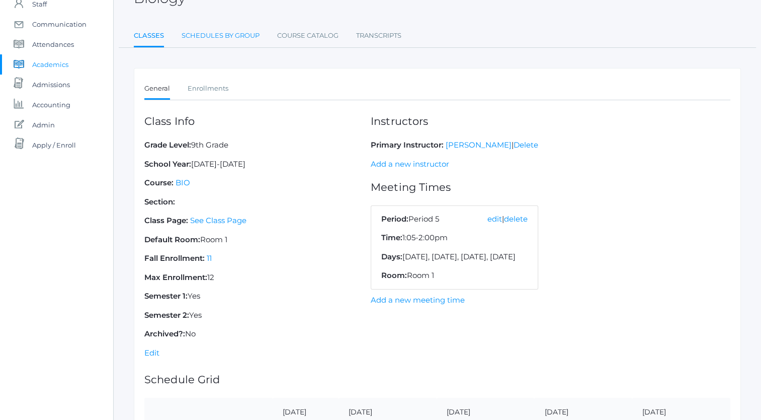
click at [246, 36] on link "Schedules By Group" at bounding box center [221, 36] width 78 height 20
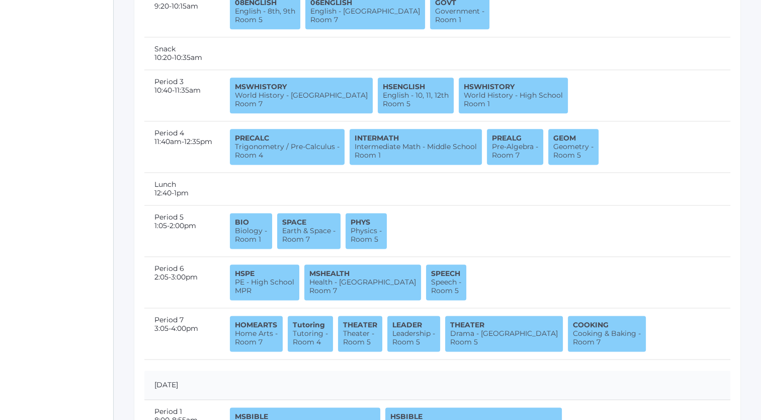
scroll to position [1265, 0]
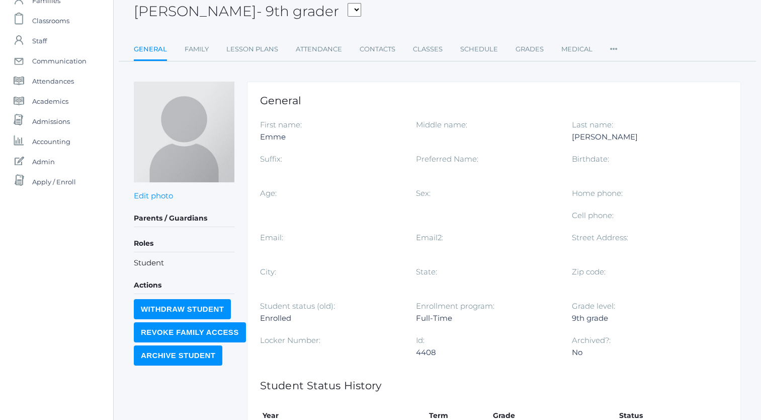
scroll to position [57, 0]
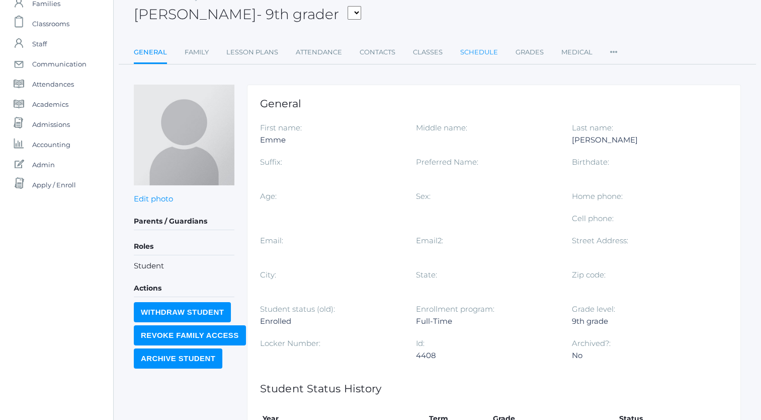
click at [472, 52] on link "Schedule" at bounding box center [479, 52] width 38 height 20
